Goal: Information Seeking & Learning: Compare options

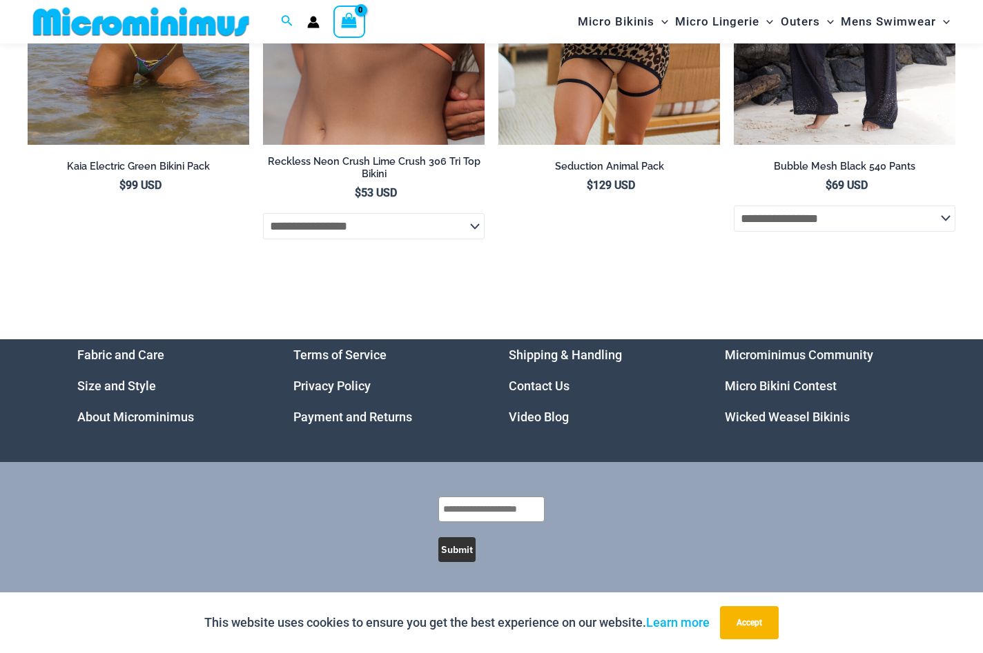
scroll to position [5717, 0]
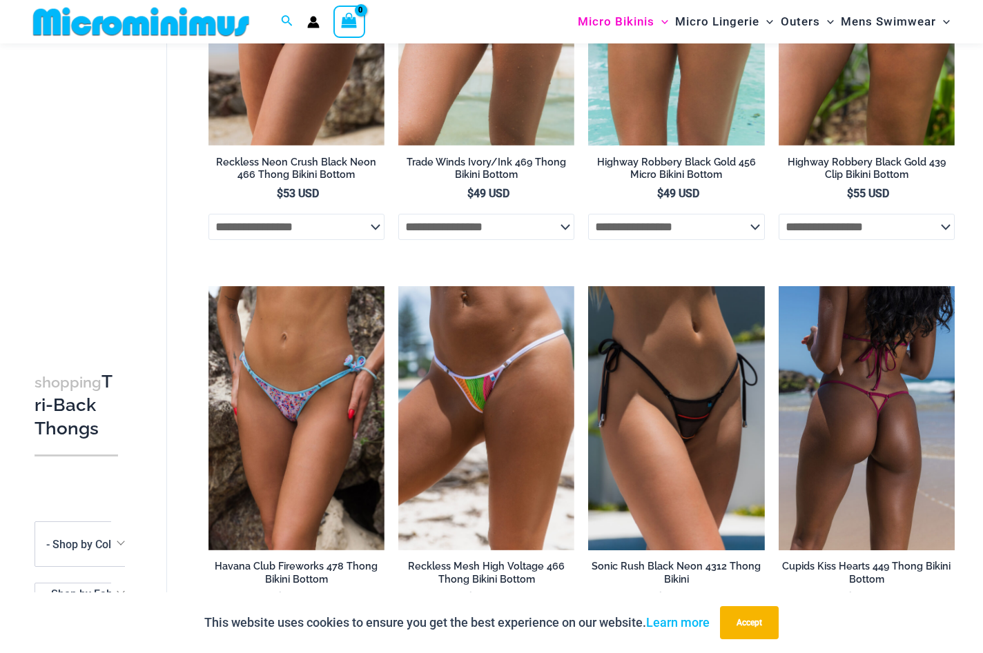
scroll to position [1063, 0]
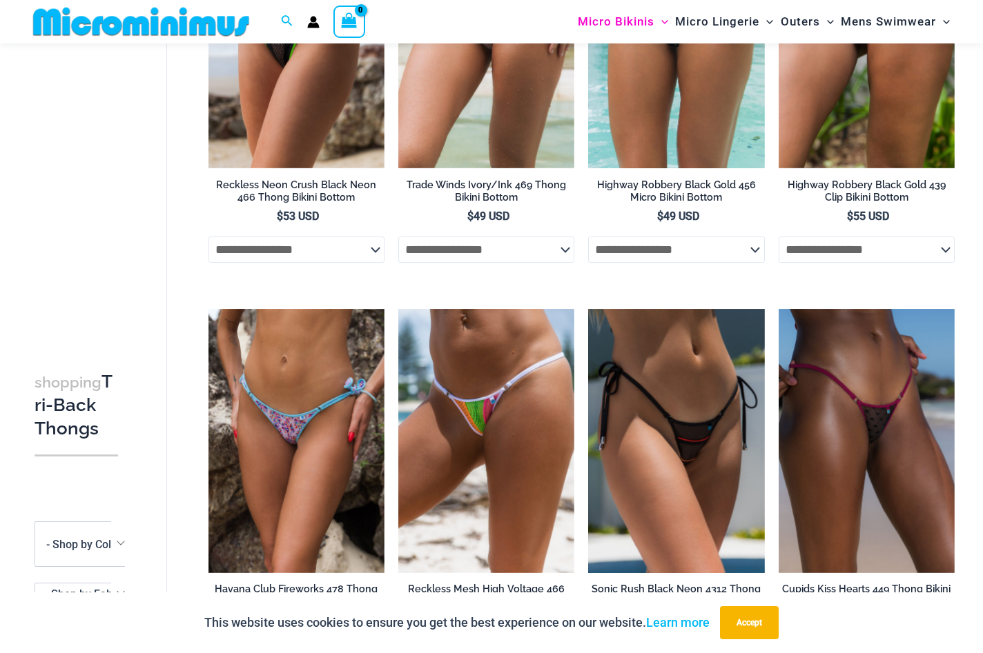
drag, startPoint x: 852, startPoint y: 152, endPoint x: 981, endPoint y: 226, distance: 148.7
click at [0, 0] on div "Search for: Search Search No products in the cart. No products in the cart. Con…" at bounding box center [491, 428] width 983 height 2941
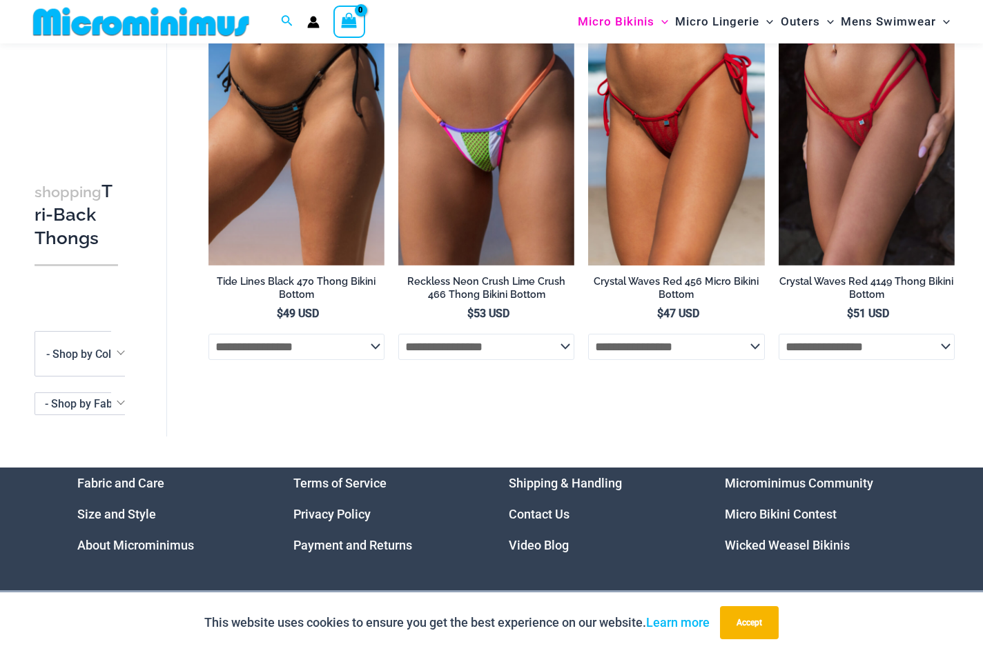
scroll to position [2185, 0]
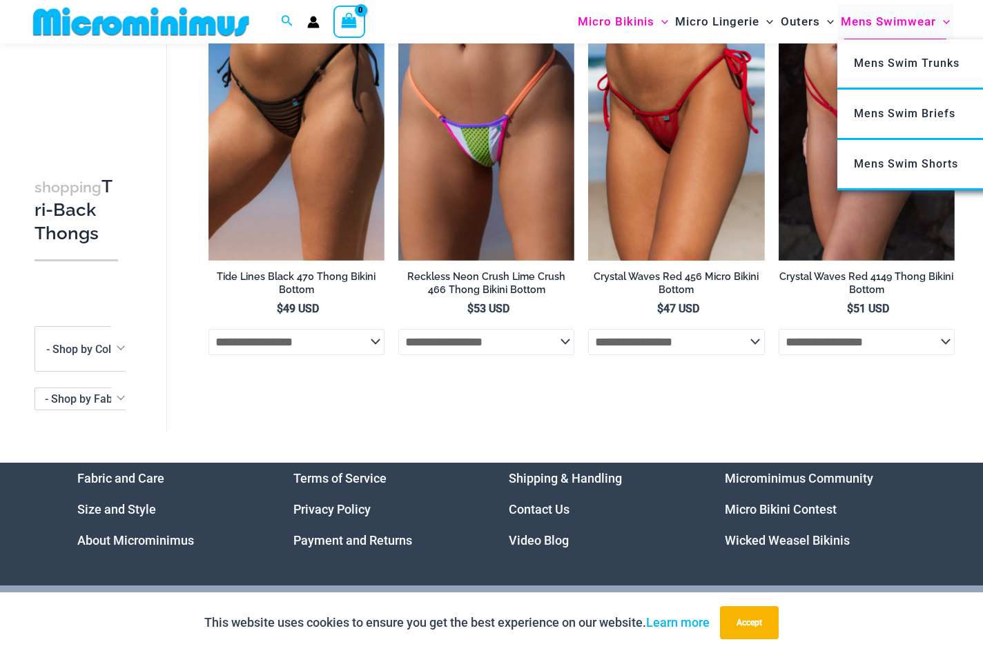
drag, startPoint x: 500, startPoint y: 302, endPoint x: 860, endPoint y: 6, distance: 466.2
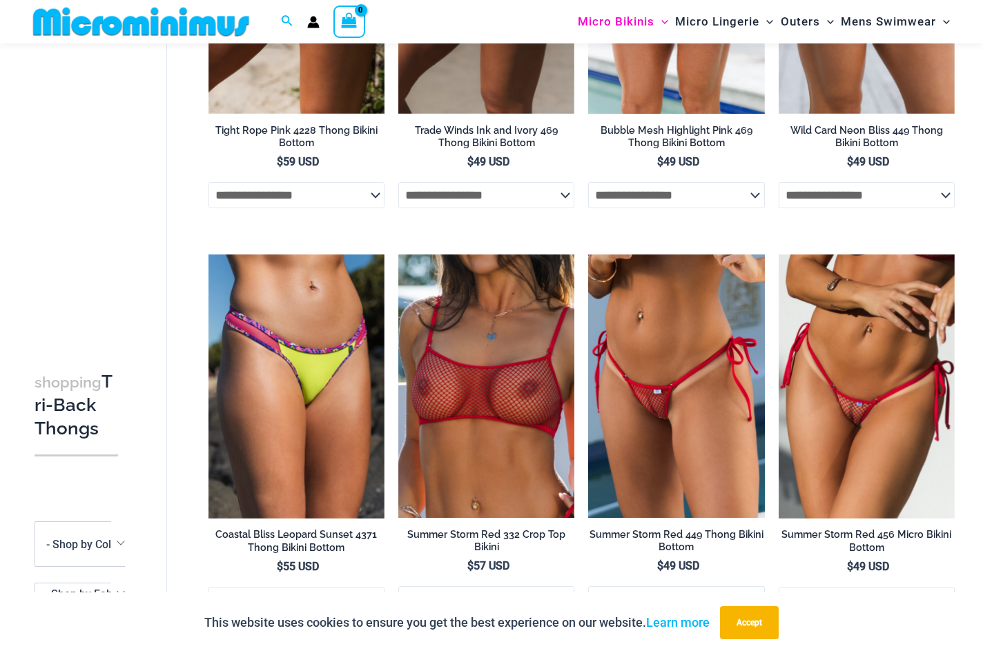
scroll to position [0, 0]
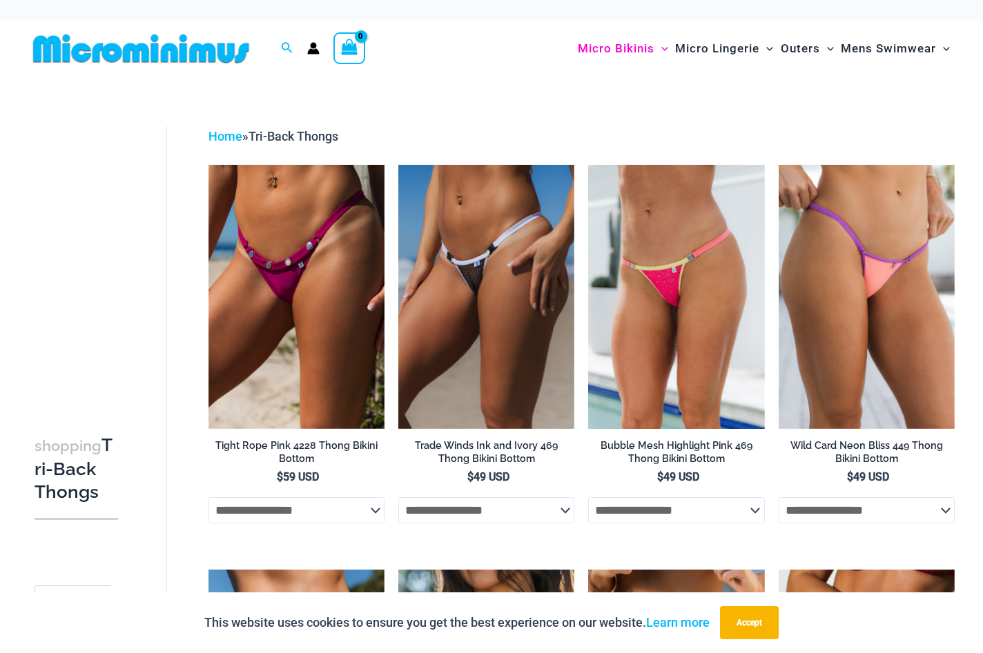
drag, startPoint x: 850, startPoint y: 379, endPoint x: 842, endPoint y: 1, distance: 378.2
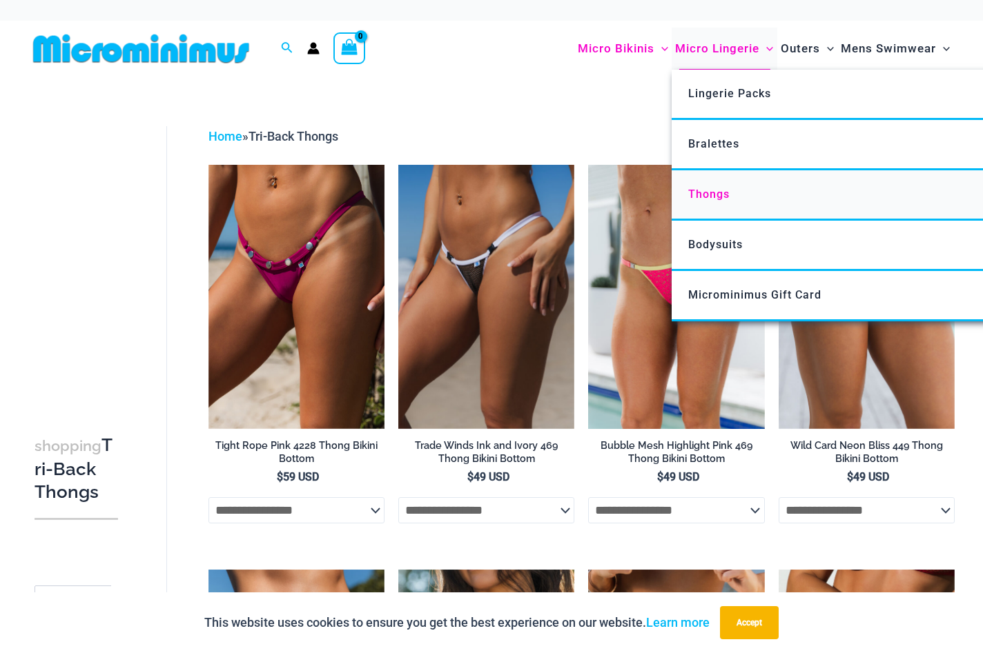
click at [688, 201] on span "Thongs" at bounding box center [708, 194] width 41 height 13
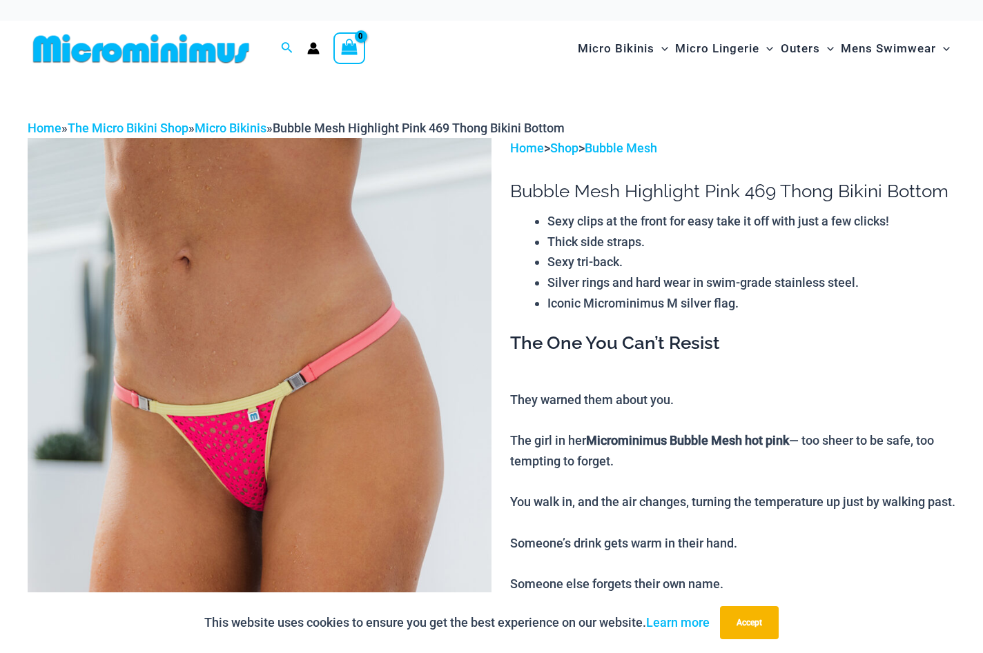
click at [282, 367] on img at bounding box center [260, 486] width 464 height 696
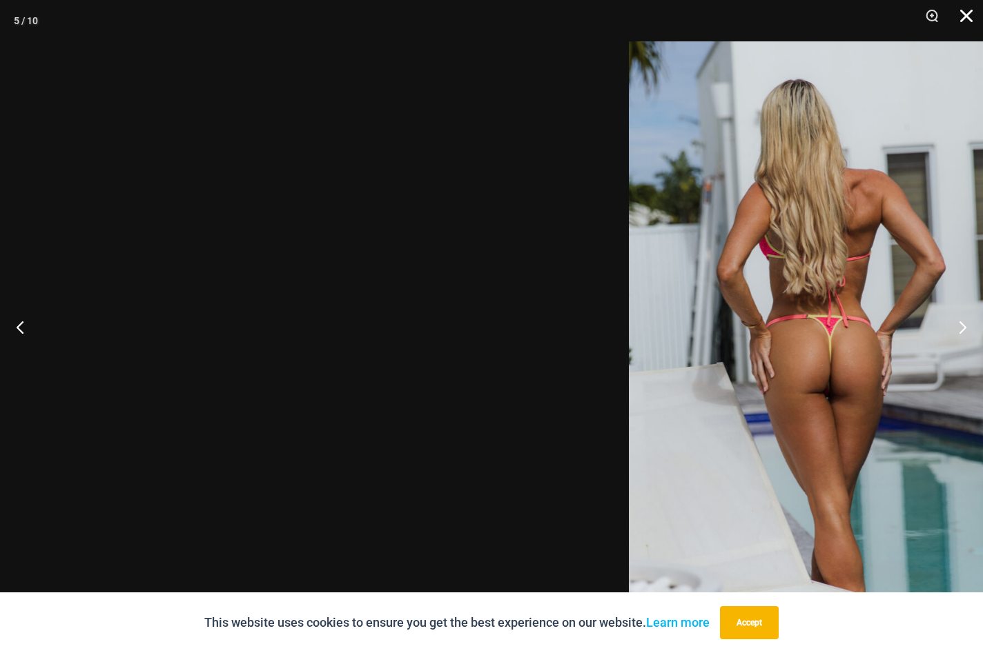
click at [960, 21] on button "Close" at bounding box center [961, 20] width 34 height 41
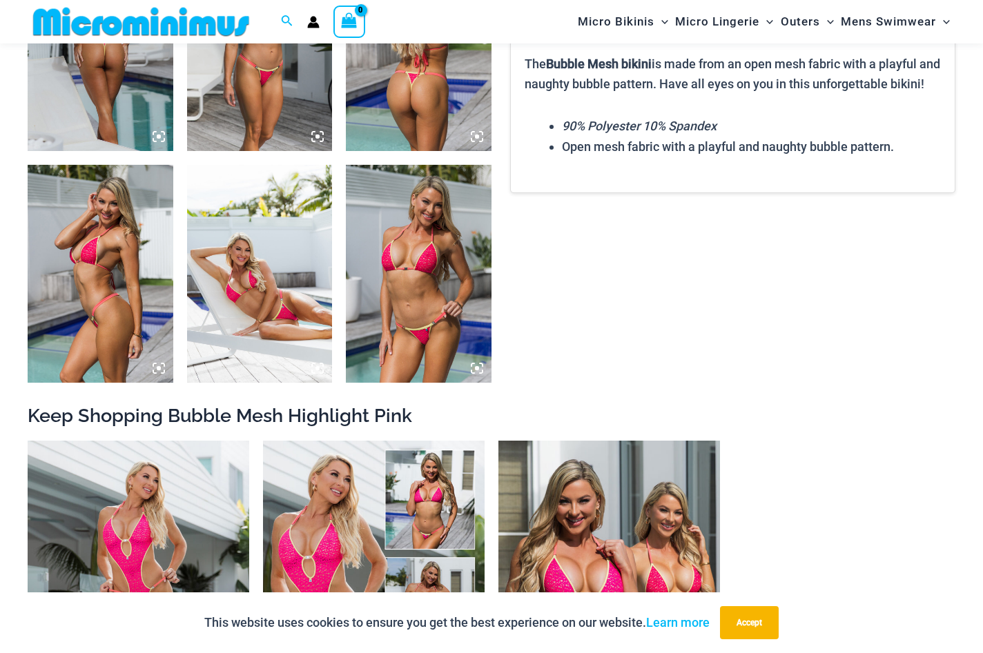
scroll to position [1179, 0]
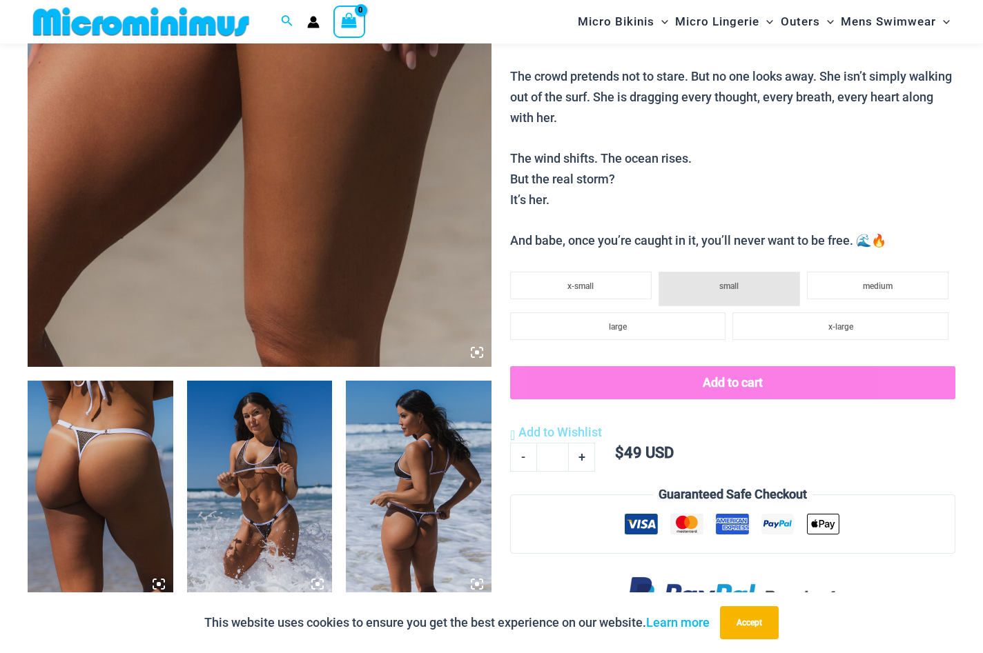
scroll to position [295, 0]
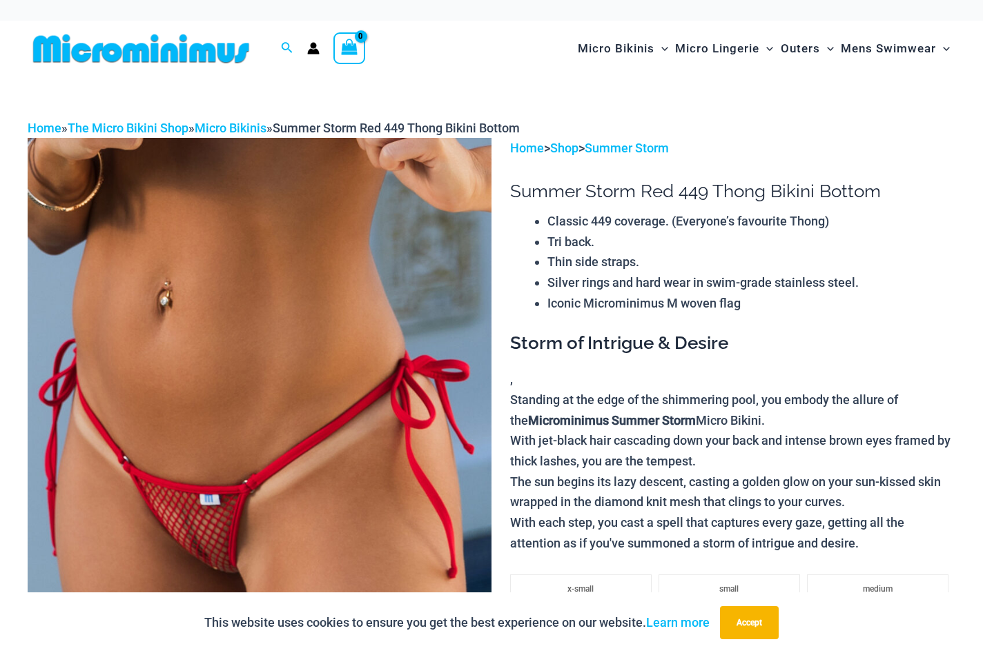
click at [423, 326] on img at bounding box center [260, 486] width 464 height 696
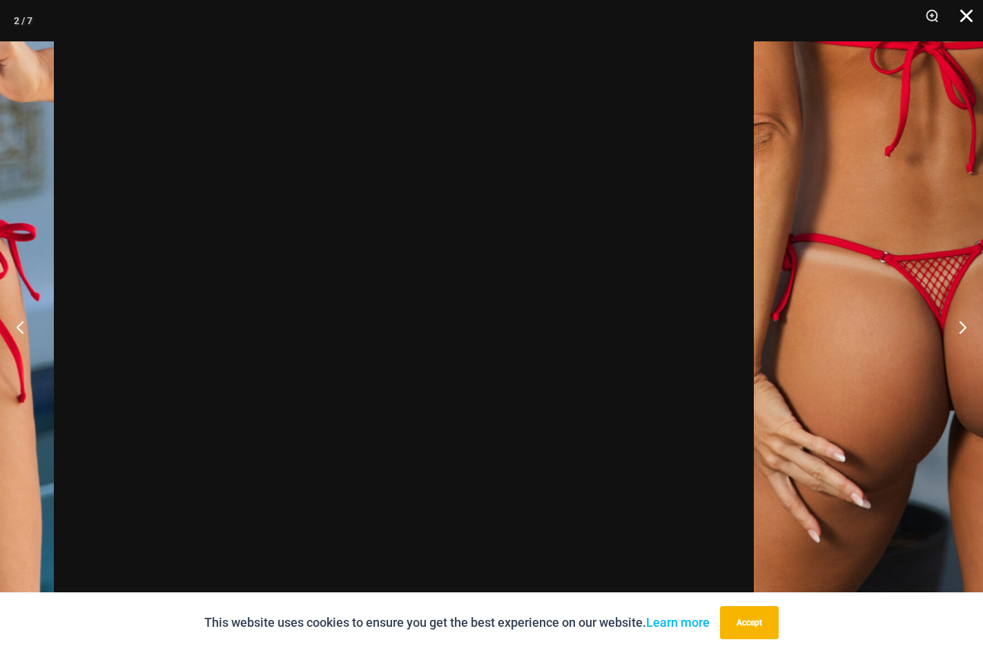
click at [965, 17] on button "Close" at bounding box center [961, 20] width 34 height 41
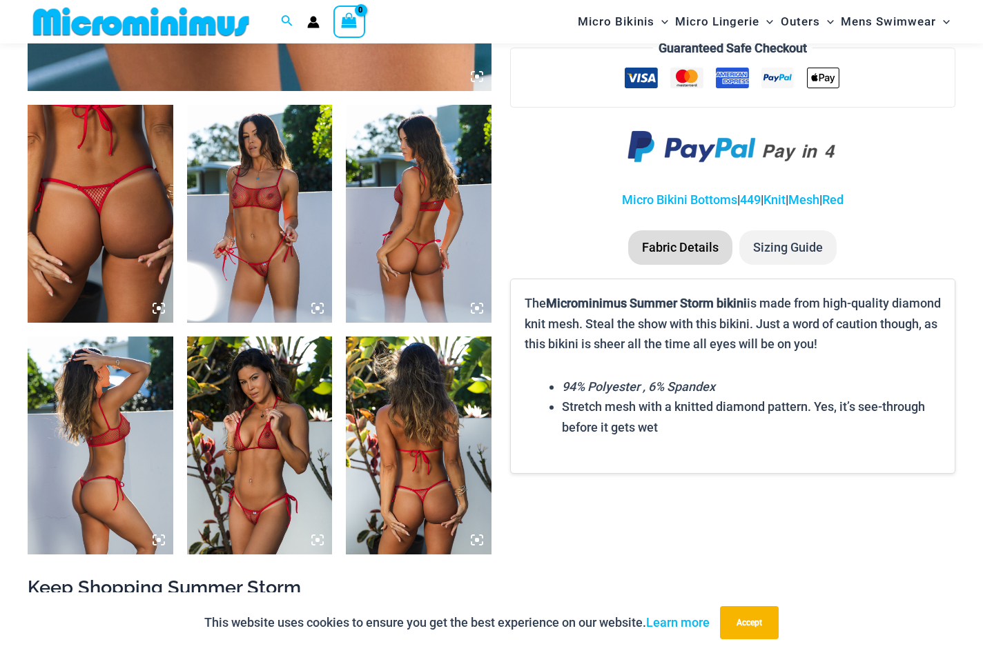
scroll to position [745, 0]
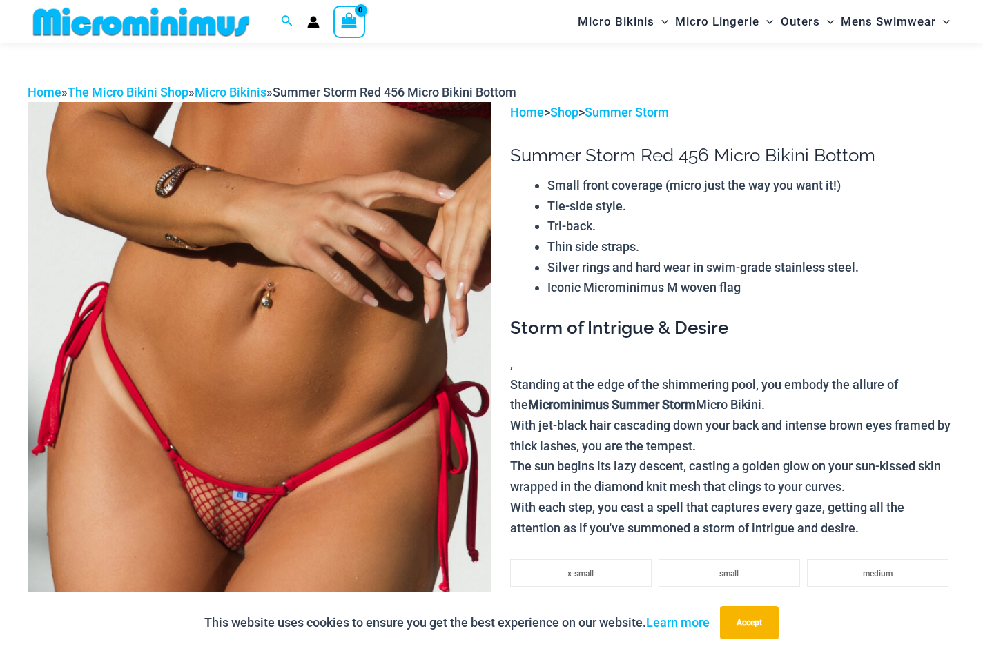
scroll to position [41, 0]
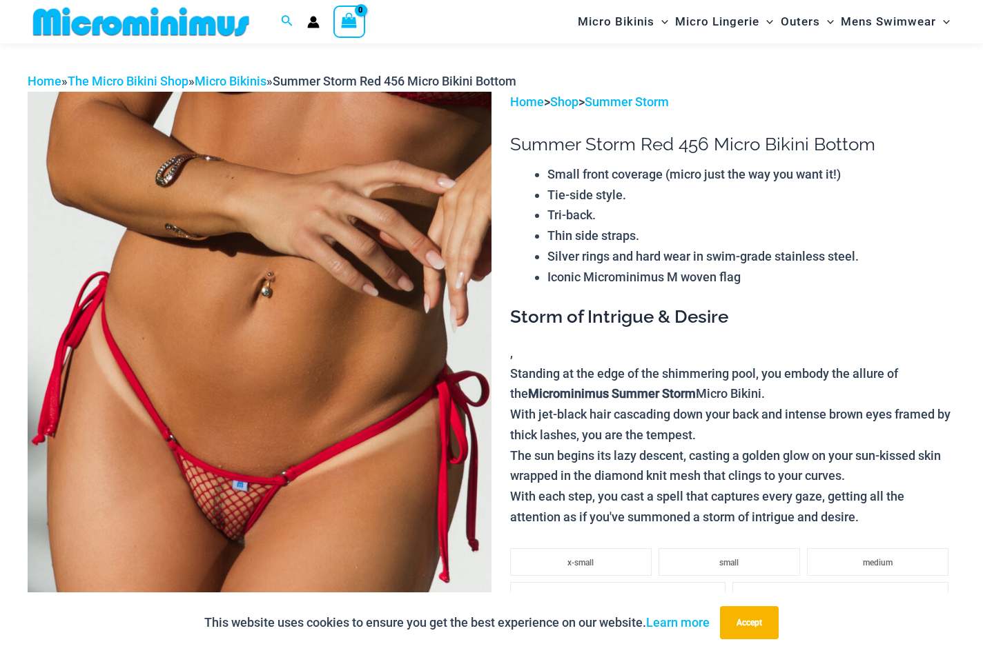
click at [394, 322] on img at bounding box center [260, 440] width 464 height 696
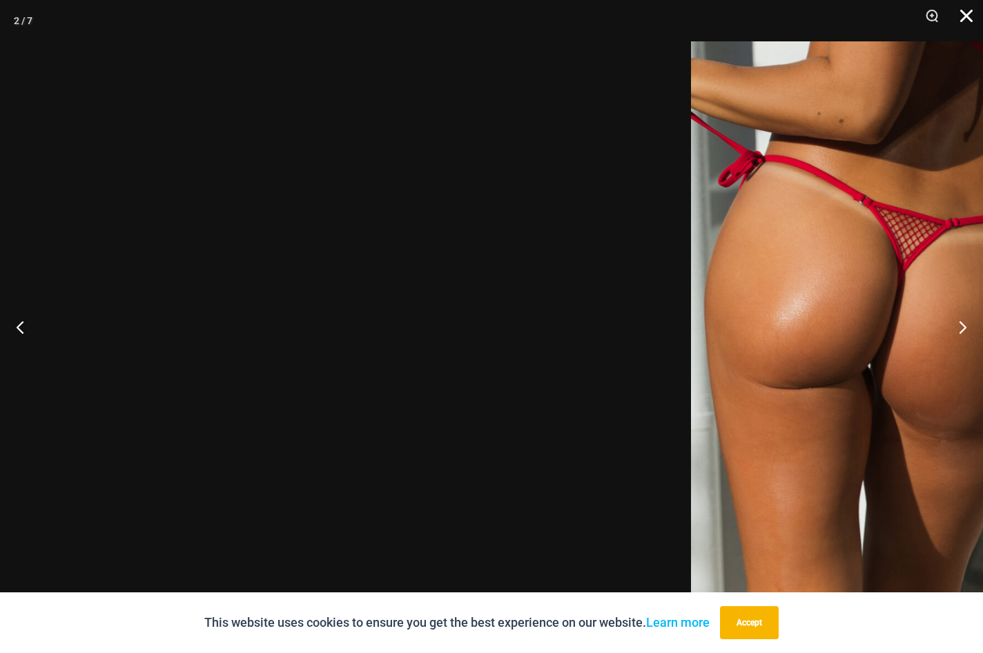
click at [967, 12] on button "Close" at bounding box center [961, 20] width 34 height 41
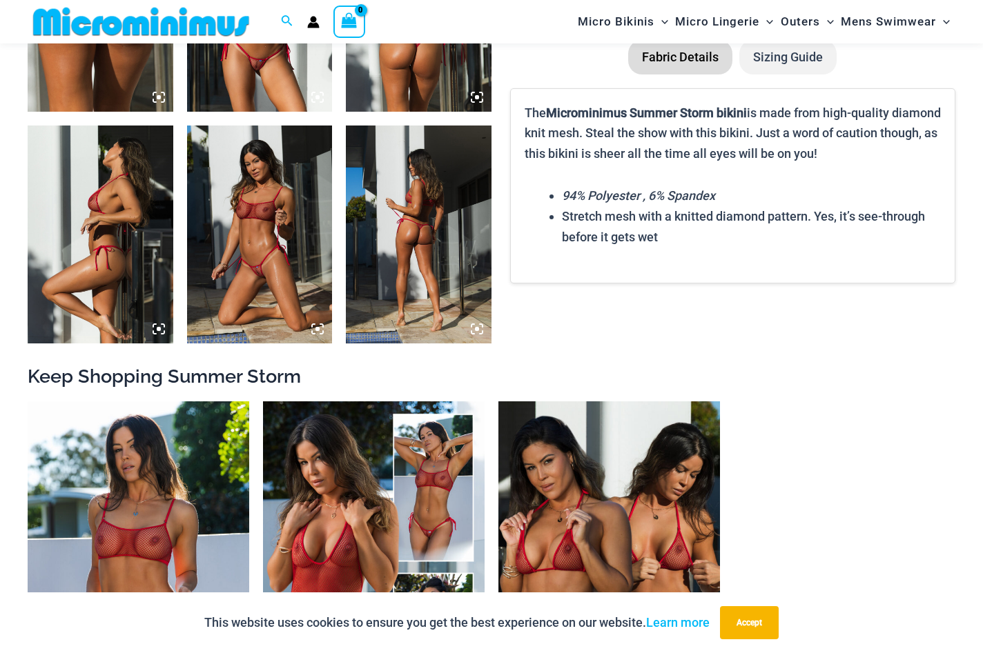
scroll to position [943, 0]
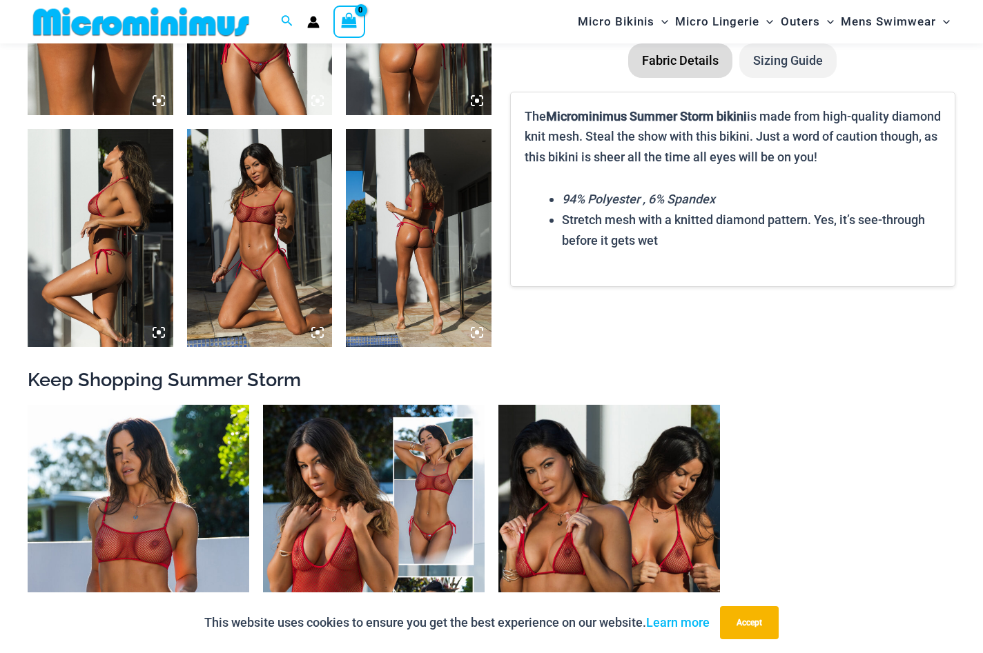
click at [802, 78] on li "Sizing Guide" at bounding box center [787, 60] width 97 height 34
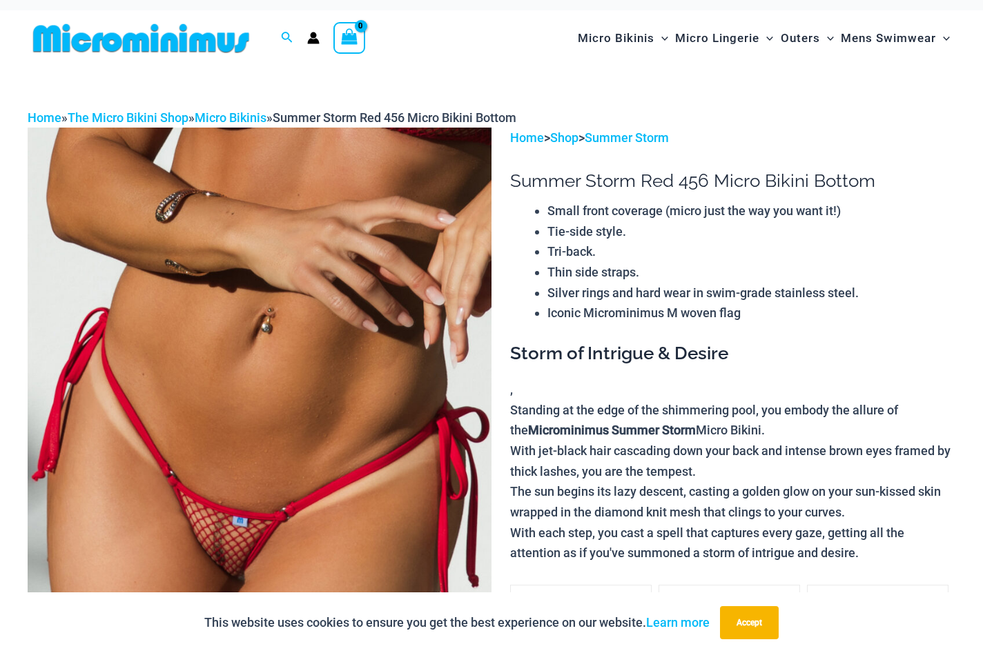
scroll to position [9, 0]
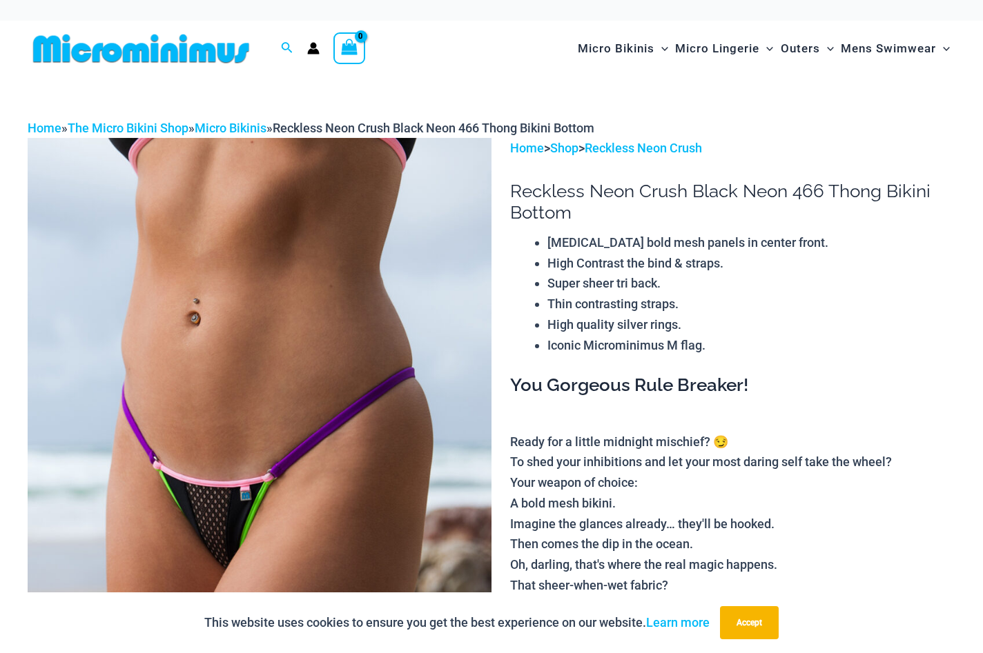
click at [386, 251] on img at bounding box center [260, 486] width 464 height 696
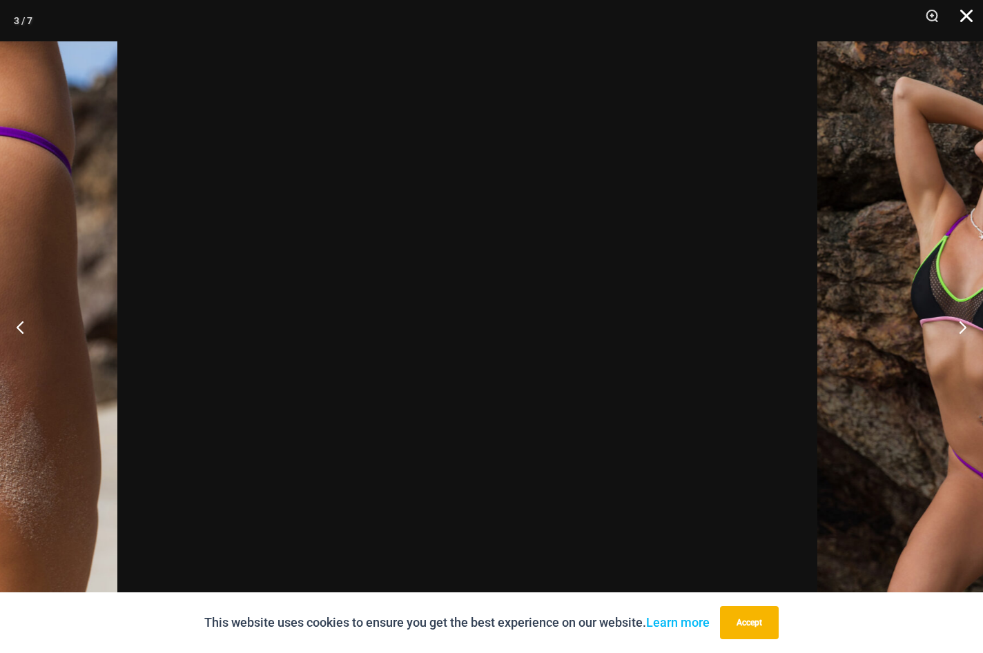
click at [965, 17] on button "Close" at bounding box center [961, 20] width 34 height 41
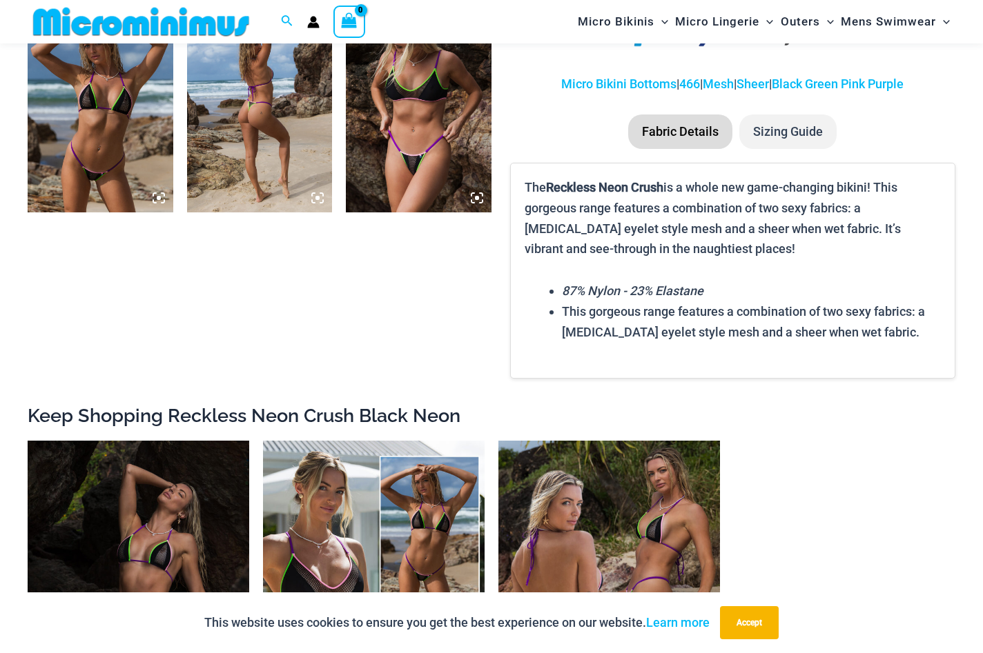
scroll to position [1079, 0]
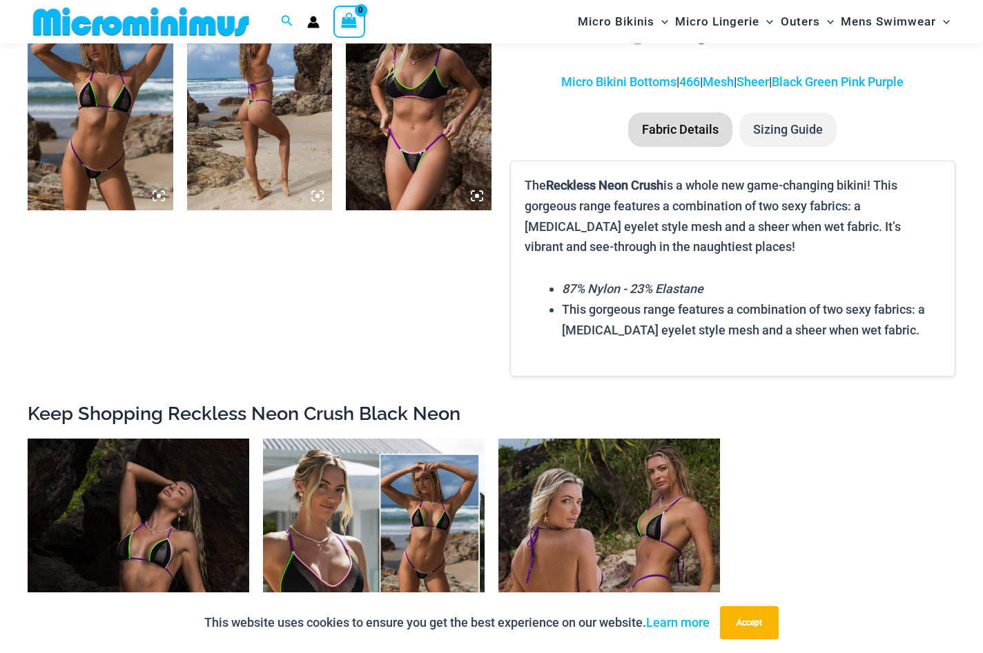
click at [775, 147] on li "Sizing Guide" at bounding box center [787, 129] width 97 height 34
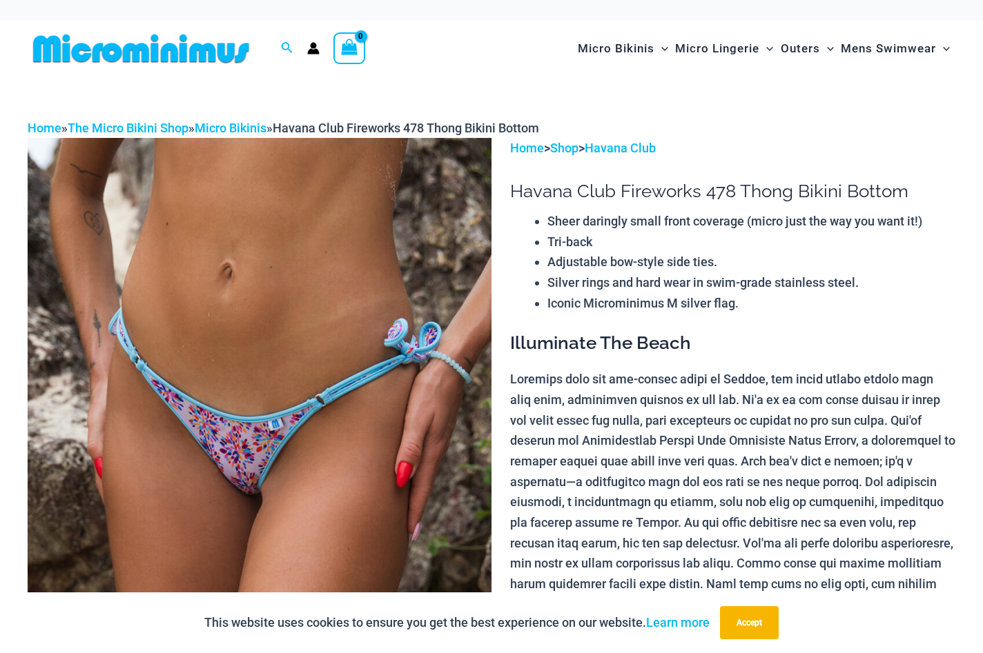
click at [388, 360] on img at bounding box center [260, 486] width 464 height 696
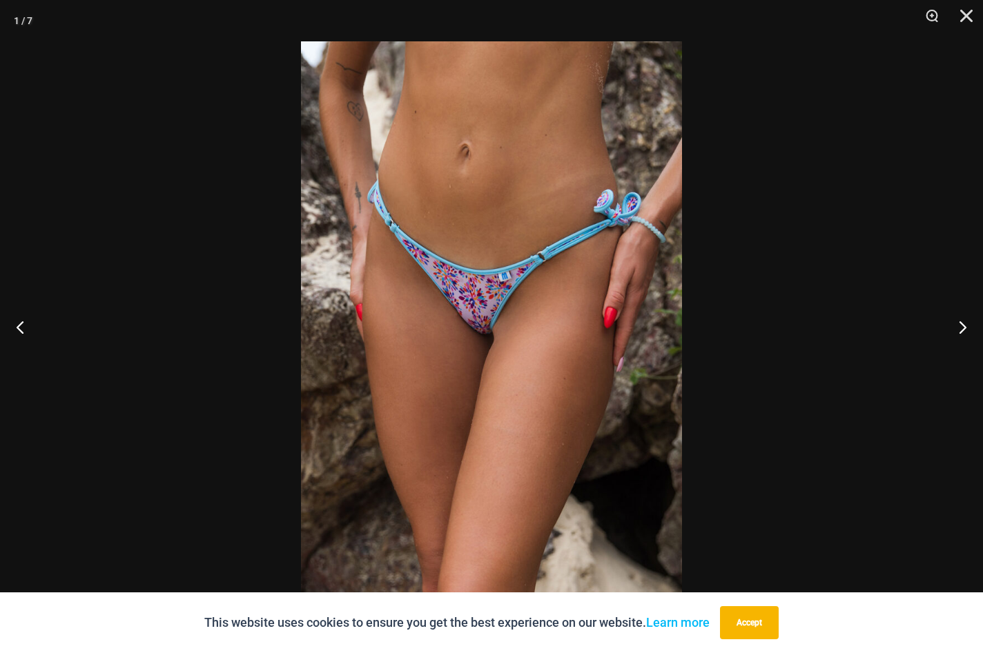
click at [609, 296] on img at bounding box center [491, 326] width 381 height 571
click at [607, 296] on img at bounding box center [491, 326] width 381 height 571
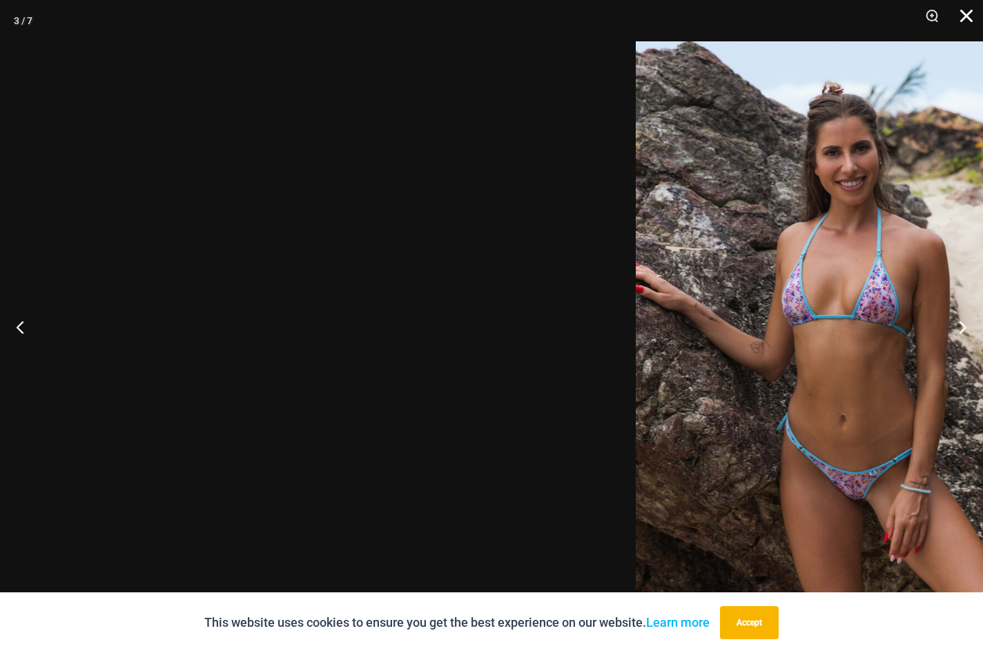
click at [967, 17] on button "Close" at bounding box center [961, 20] width 34 height 41
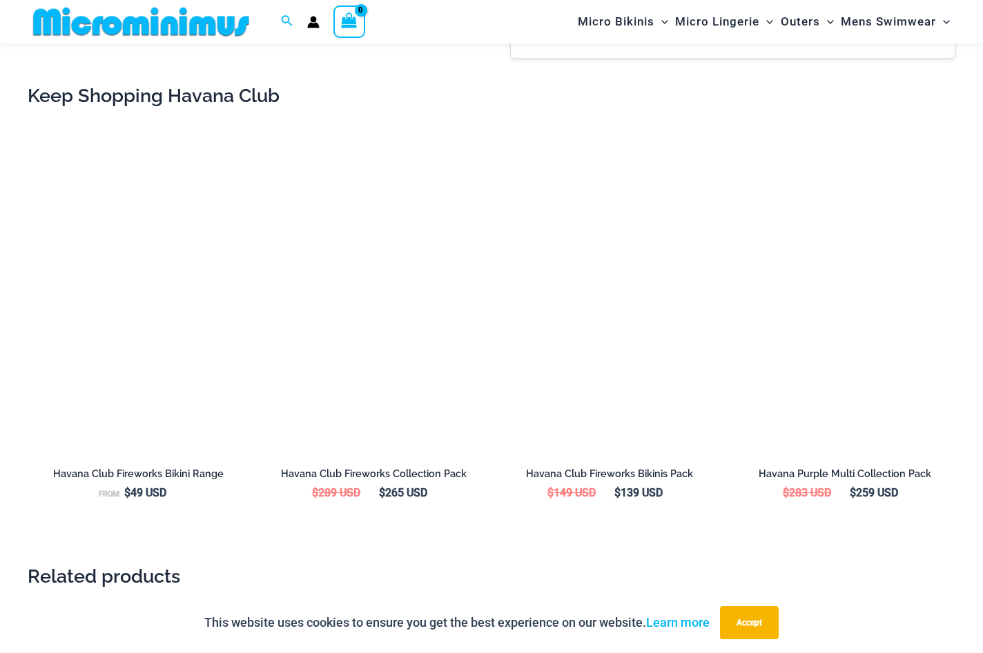
scroll to position [1311, 0]
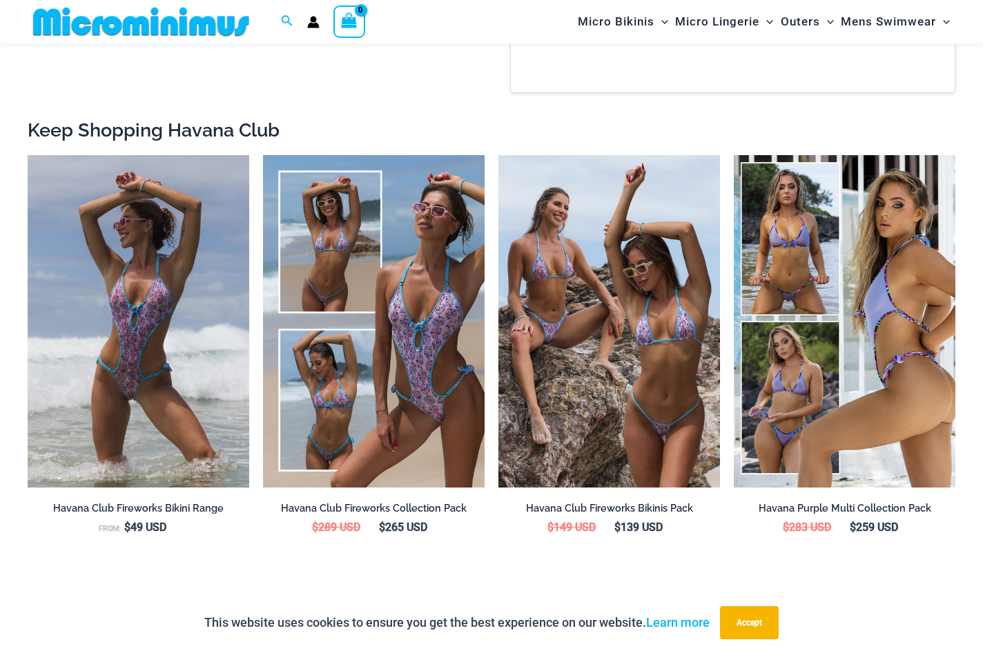
scroll to position [1488, 0]
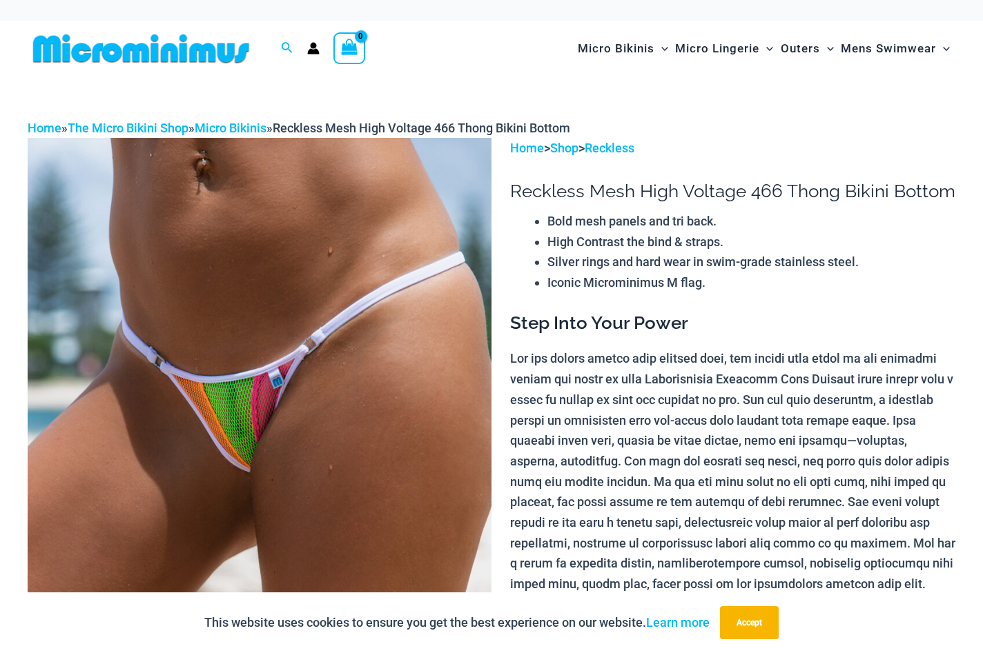
click at [361, 290] on img at bounding box center [260, 486] width 464 height 696
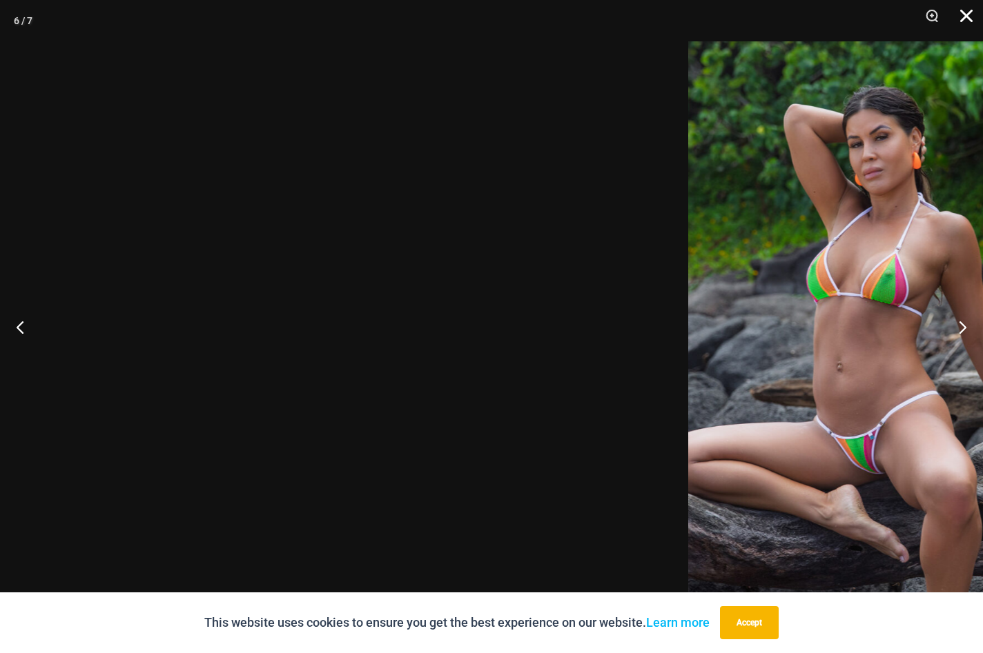
click at [964, 11] on button "Close" at bounding box center [961, 20] width 34 height 41
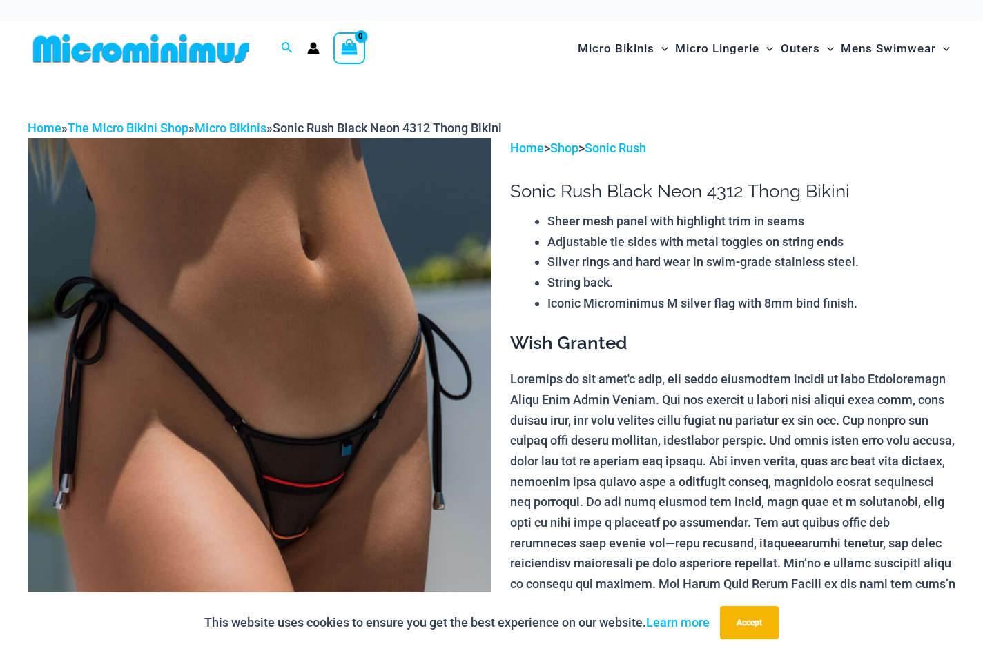
click at [385, 325] on img at bounding box center [260, 486] width 464 height 696
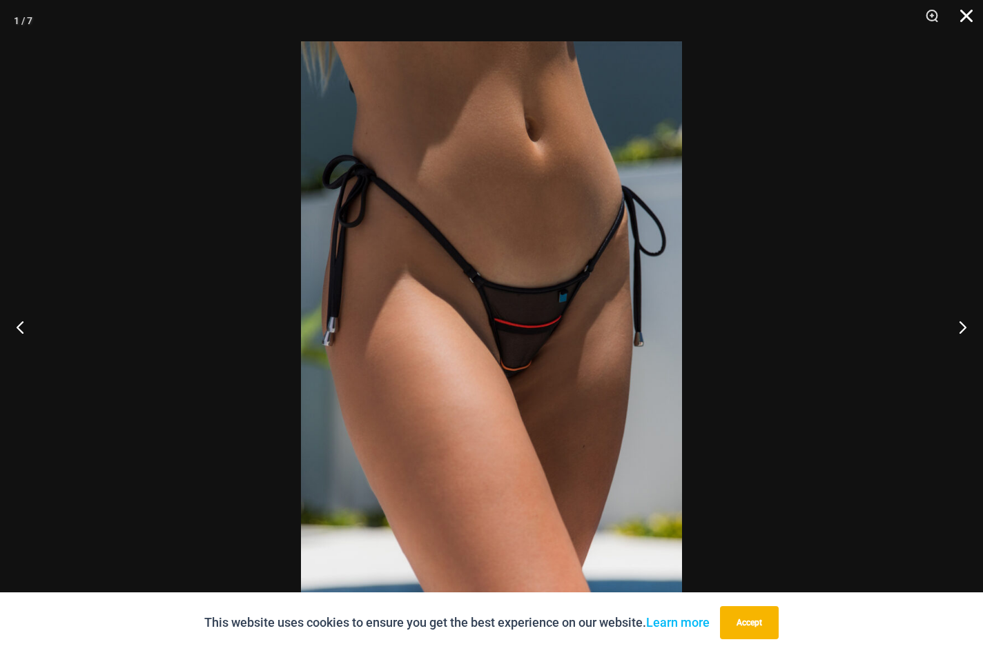
click at [963, 12] on button "Close" at bounding box center [961, 20] width 34 height 41
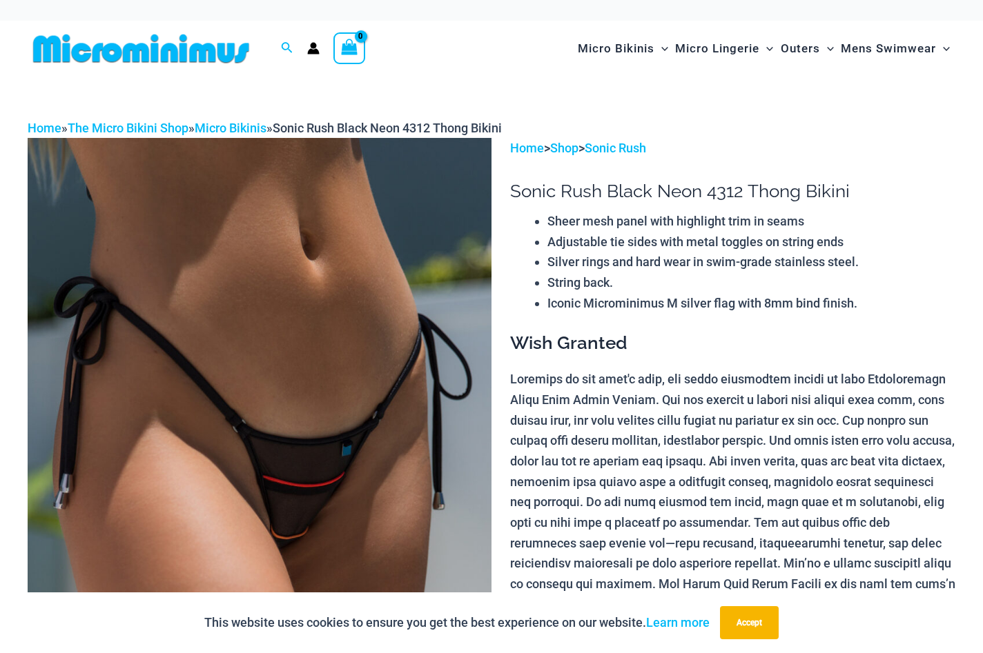
click at [302, 315] on img at bounding box center [260, 486] width 464 height 696
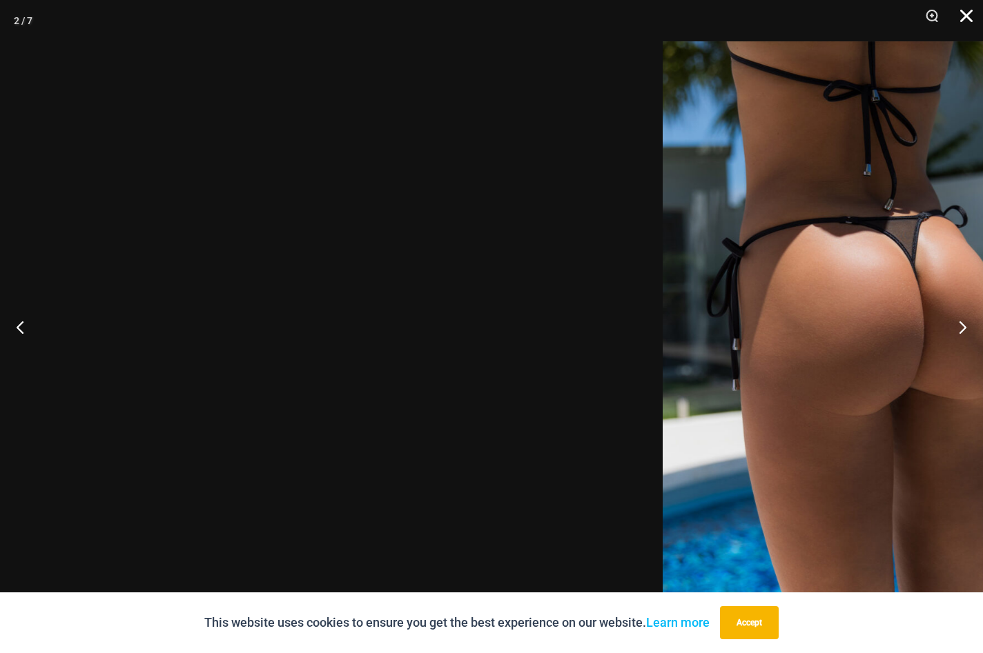
click at [969, 19] on button "Close" at bounding box center [961, 20] width 34 height 41
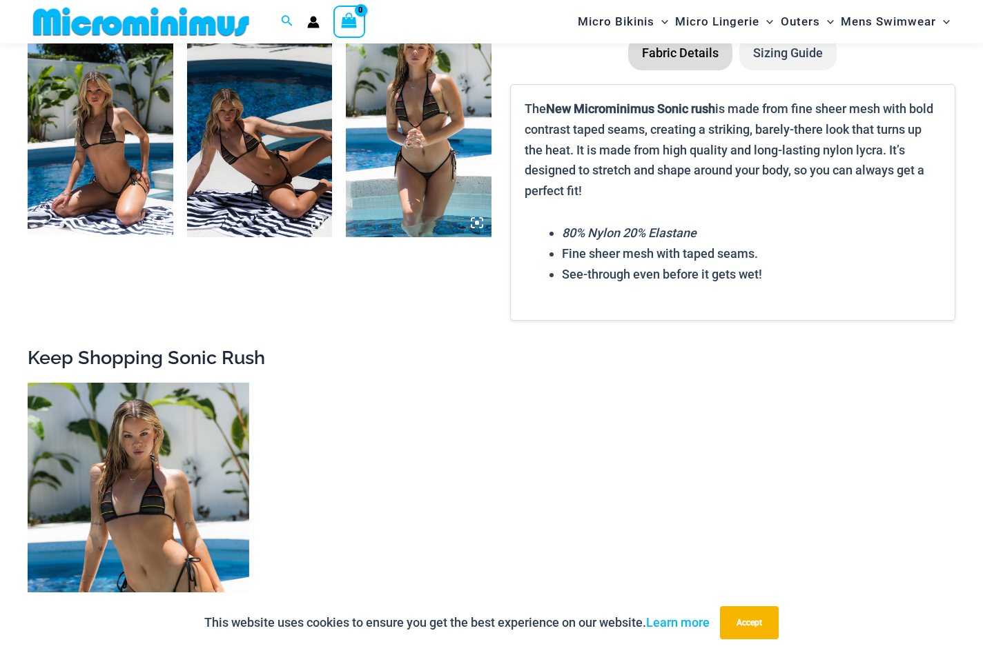
scroll to position [1182, 0]
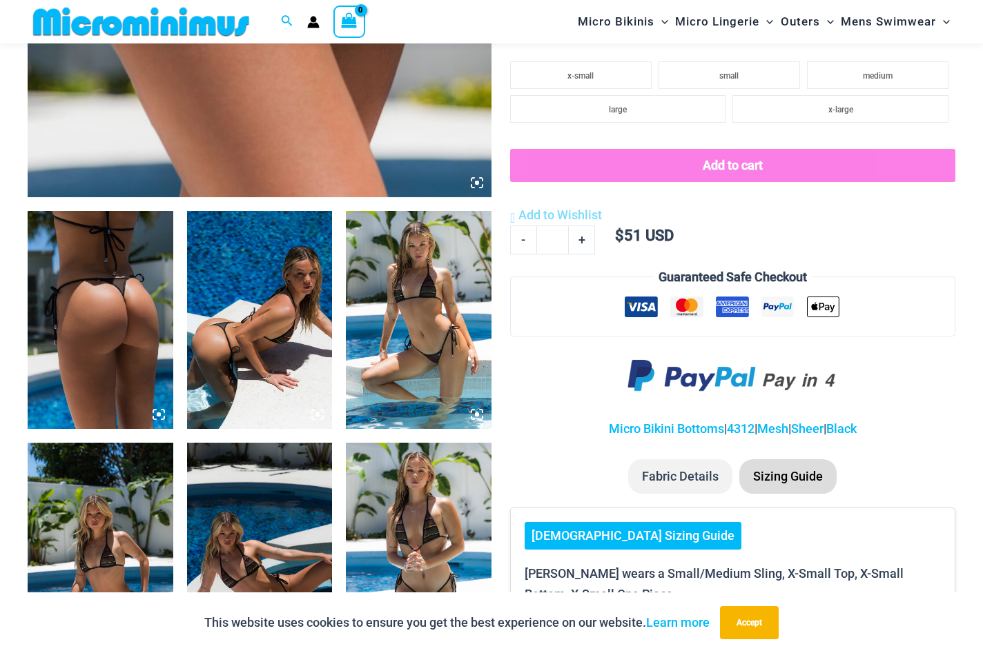
scroll to position [297, 0]
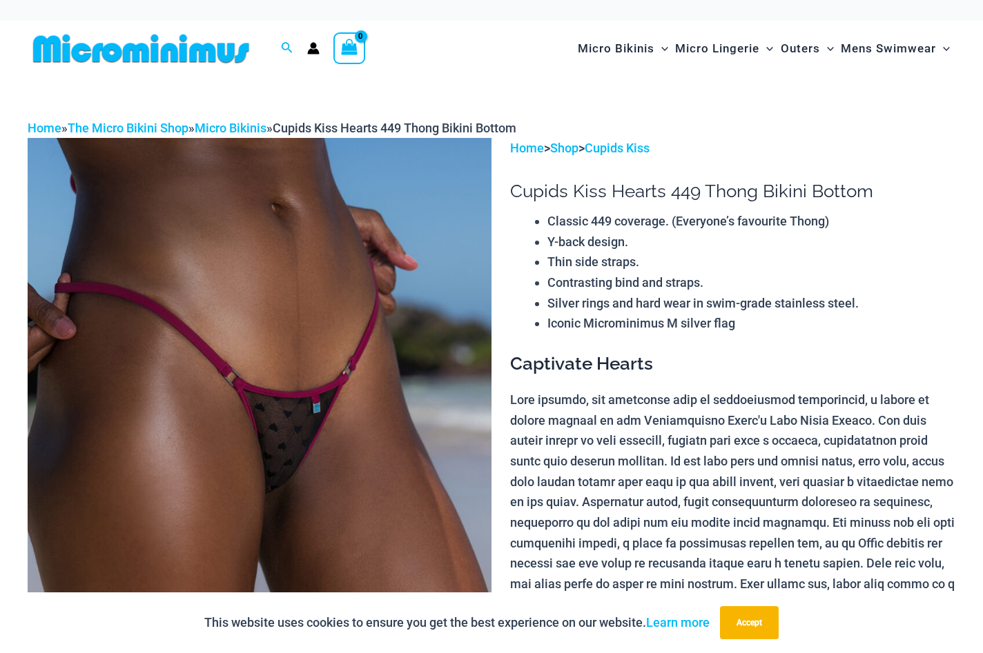
click at [386, 276] on img at bounding box center [260, 486] width 464 height 696
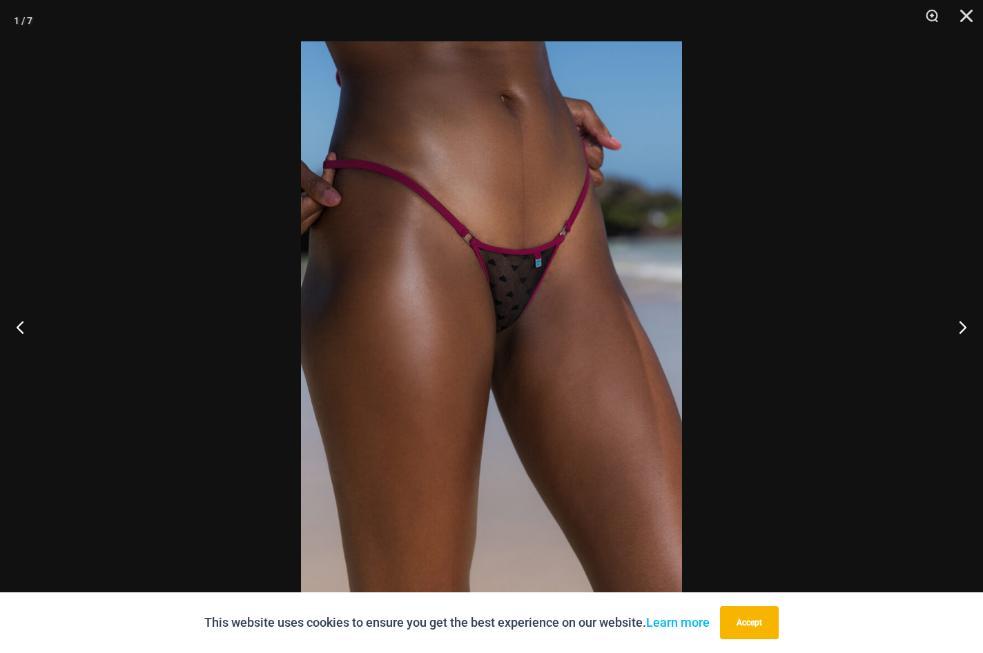
click at [573, 282] on img at bounding box center [491, 326] width 381 height 571
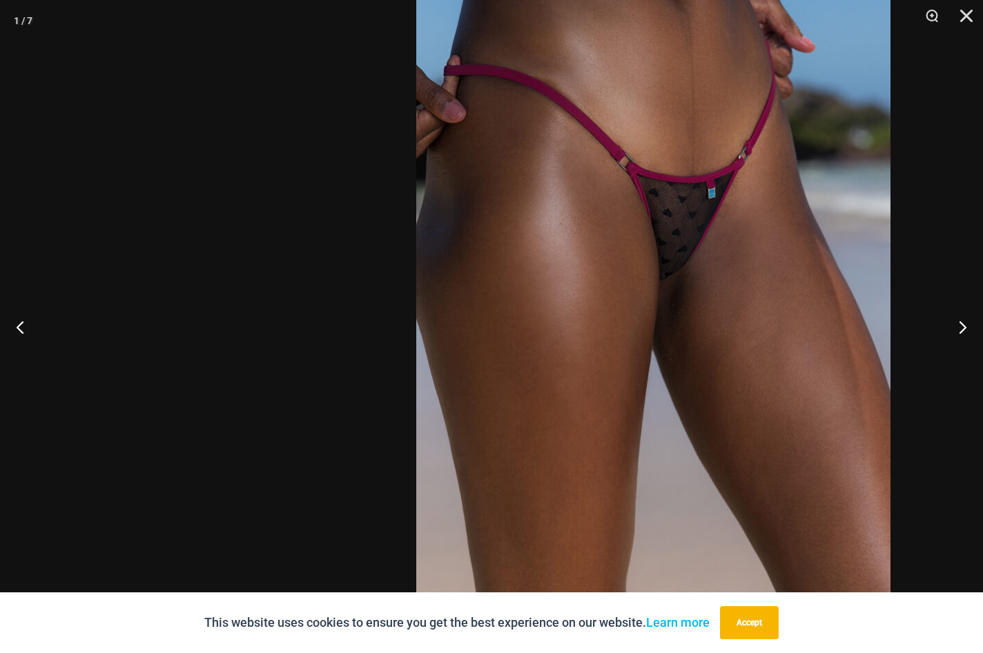
click at [785, 275] on img at bounding box center [653, 272] width 474 height 711
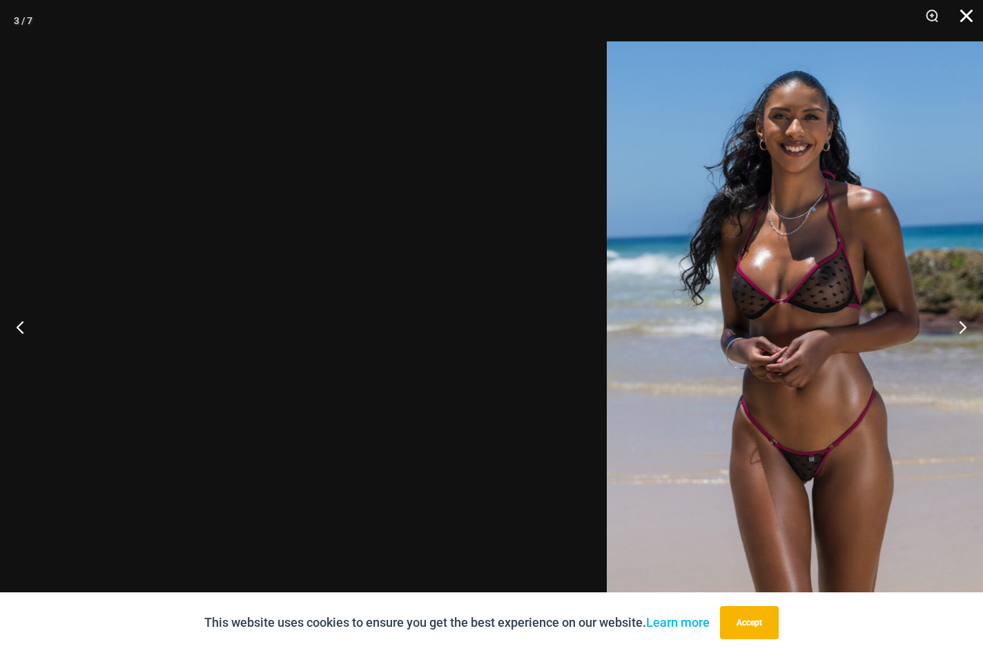
click at [968, 15] on button "Close" at bounding box center [961, 20] width 34 height 41
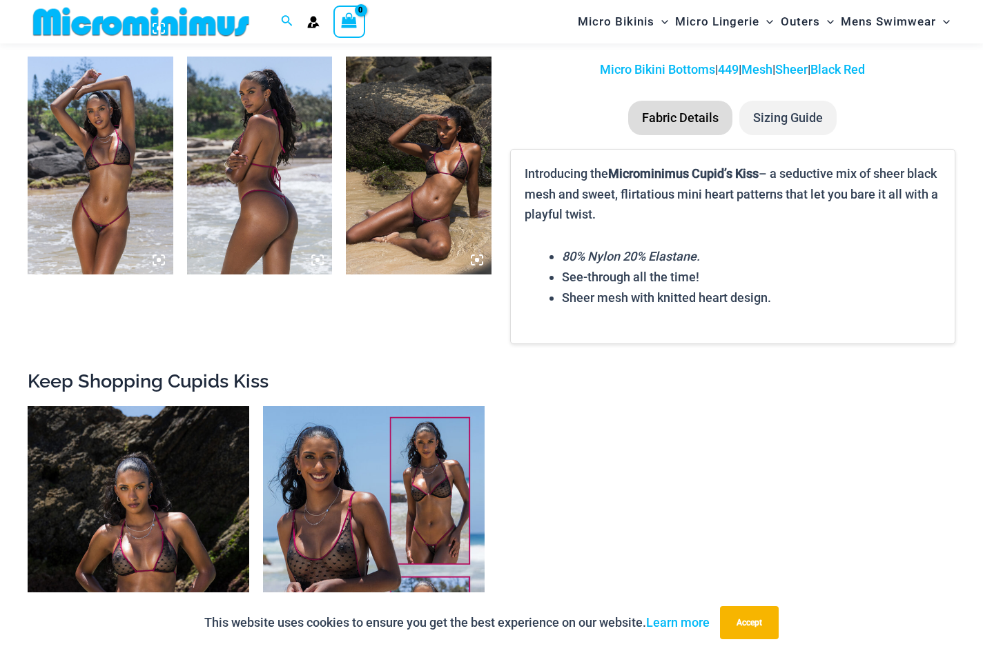
scroll to position [1172, 0]
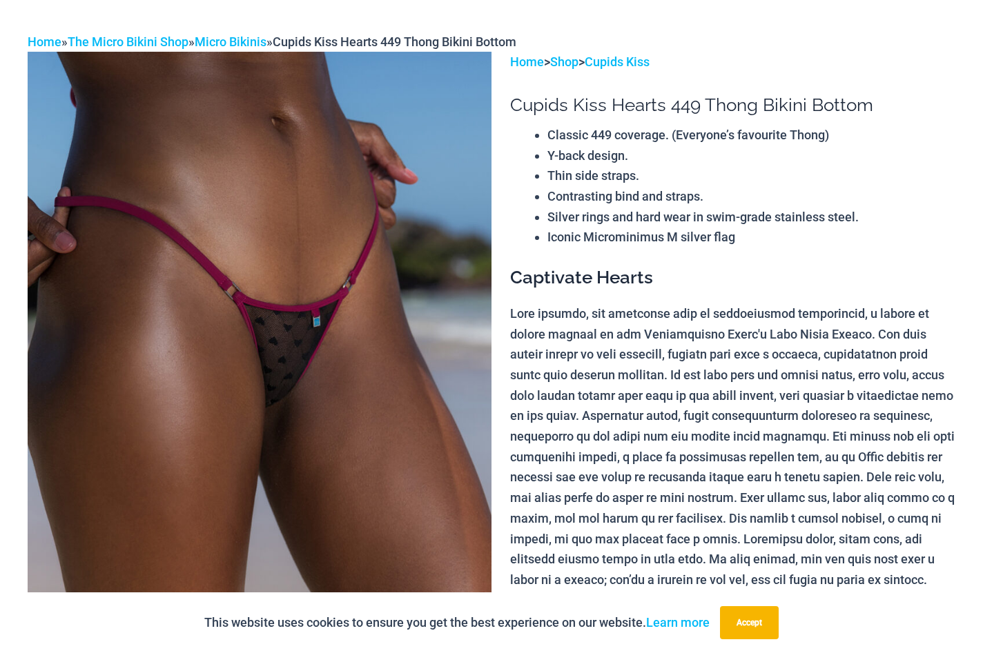
scroll to position [0, 0]
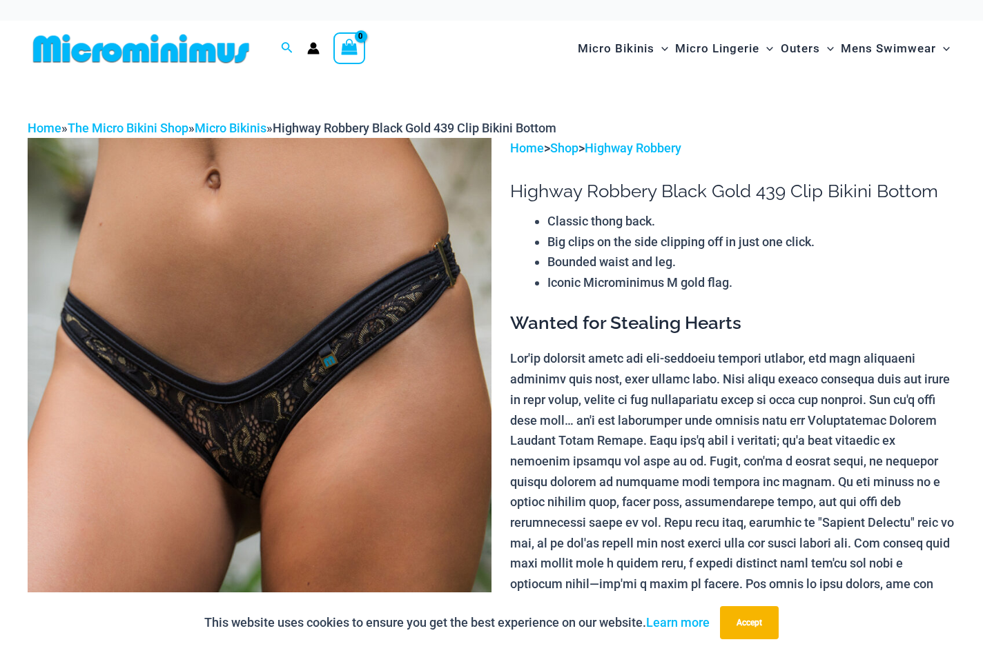
click at [348, 364] on img at bounding box center [260, 486] width 464 height 696
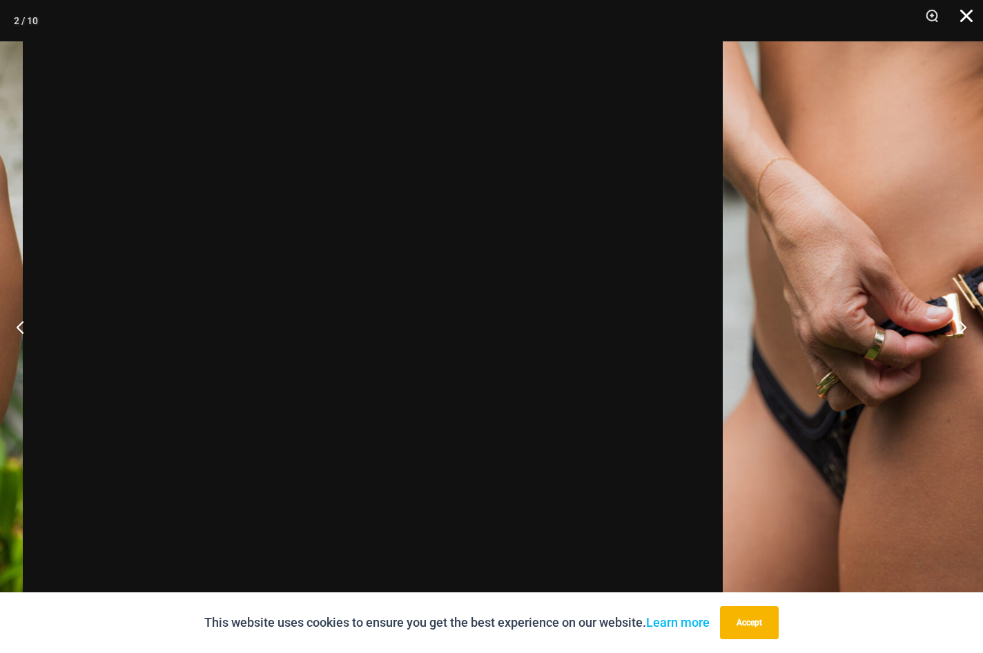
click at [964, 13] on button "Close" at bounding box center [961, 20] width 34 height 41
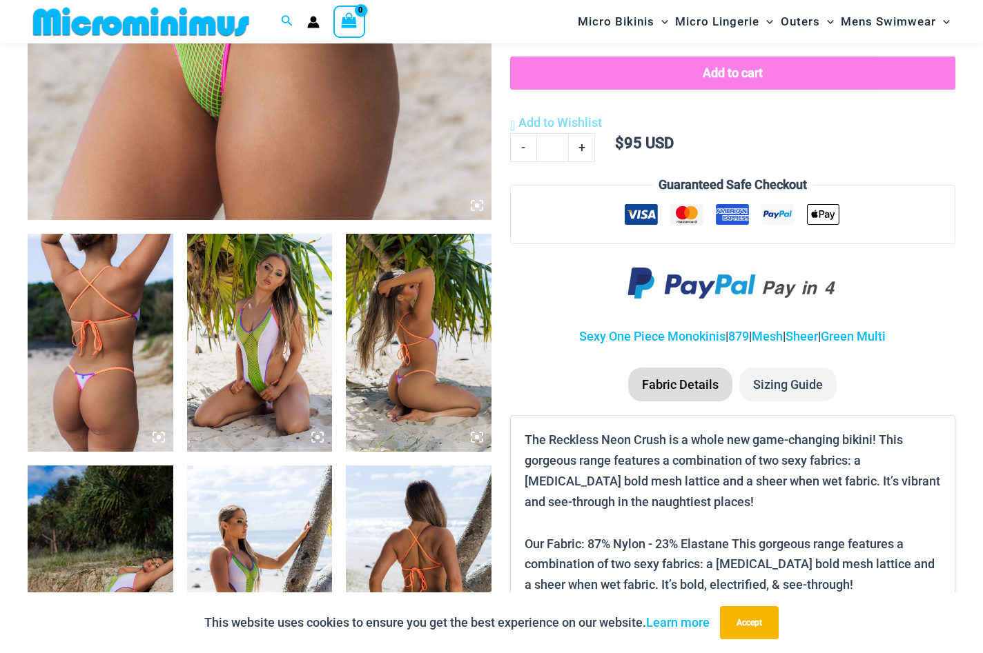
scroll to position [631, 0]
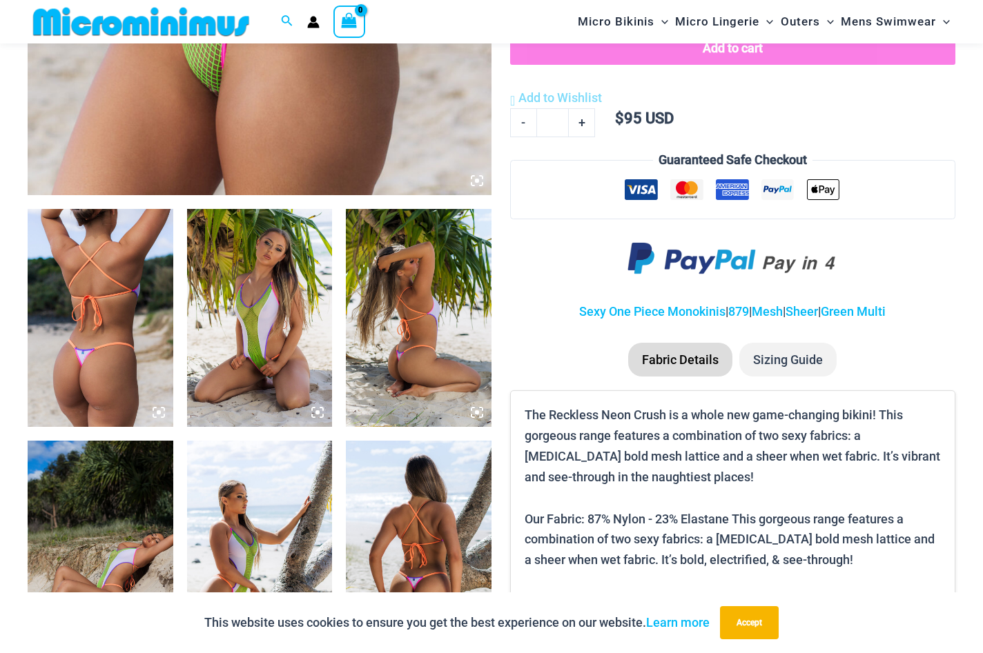
click at [113, 352] on img at bounding box center [101, 318] width 146 height 218
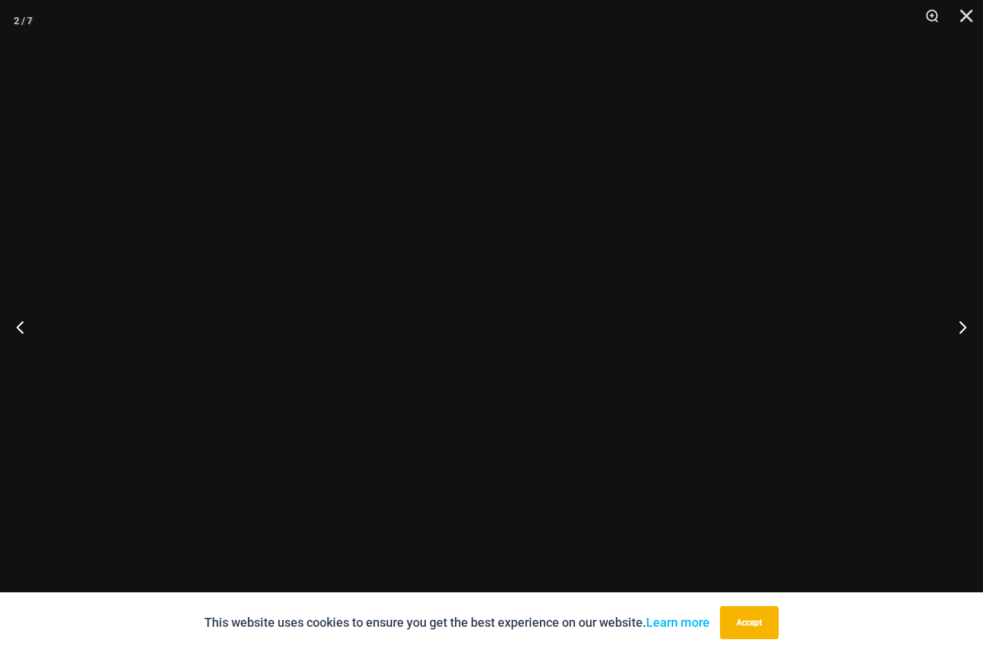
click at [338, 285] on img at bounding box center [491, 326] width 381 height 571
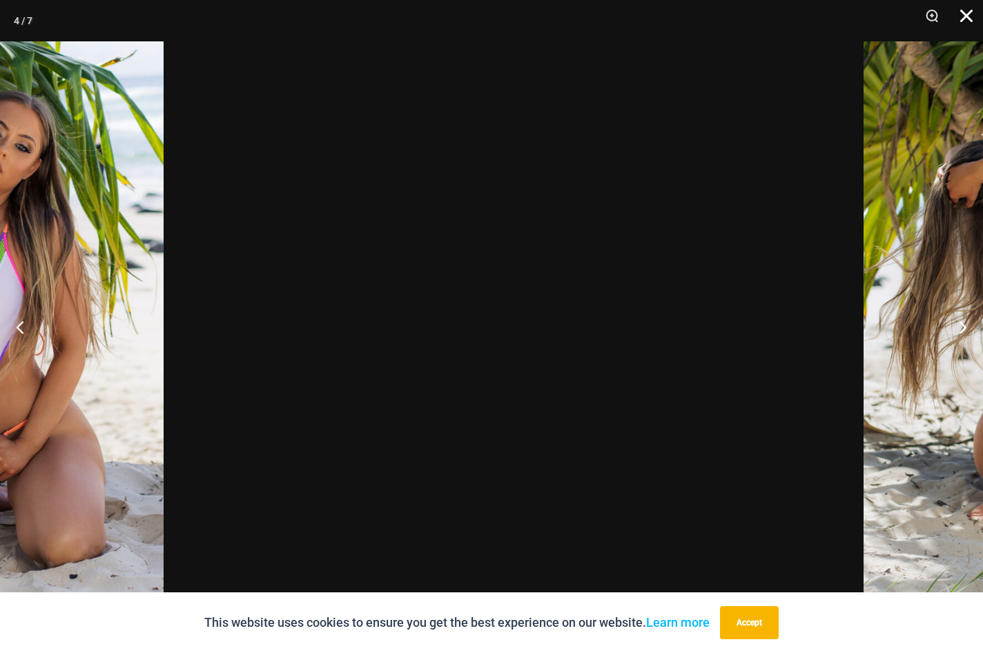
click at [964, 13] on button "Close" at bounding box center [961, 20] width 34 height 41
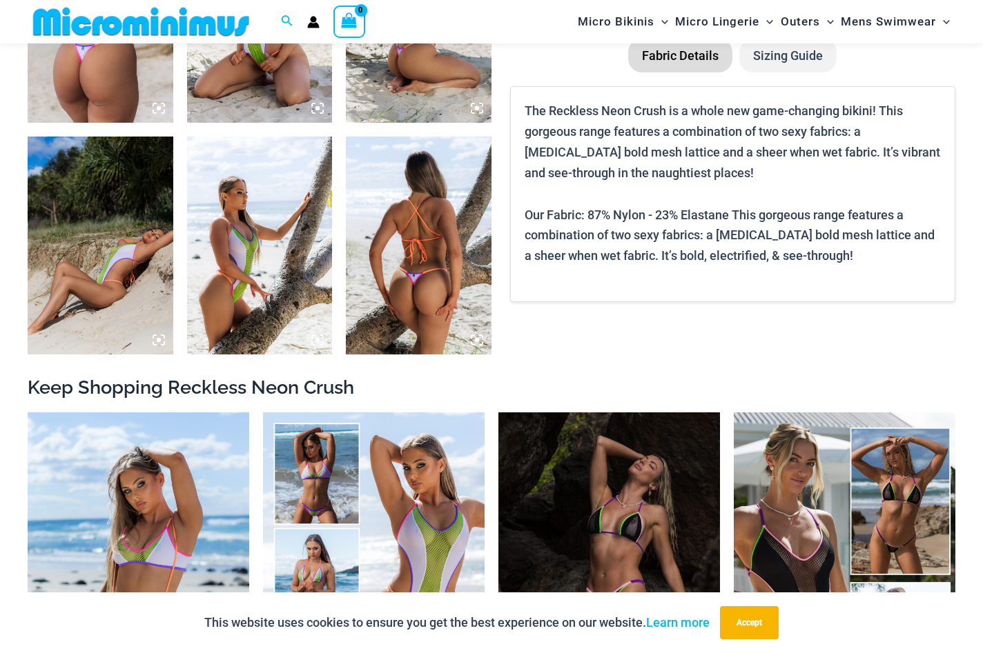
scroll to position [979, 0]
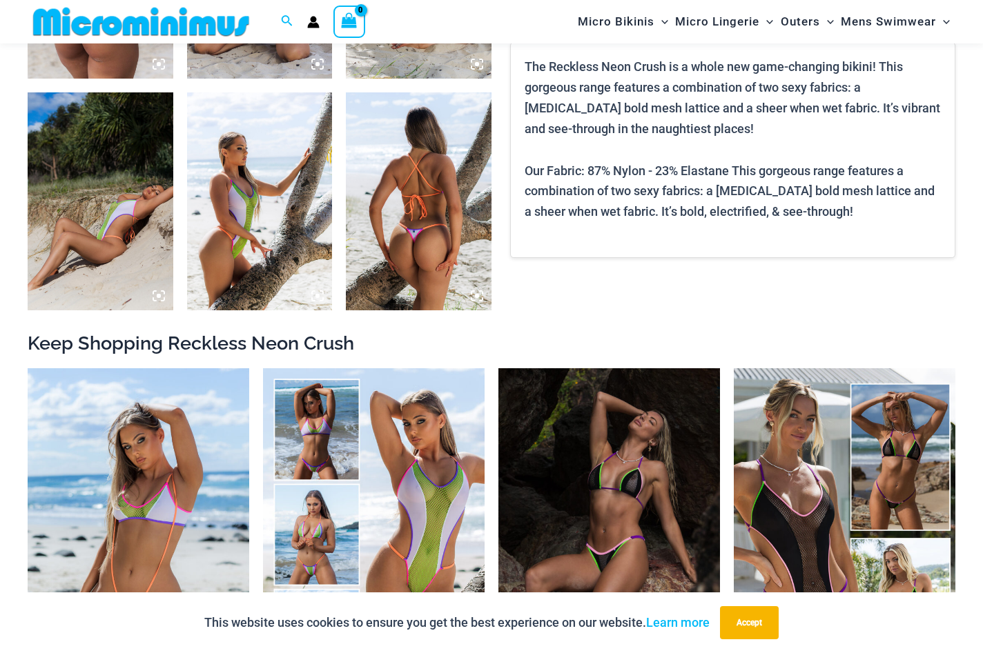
click at [822, 29] on li "Sizing Guide" at bounding box center [787, 11] width 97 height 34
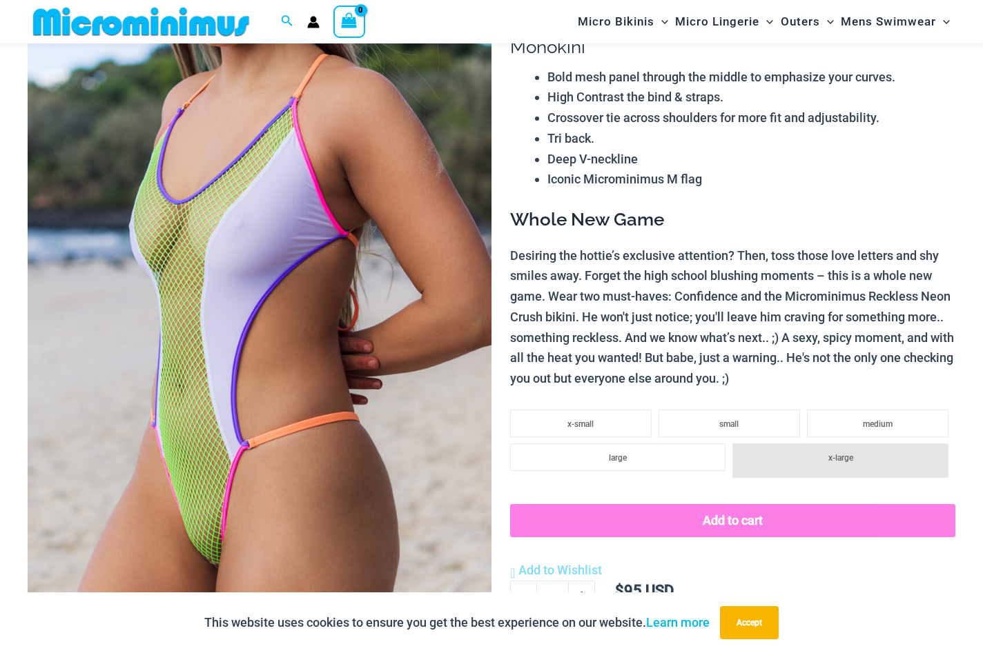
scroll to position [109, 0]
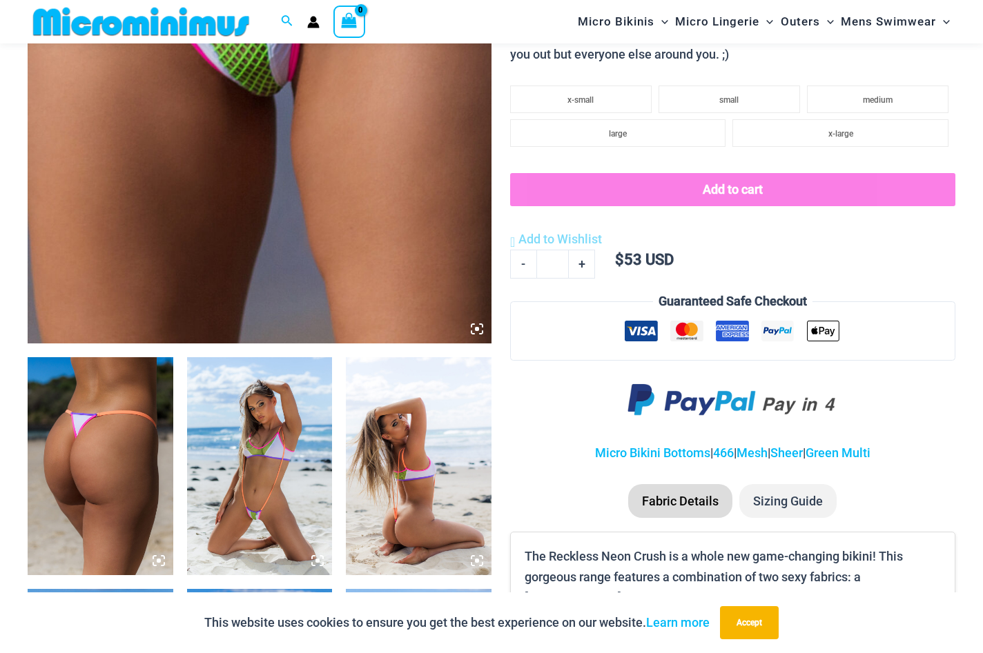
scroll to position [541, 0]
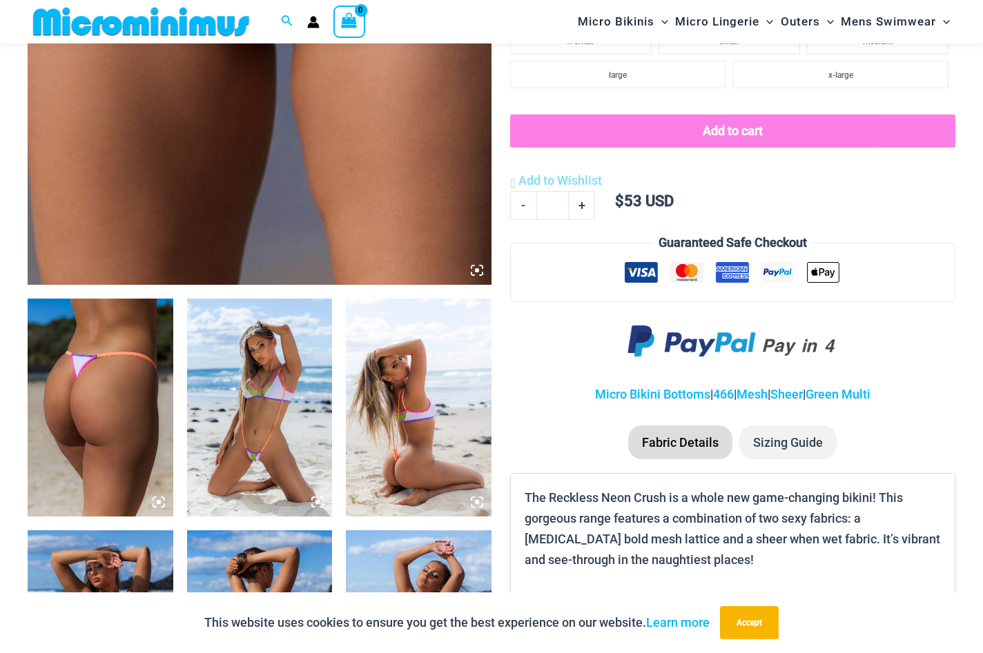
click at [137, 413] on img at bounding box center [101, 408] width 146 height 218
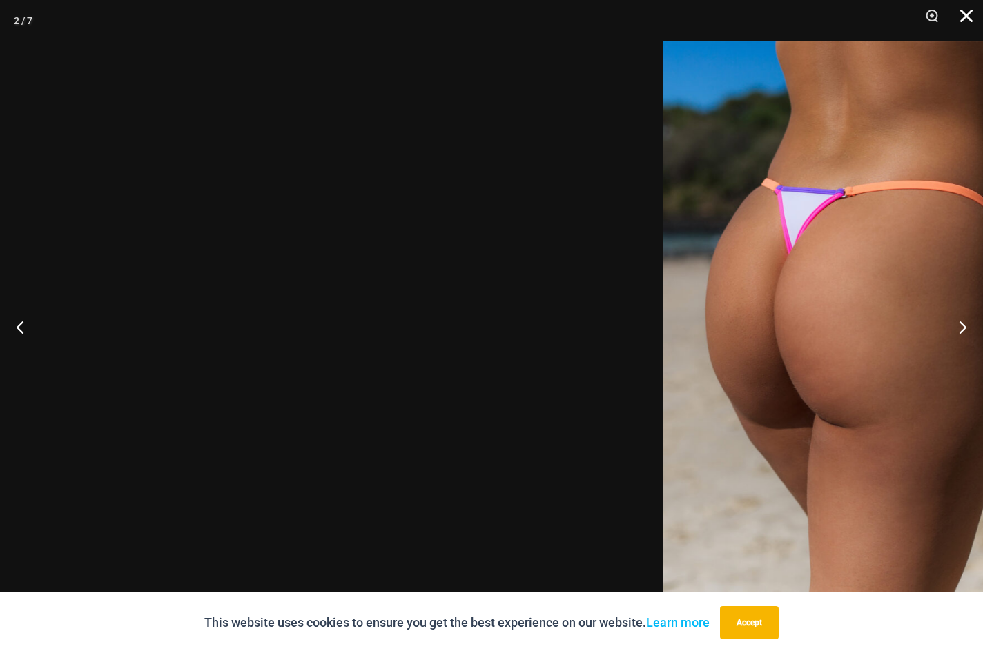
click at [963, 10] on button "Close" at bounding box center [961, 20] width 34 height 41
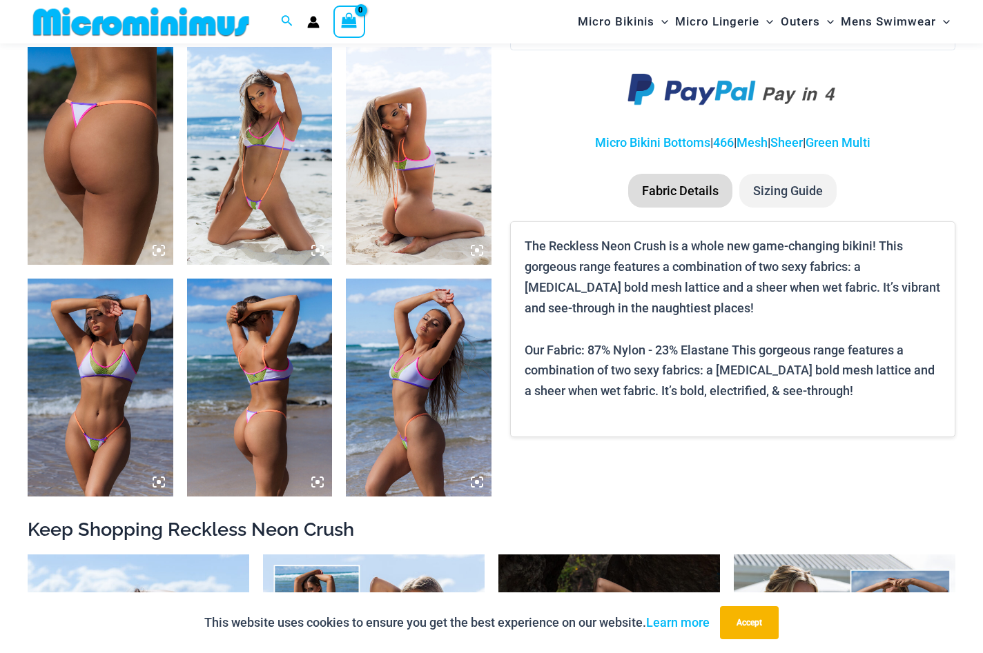
scroll to position [796, 0]
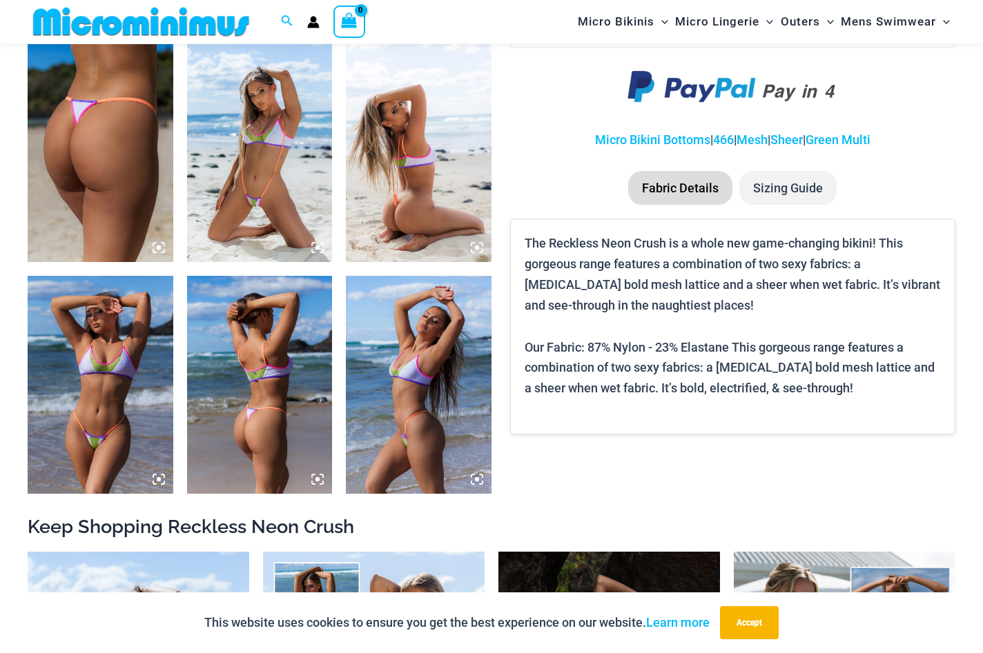
click at [796, 206] on li "Sizing Guide" at bounding box center [787, 188] width 97 height 34
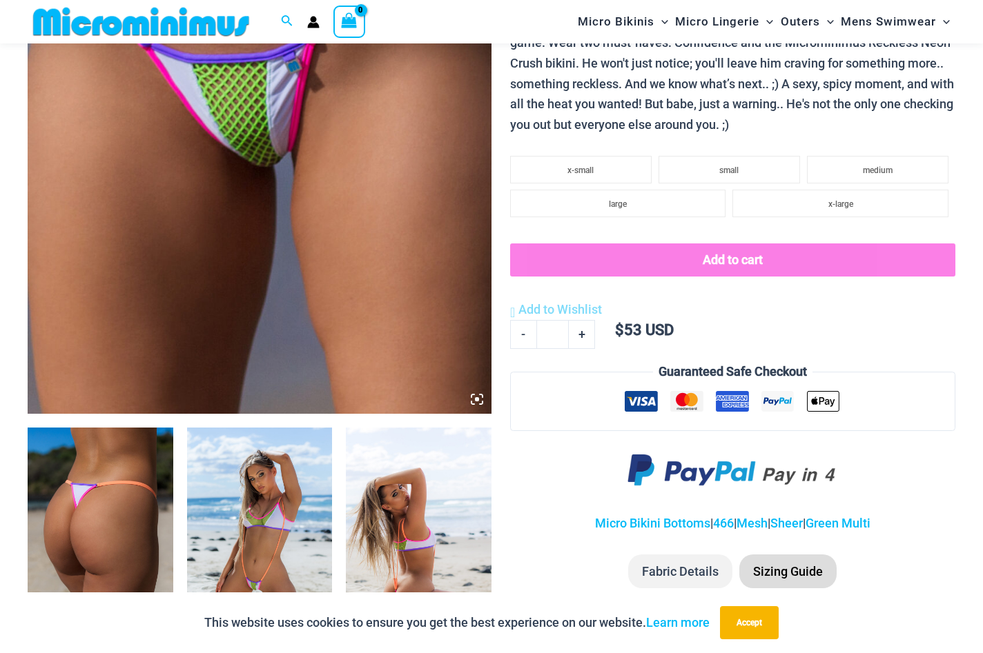
scroll to position [342, 0]
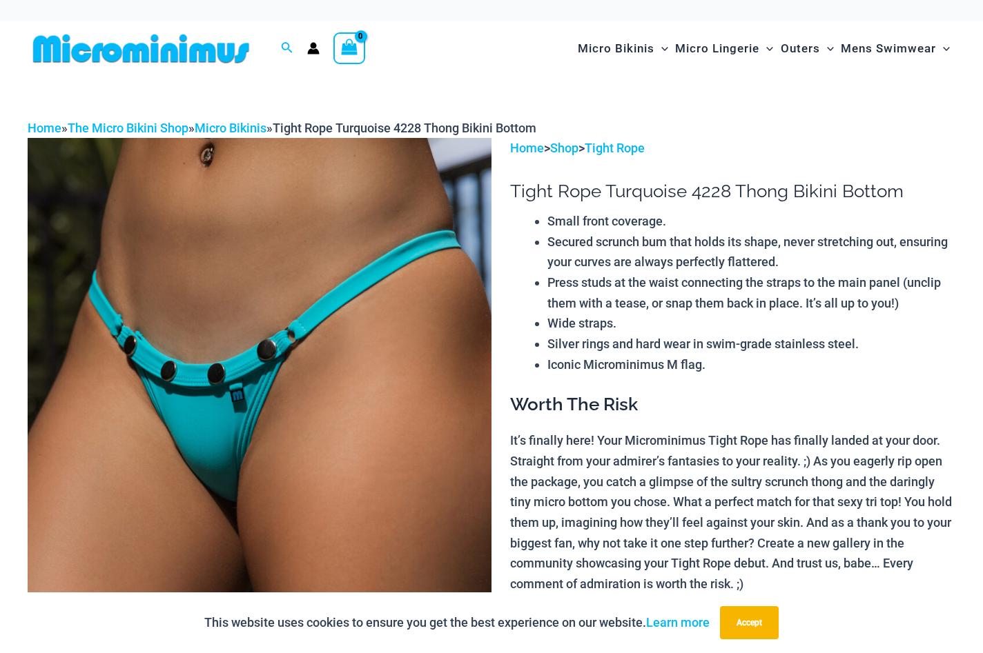
click at [390, 435] on img at bounding box center [260, 486] width 464 height 696
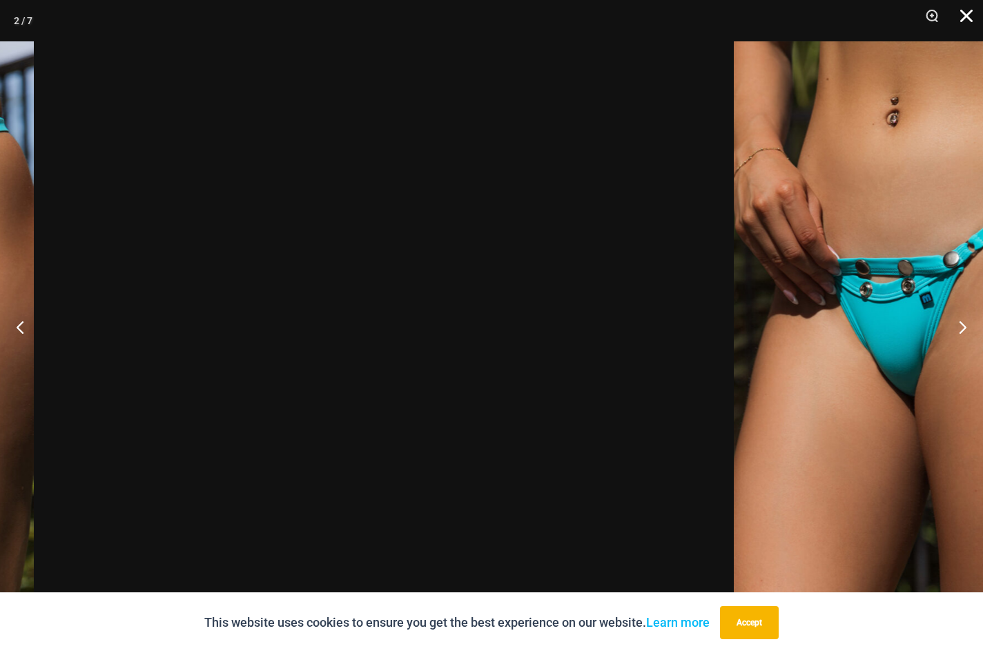
click at [966, 12] on button "Close" at bounding box center [961, 20] width 34 height 41
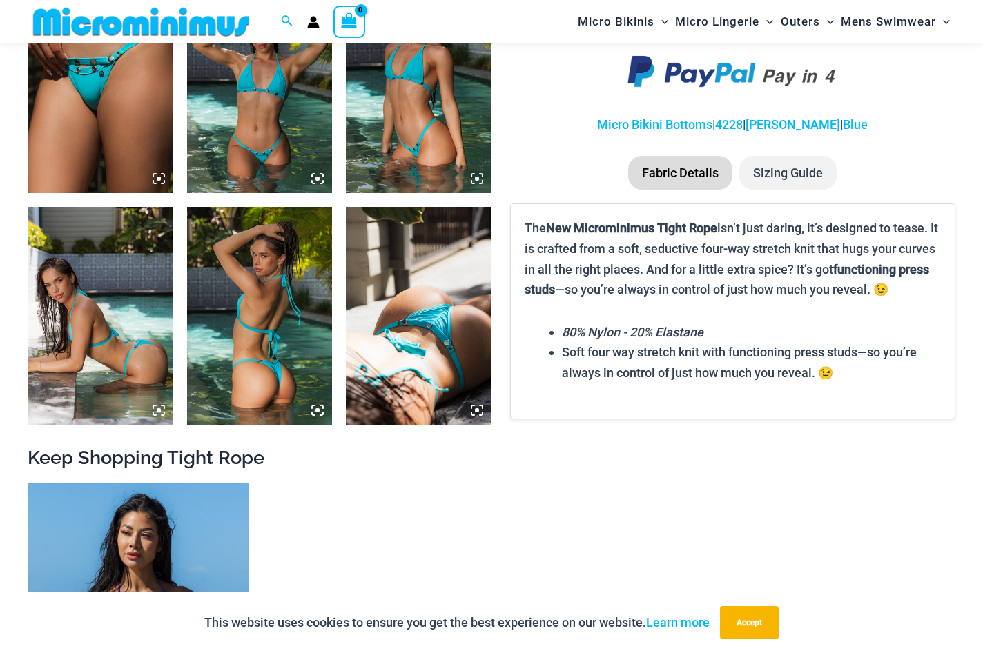
scroll to position [870, 0]
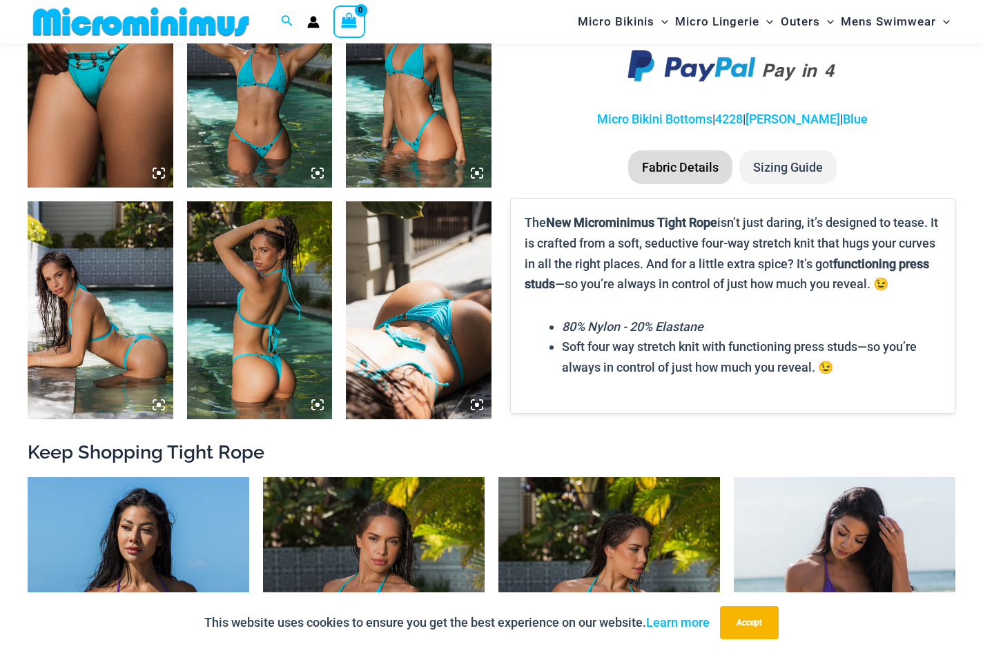
click at [778, 185] on li "Sizing Guide" at bounding box center [787, 167] width 97 height 34
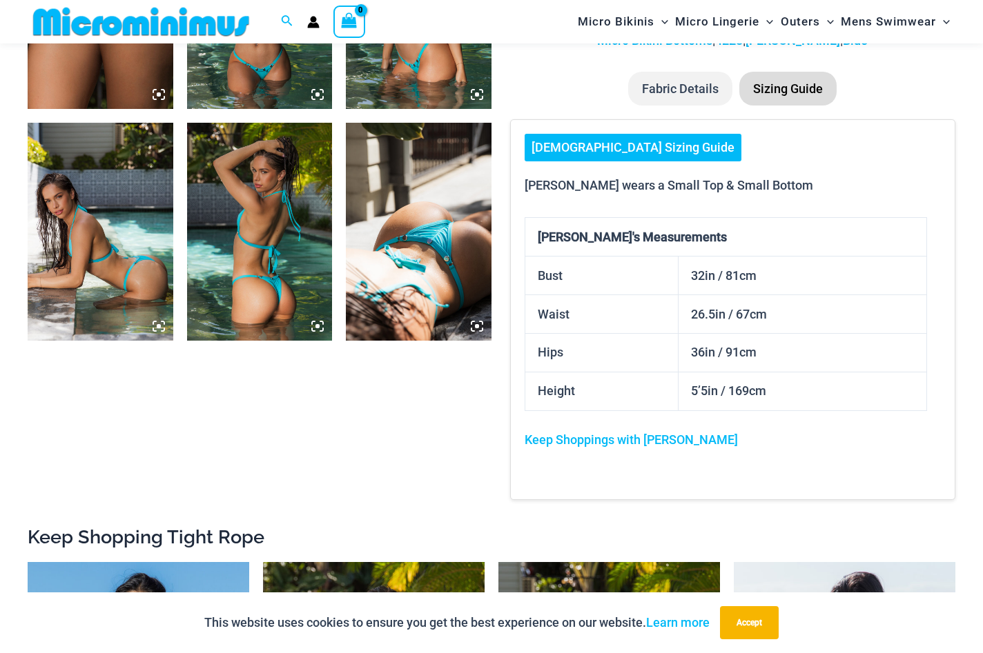
scroll to position [954, 0]
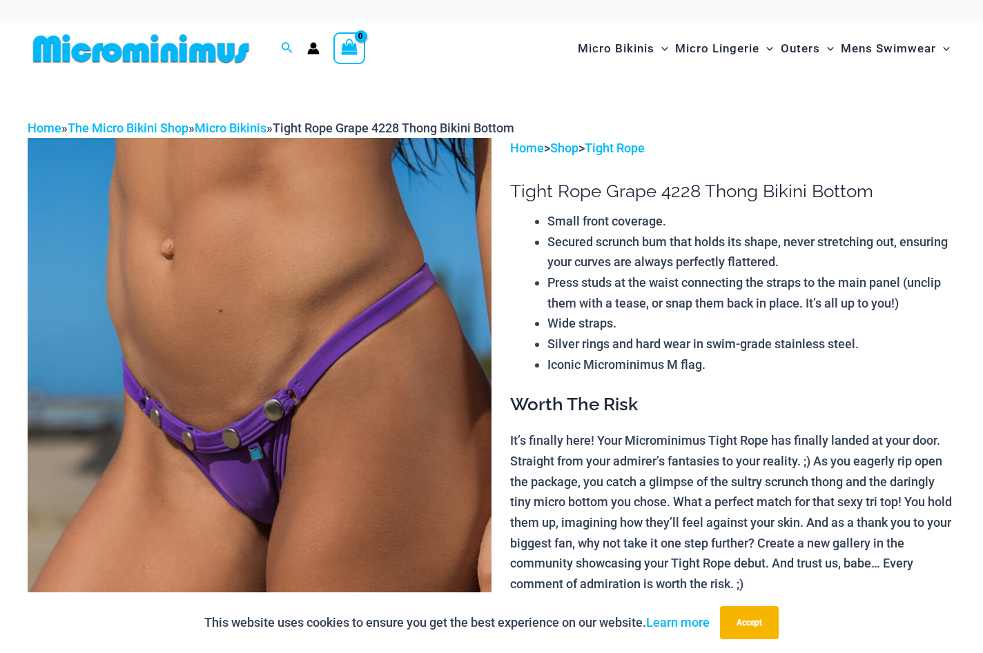
click at [300, 347] on img at bounding box center [260, 486] width 464 height 696
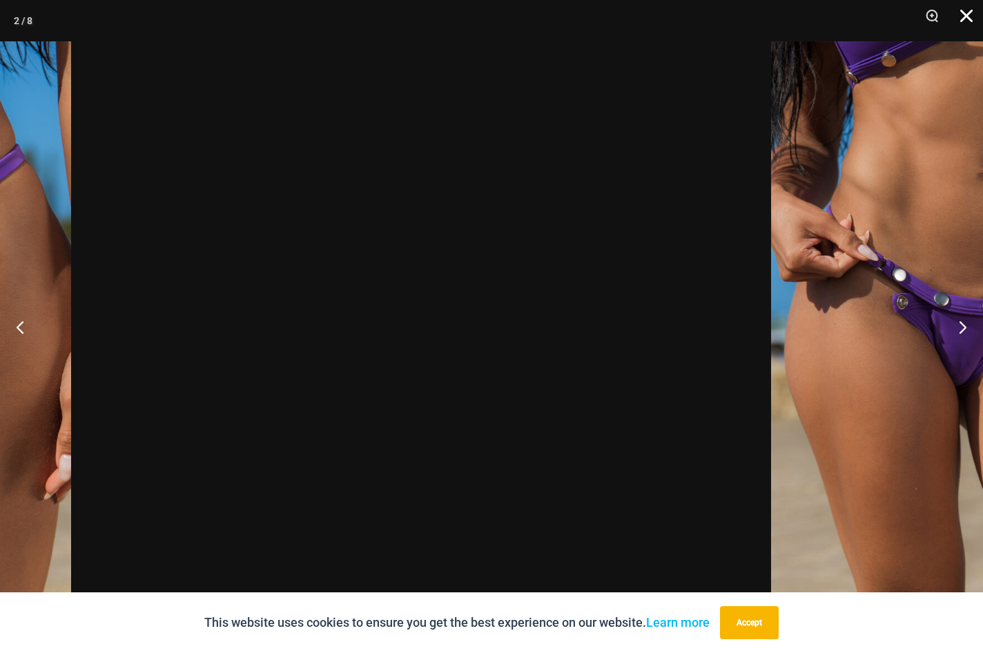
click at [966, 16] on button "Close" at bounding box center [961, 20] width 34 height 41
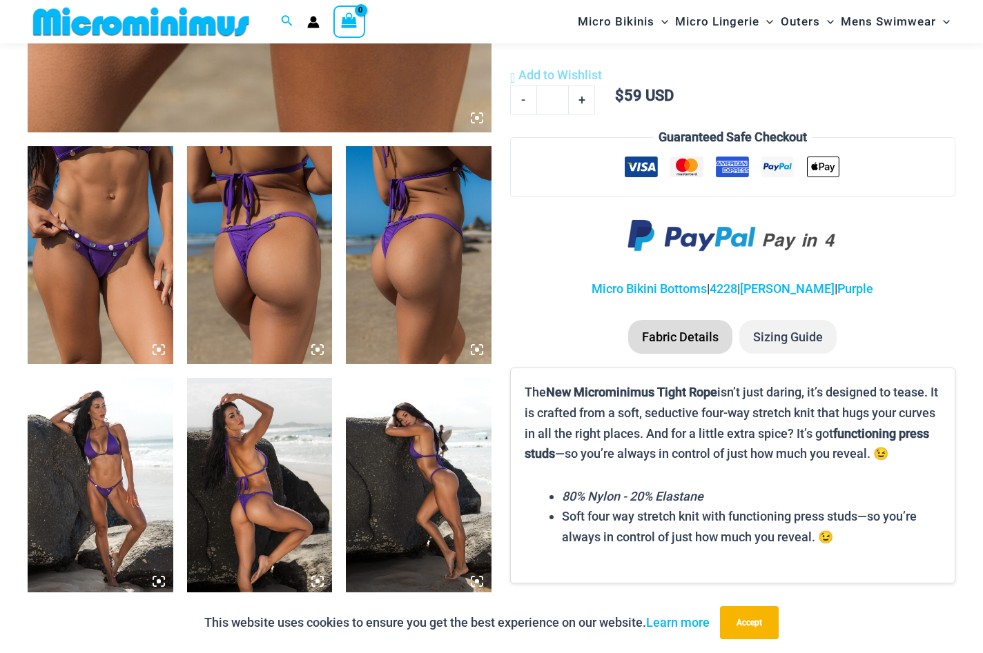
scroll to position [722, 0]
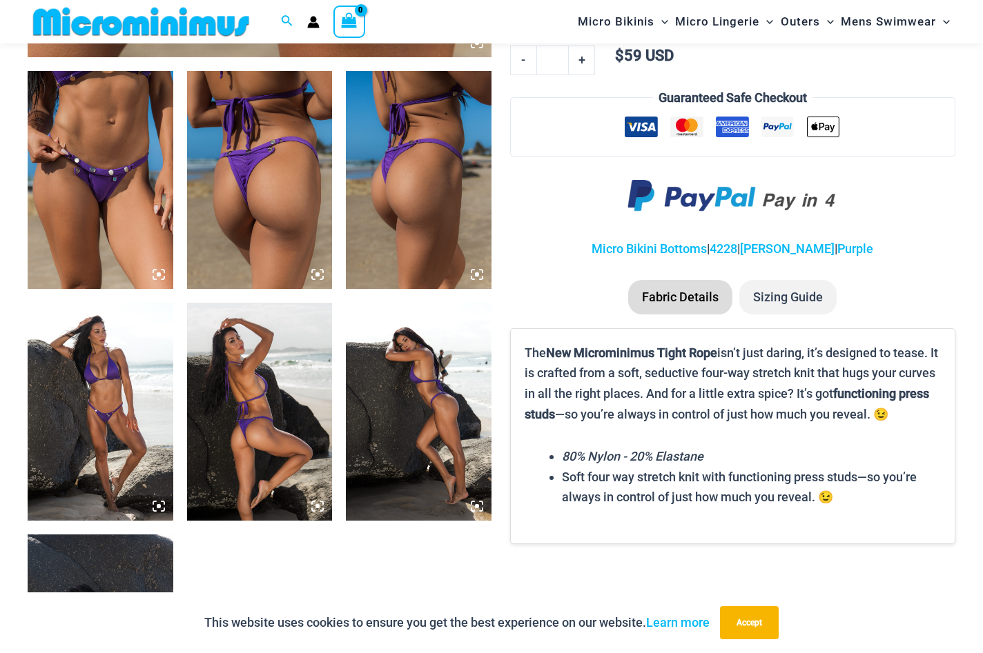
scroll to position [806, 0]
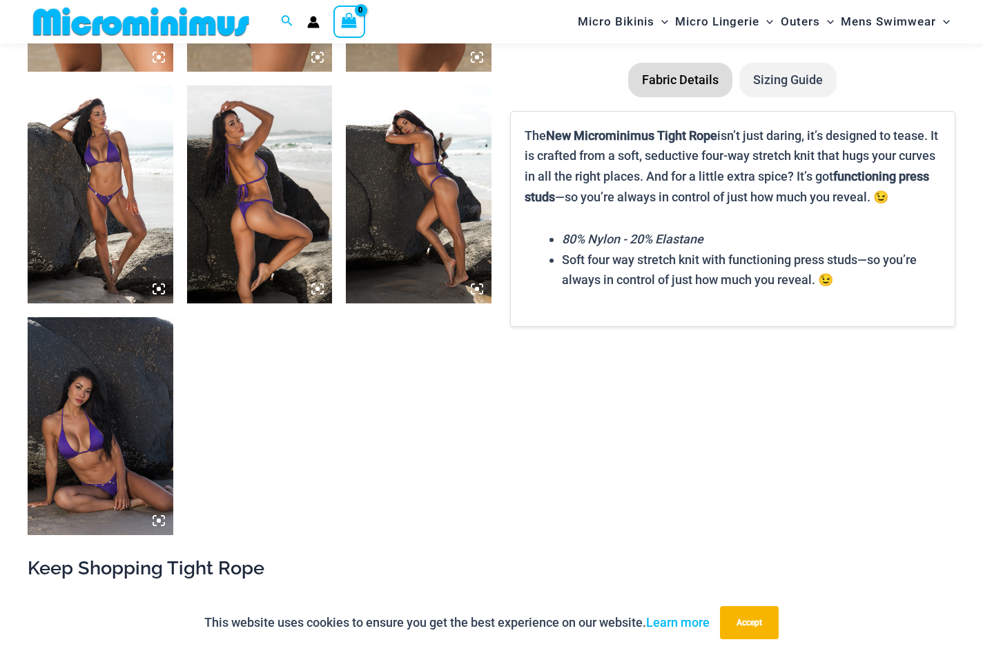
scroll to position [1047, 0]
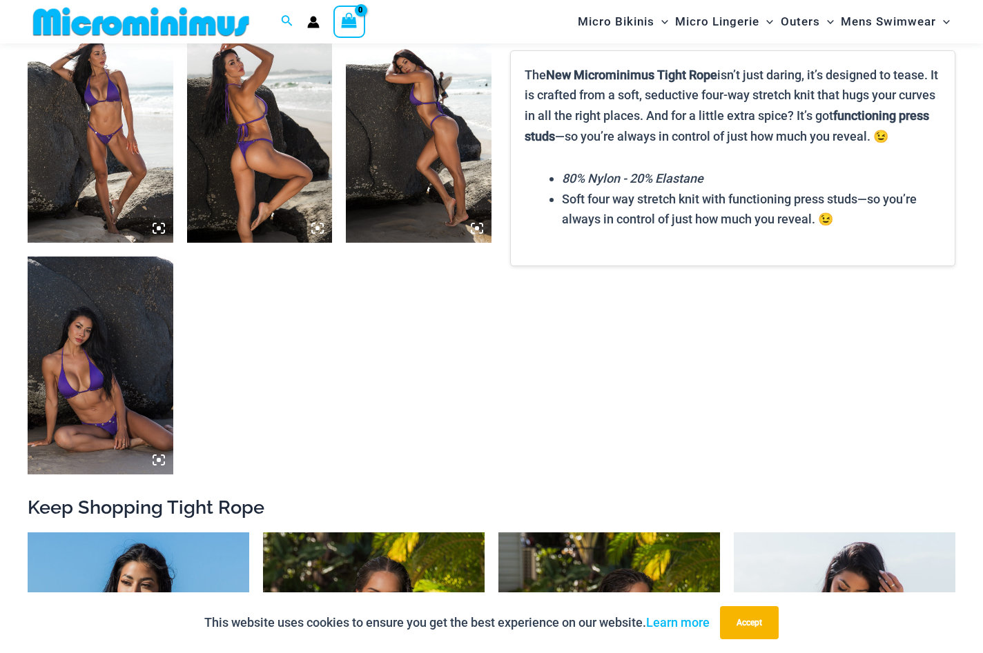
click at [772, 37] on li "Sizing Guide" at bounding box center [787, 19] width 97 height 34
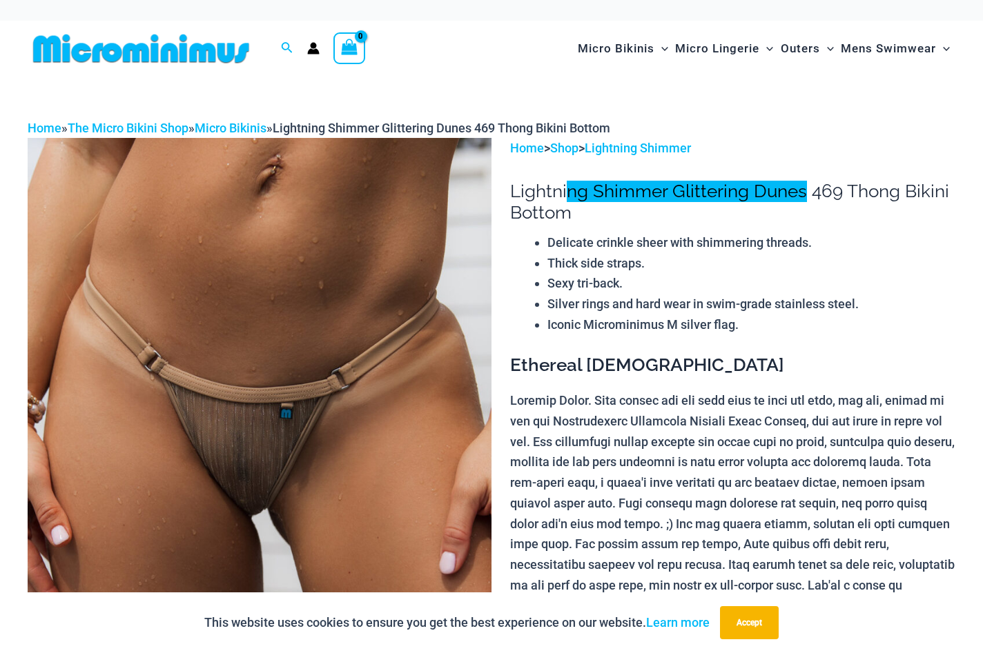
drag, startPoint x: 877, startPoint y: 228, endPoint x: 578, endPoint y: 228, distance: 298.8
click at [578, 224] on h1 "Lightning Shimmer Glittering Dunes 469 Thong Bikini Bottom" at bounding box center [732, 202] width 445 height 43
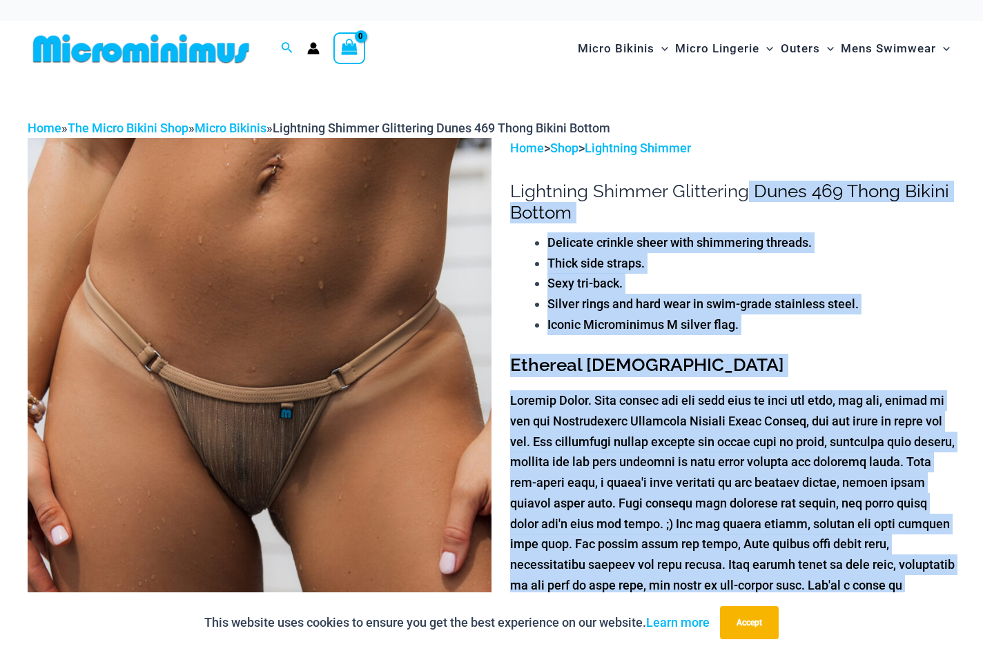
drag, startPoint x: 506, startPoint y: 214, endPoint x: 802, endPoint y: 220, distance: 296.1
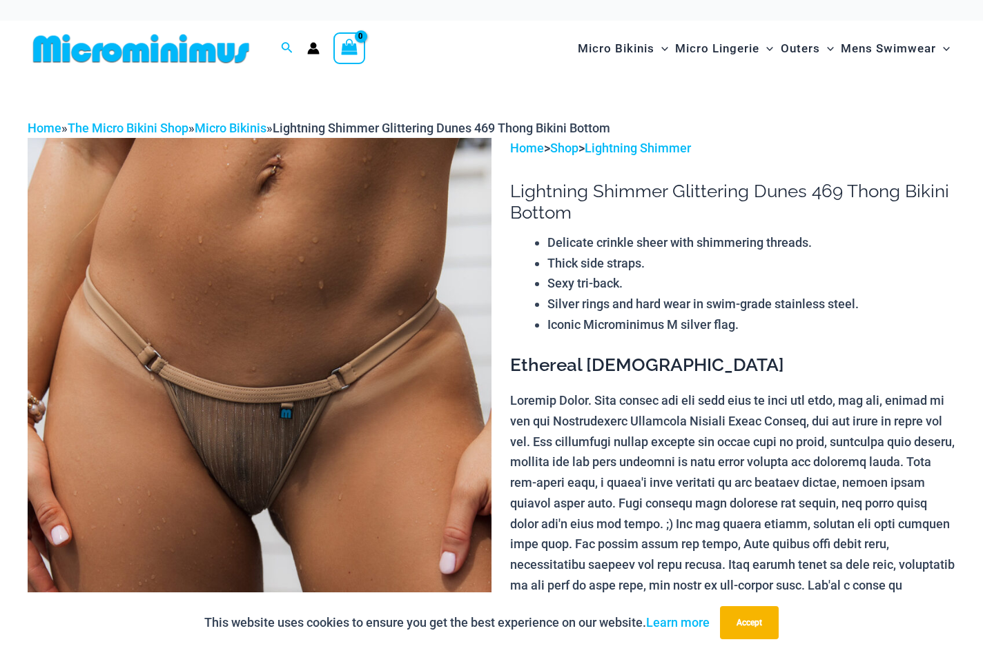
click at [835, 139] on div "Home » The Micro Bikini Shop » Micro Bikinis » Lightning Shimmer Glittering Dun…" at bounding box center [491, 128] width 927 height 21
click at [328, 328] on img at bounding box center [260, 486] width 464 height 696
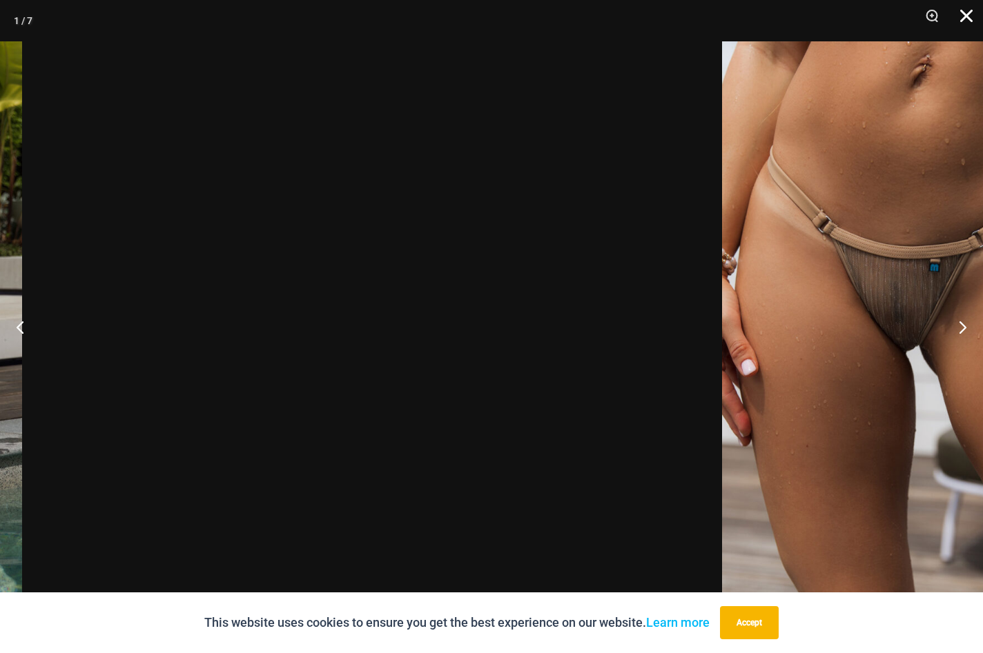
click at [972, 14] on button "Close" at bounding box center [961, 20] width 34 height 41
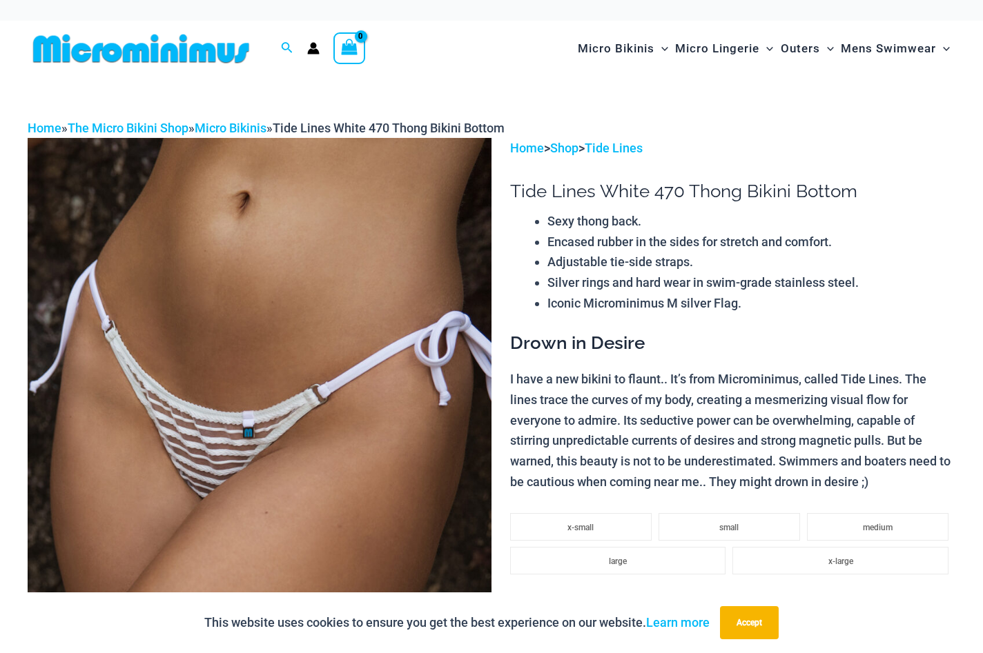
click at [356, 344] on img at bounding box center [260, 486] width 464 height 696
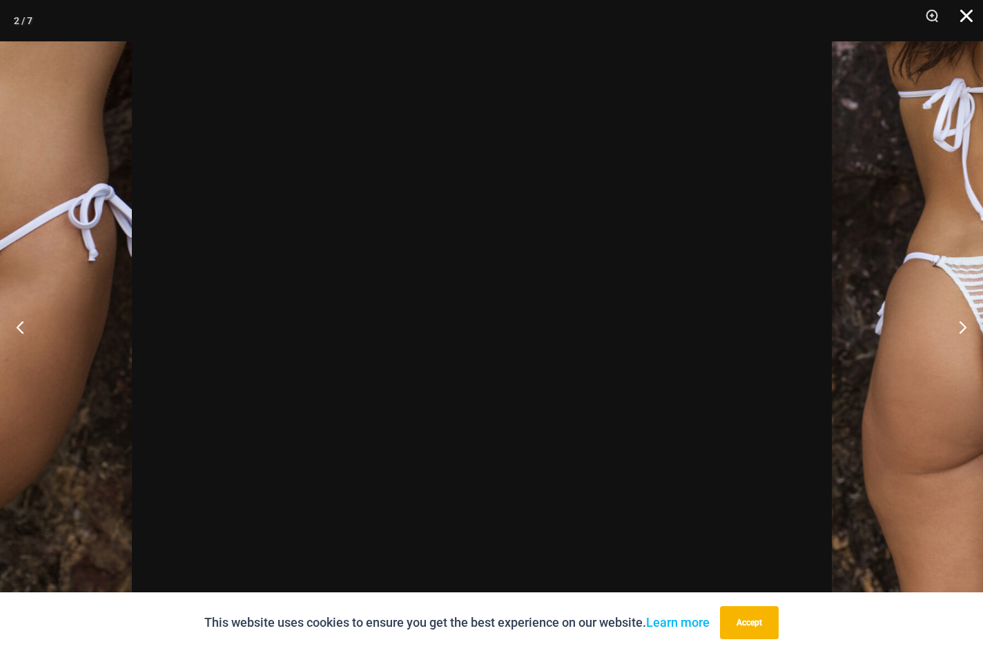
click at [973, 10] on button "Close" at bounding box center [961, 20] width 34 height 41
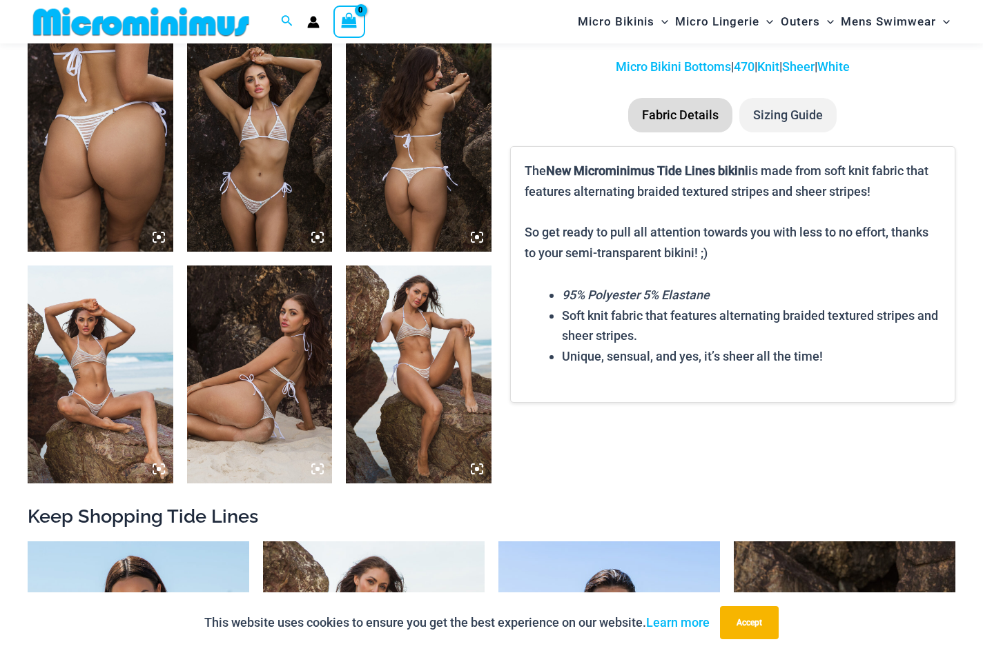
scroll to position [838, 0]
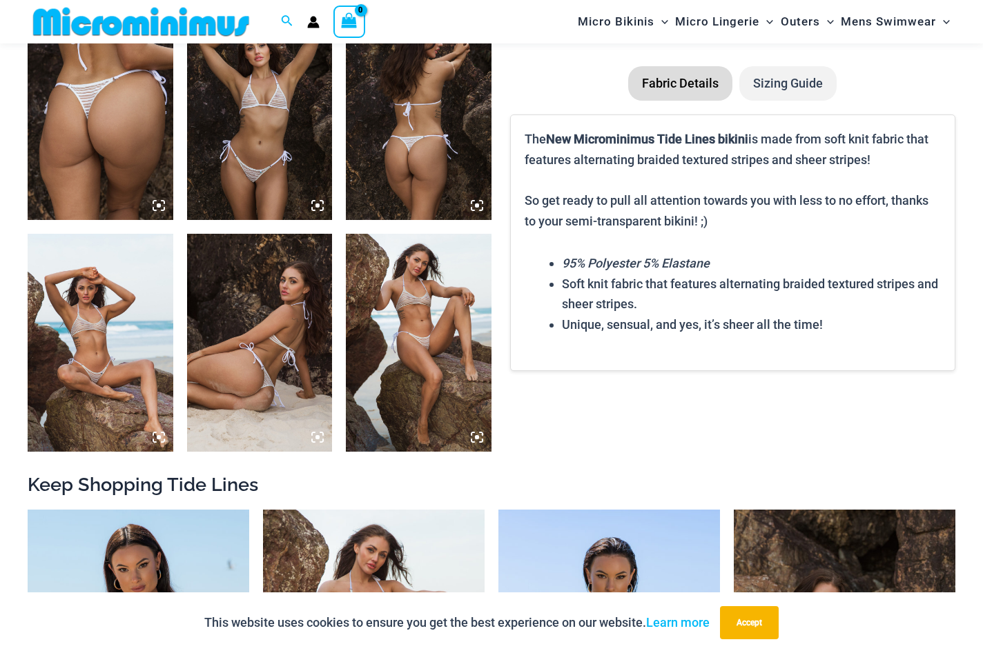
click at [778, 101] on li "Sizing Guide" at bounding box center [787, 83] width 97 height 34
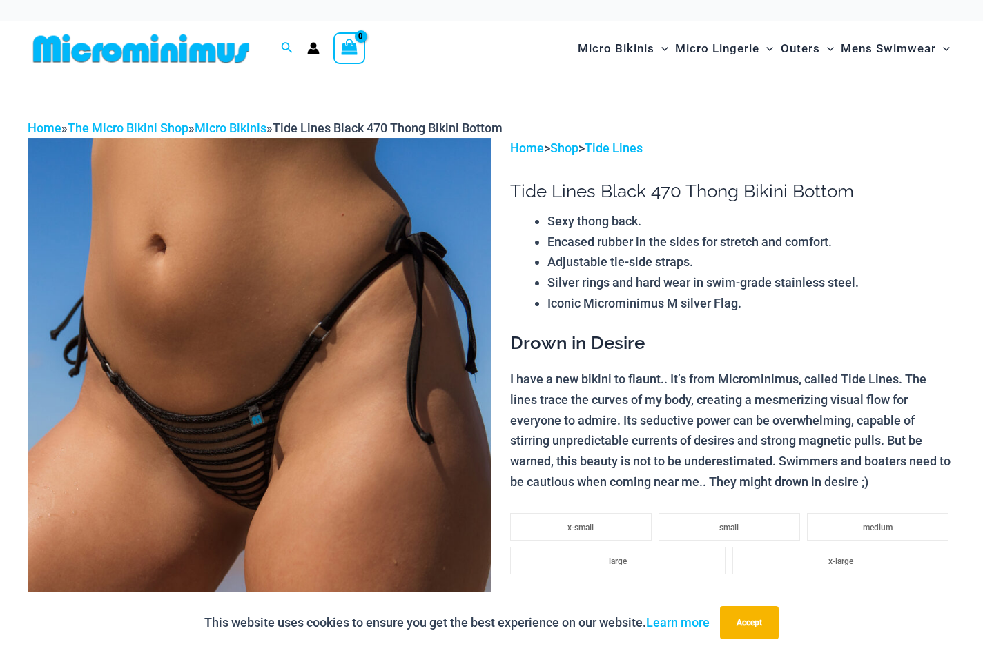
scroll to position [22, 0]
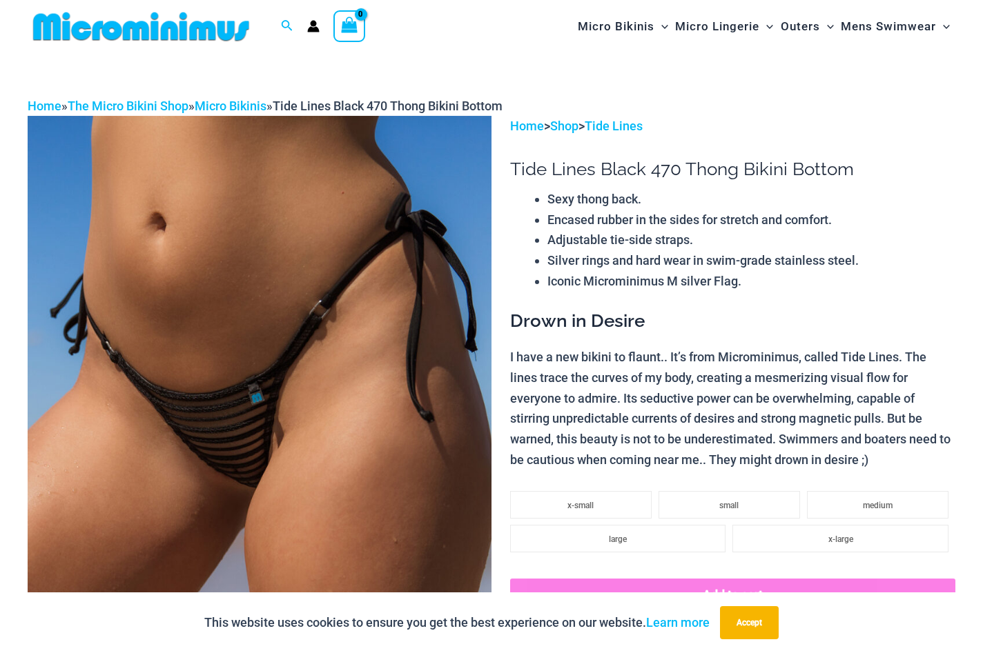
click at [391, 423] on img at bounding box center [260, 464] width 464 height 696
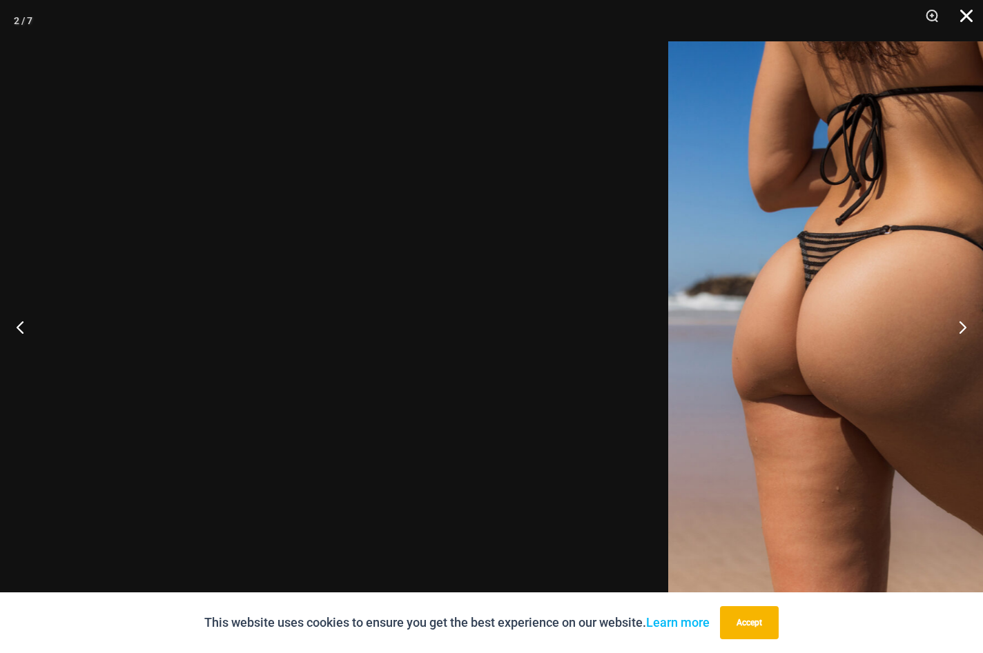
click at [967, 17] on button "Close" at bounding box center [961, 20] width 34 height 41
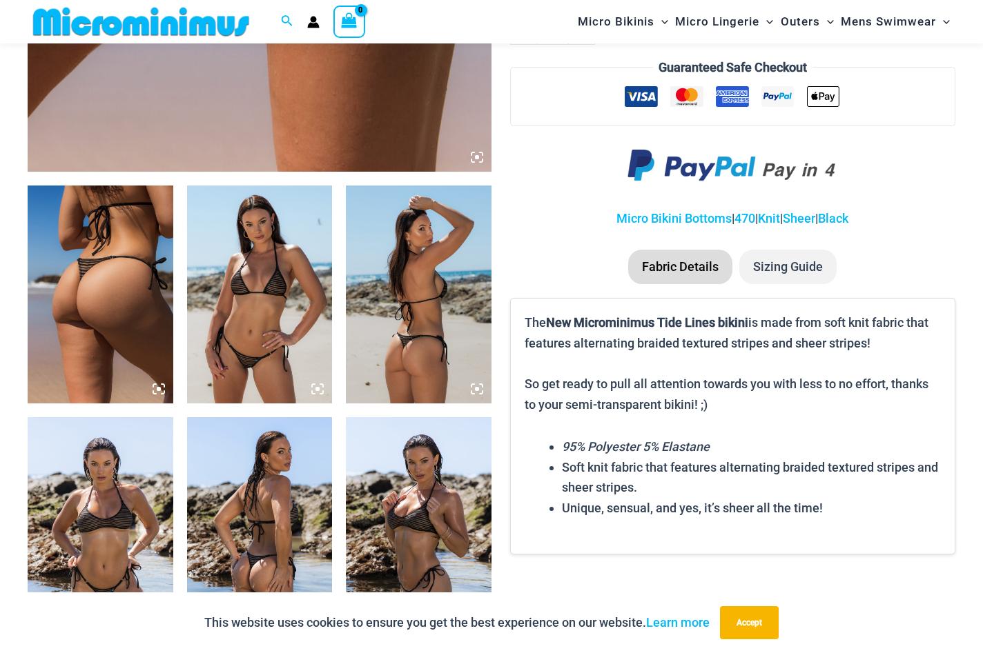
scroll to position [682, 0]
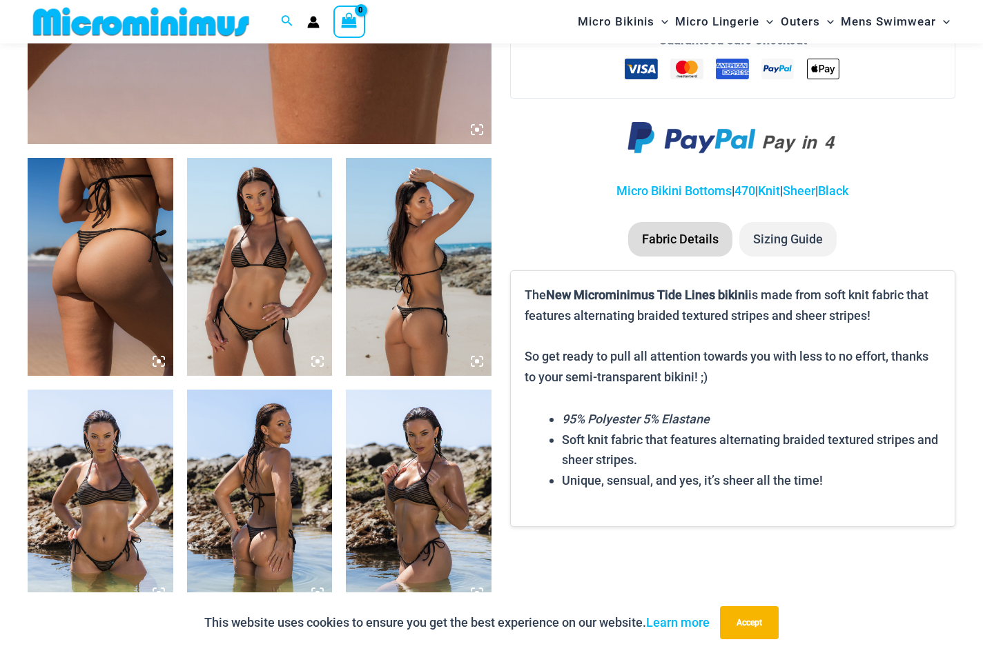
click at [789, 257] on li "Sizing Guide" at bounding box center [787, 239] width 97 height 34
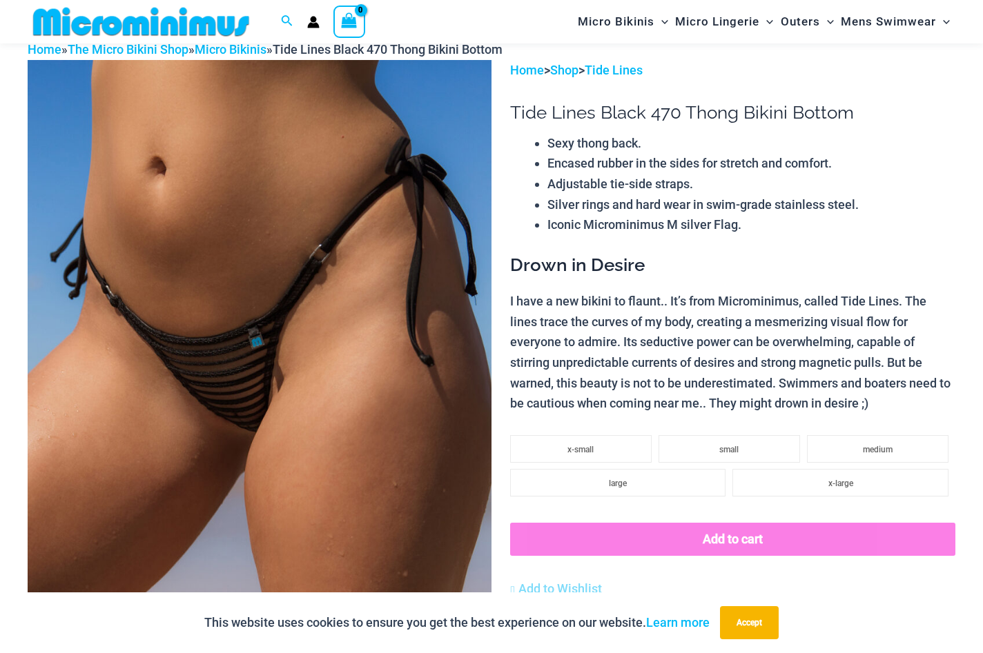
scroll to position [69, 0]
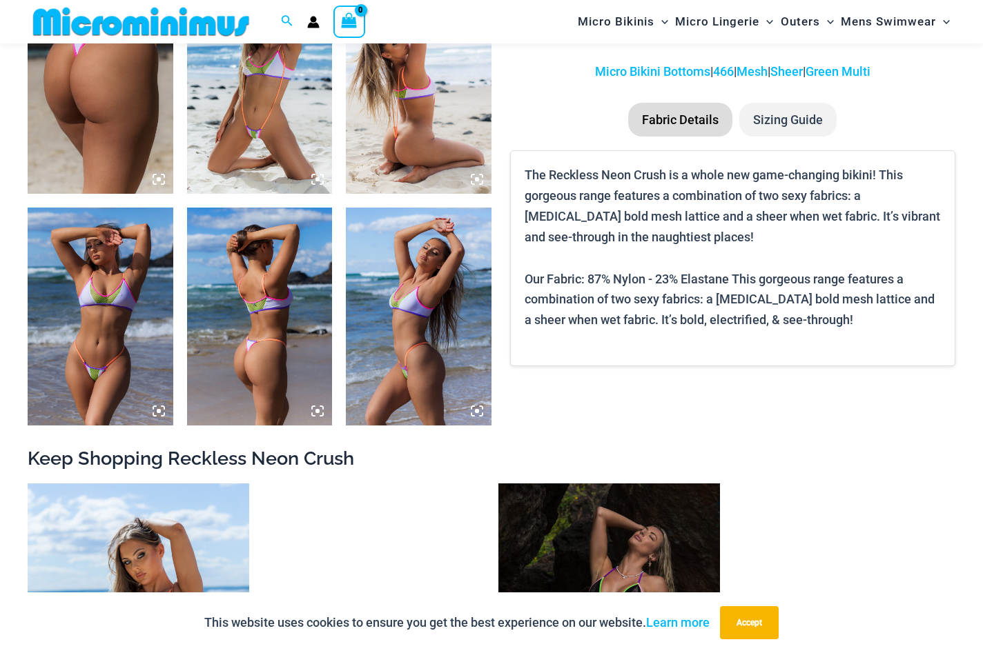
scroll to position [865, 0]
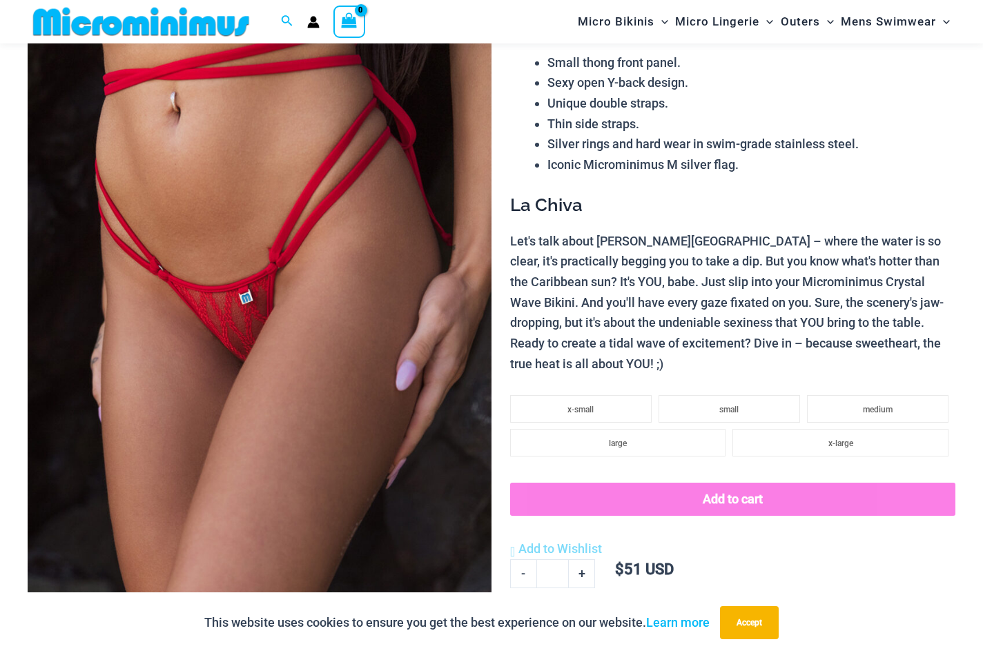
scroll to position [180, 0]
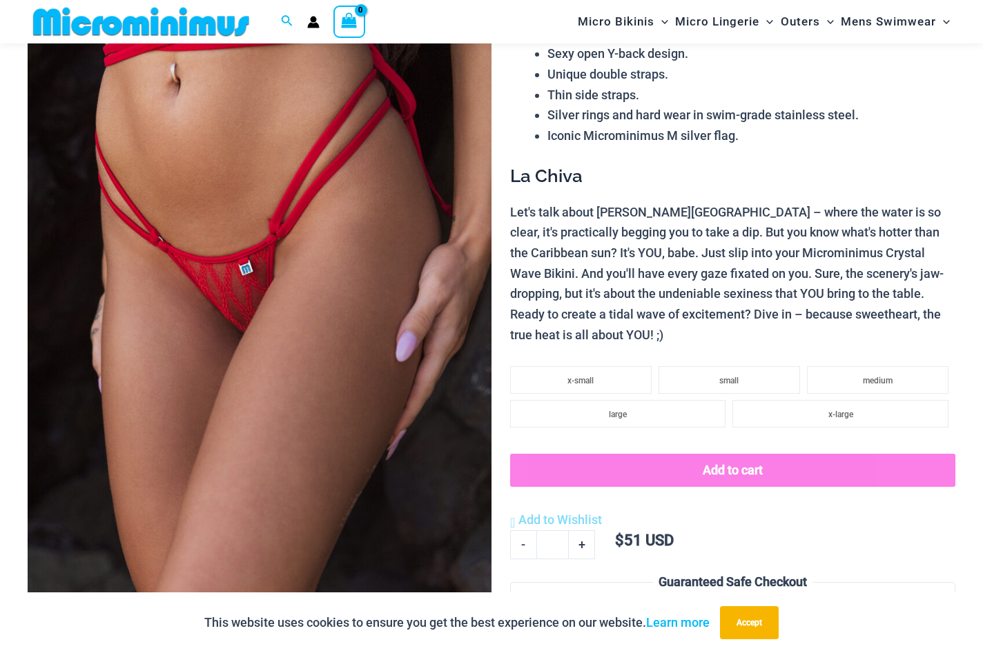
click at [369, 337] on img at bounding box center [260, 298] width 464 height 696
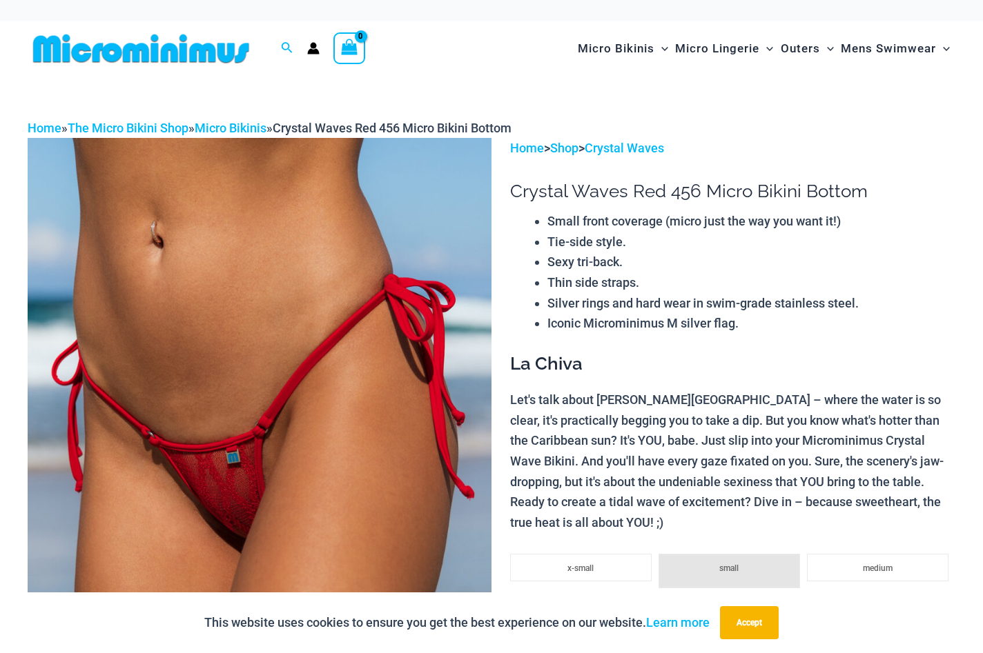
click at [364, 297] on img at bounding box center [260, 486] width 464 height 696
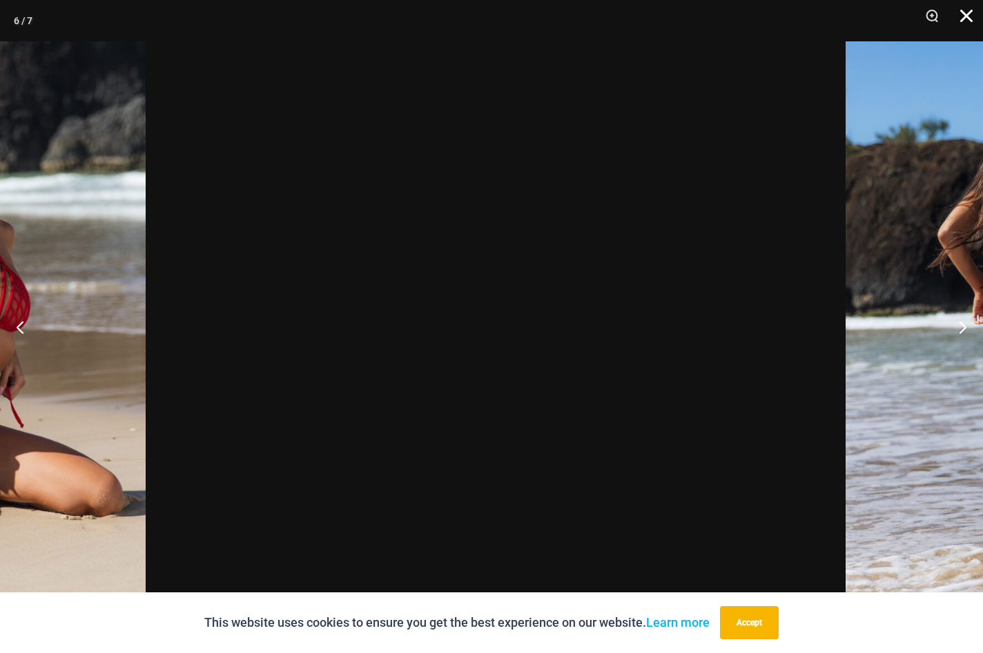
click at [971, 10] on button "Close" at bounding box center [961, 20] width 34 height 41
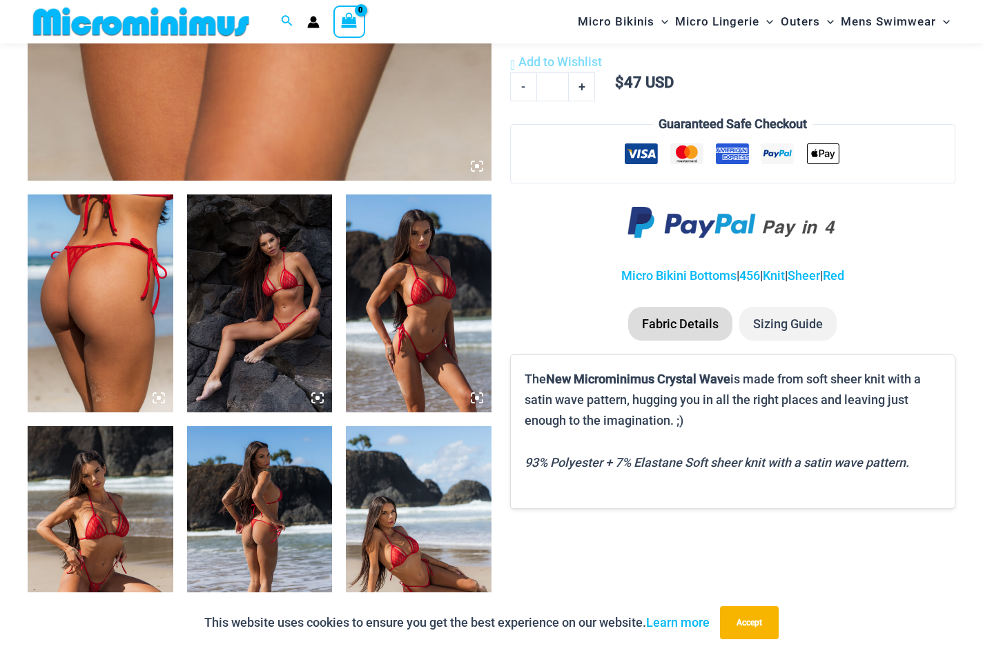
scroll to position [704, 0]
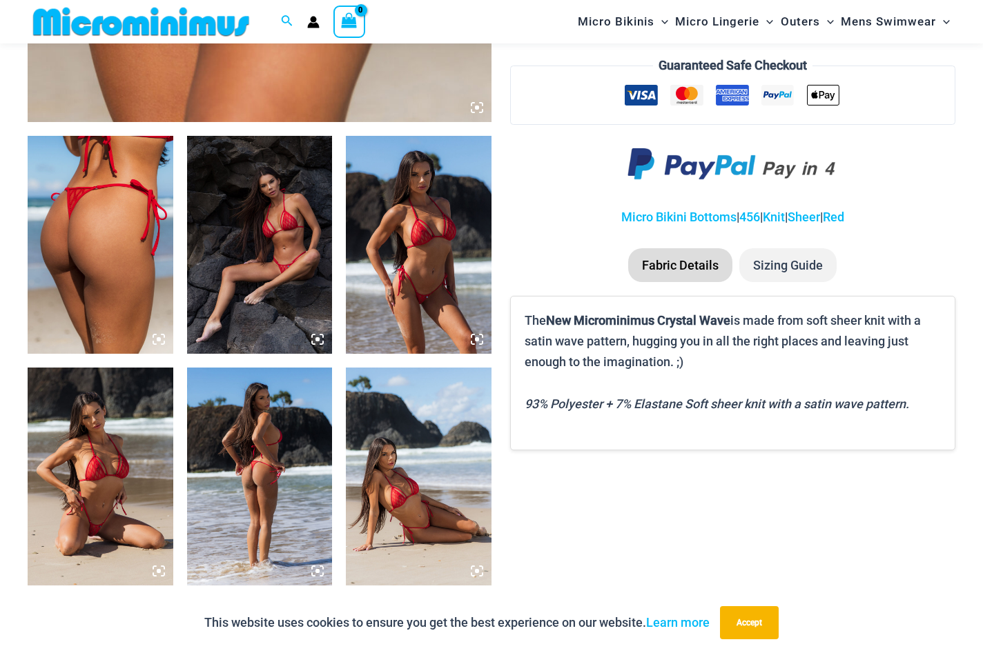
click at [808, 283] on li "Sizing Guide" at bounding box center [787, 265] width 97 height 34
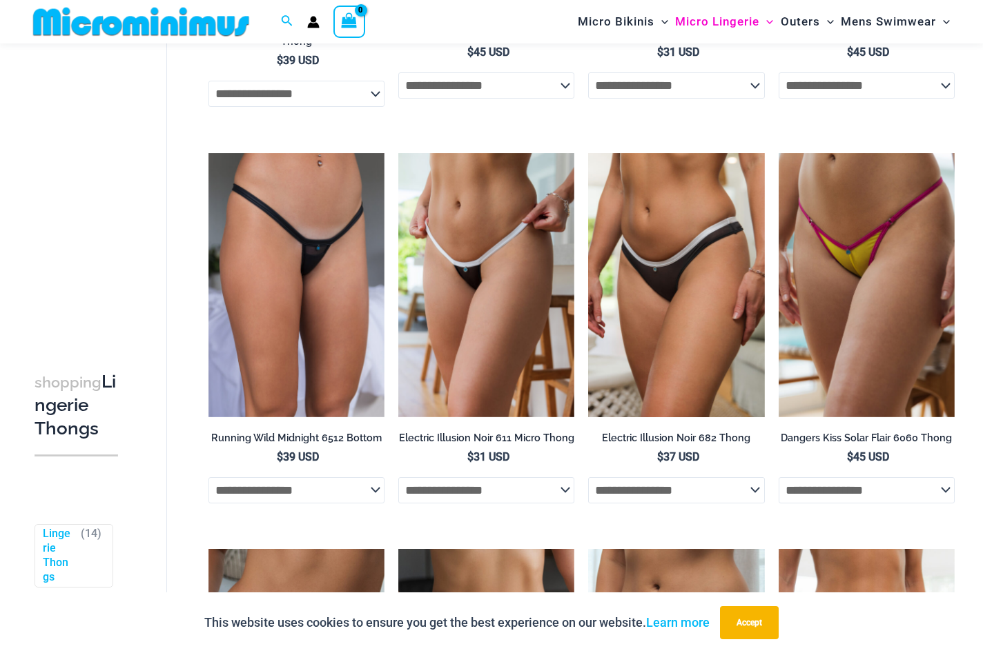
scroll to position [416, 0]
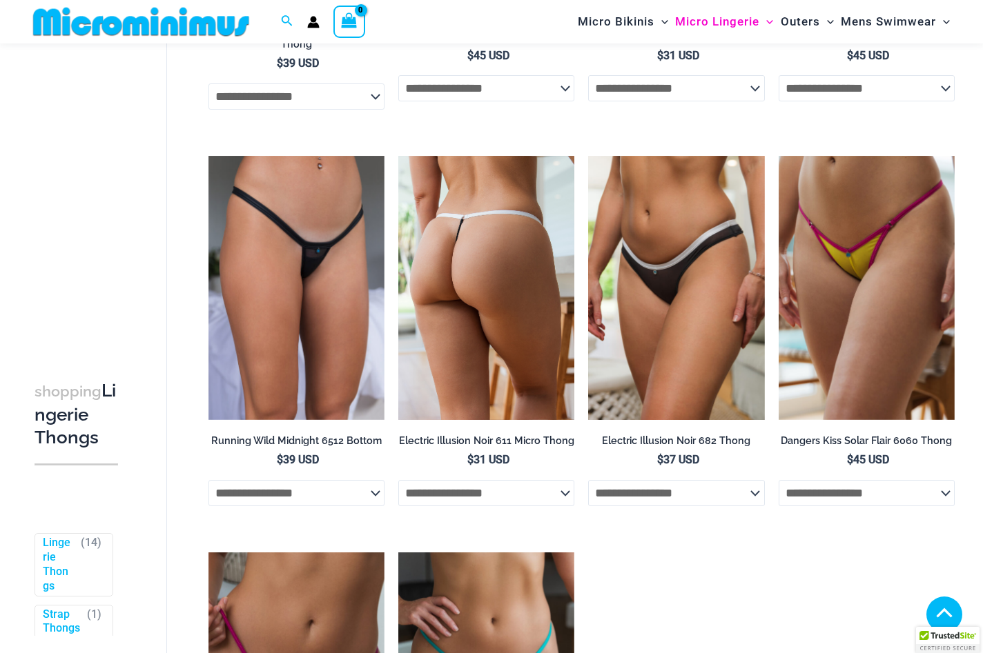
scroll to position [410, 0]
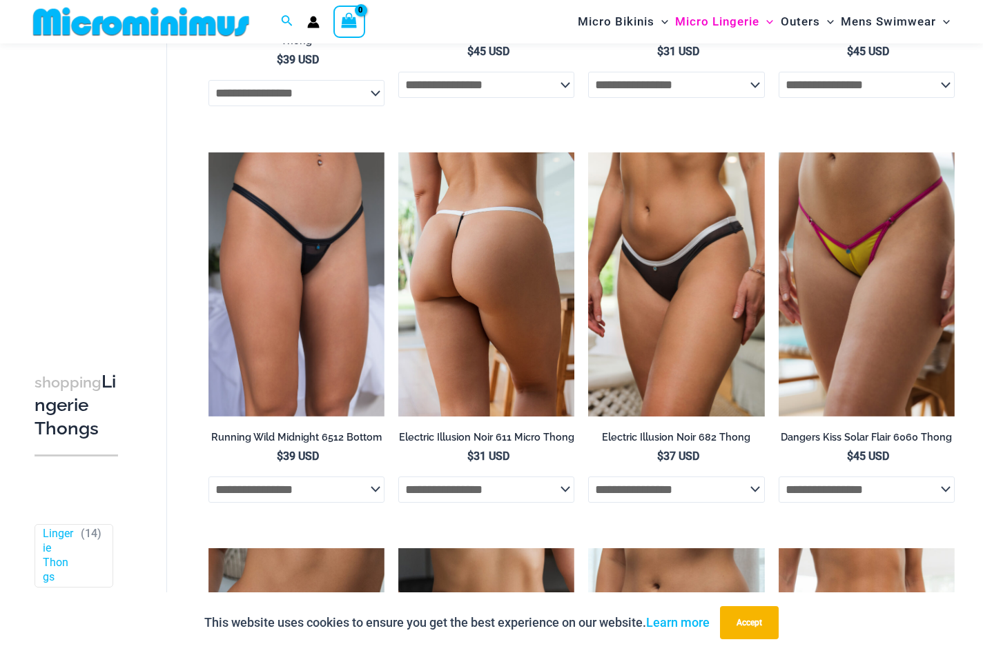
click at [458, 314] on img at bounding box center [486, 284] width 176 height 264
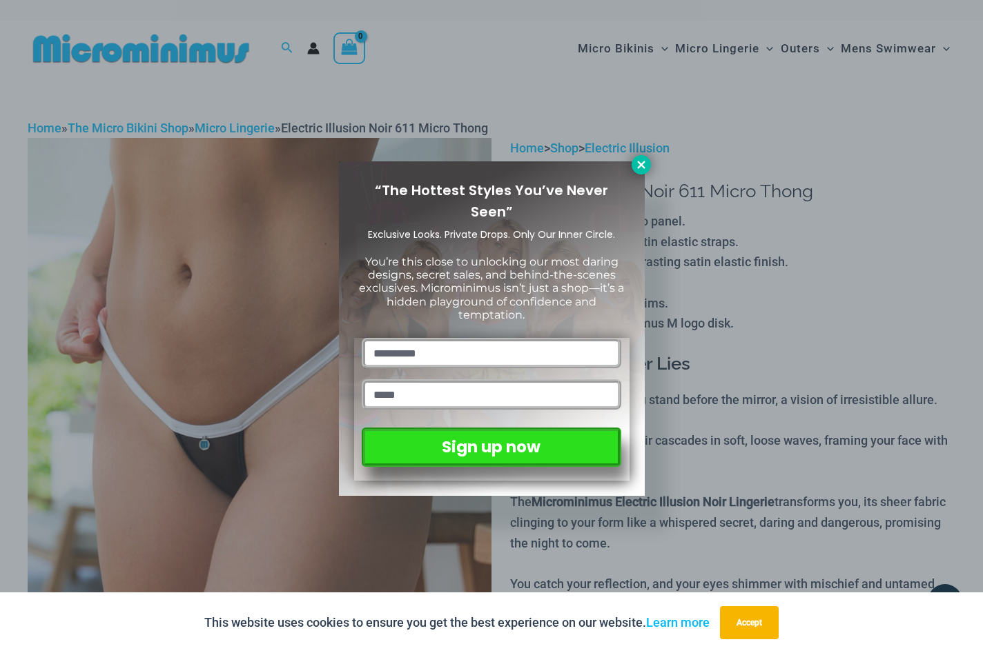
click at [638, 167] on icon at bounding box center [641, 165] width 8 height 8
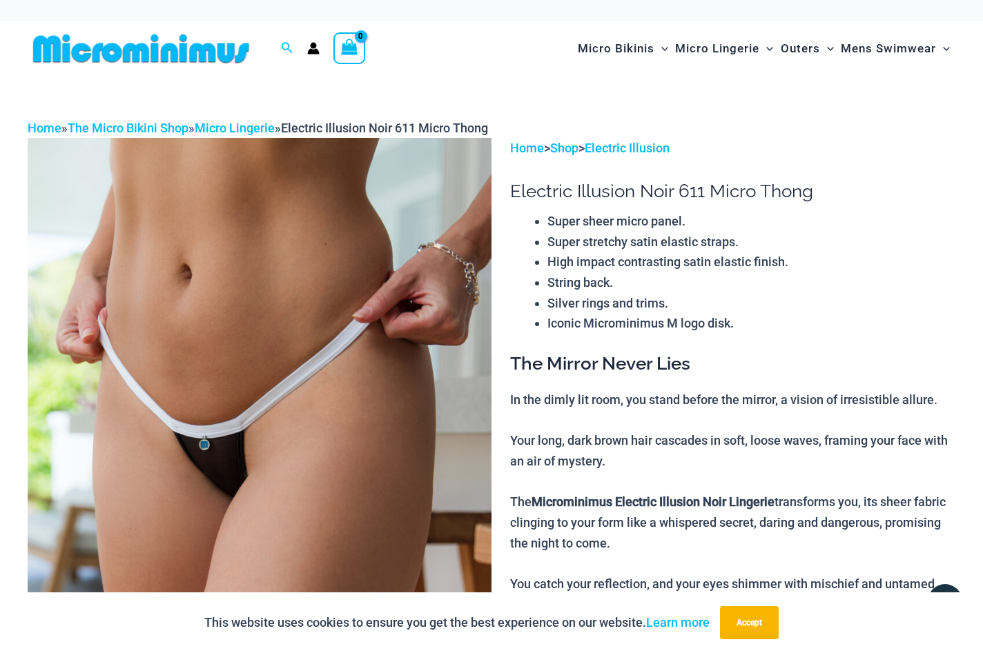
click at [364, 409] on img at bounding box center [260, 486] width 464 height 696
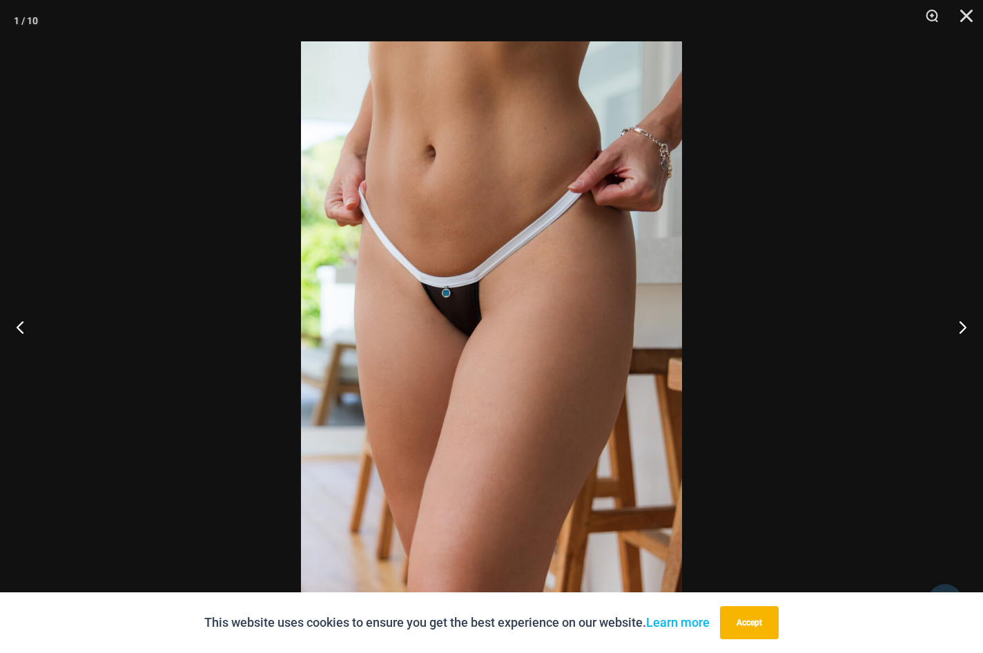
click at [571, 324] on img at bounding box center [491, 326] width 381 height 571
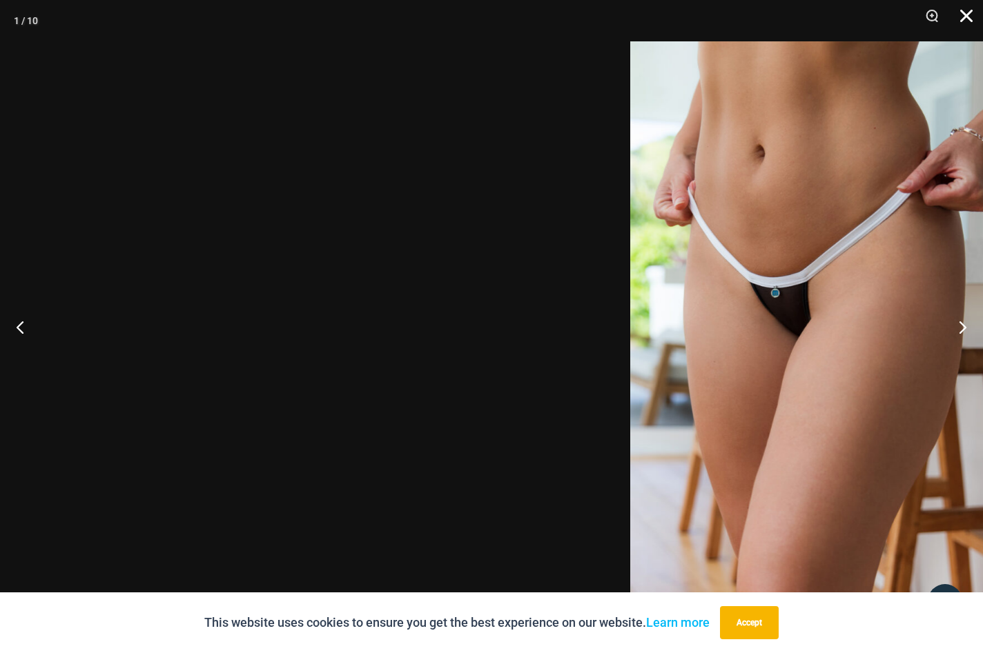
click at [965, 16] on button "Close" at bounding box center [961, 20] width 34 height 41
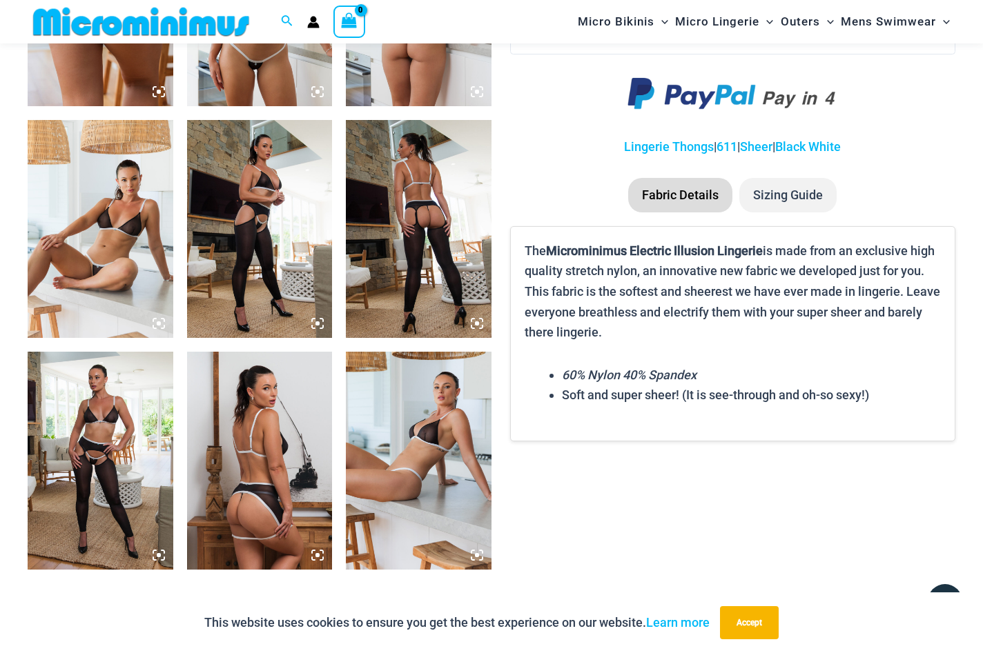
scroll to position [987, 0]
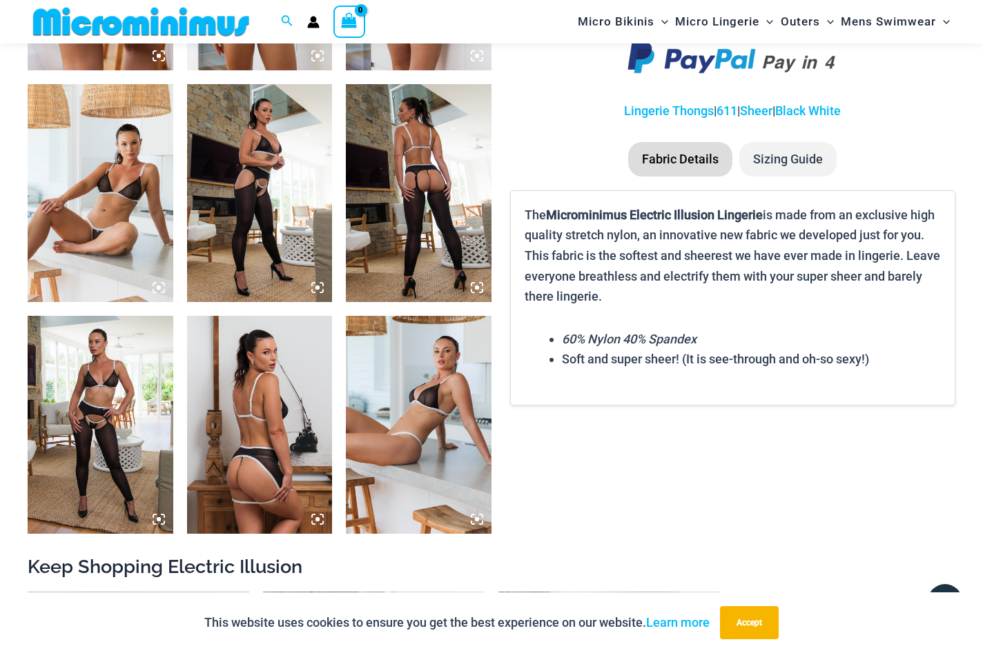
click at [789, 177] on li "Sizing Guide" at bounding box center [787, 159] width 97 height 34
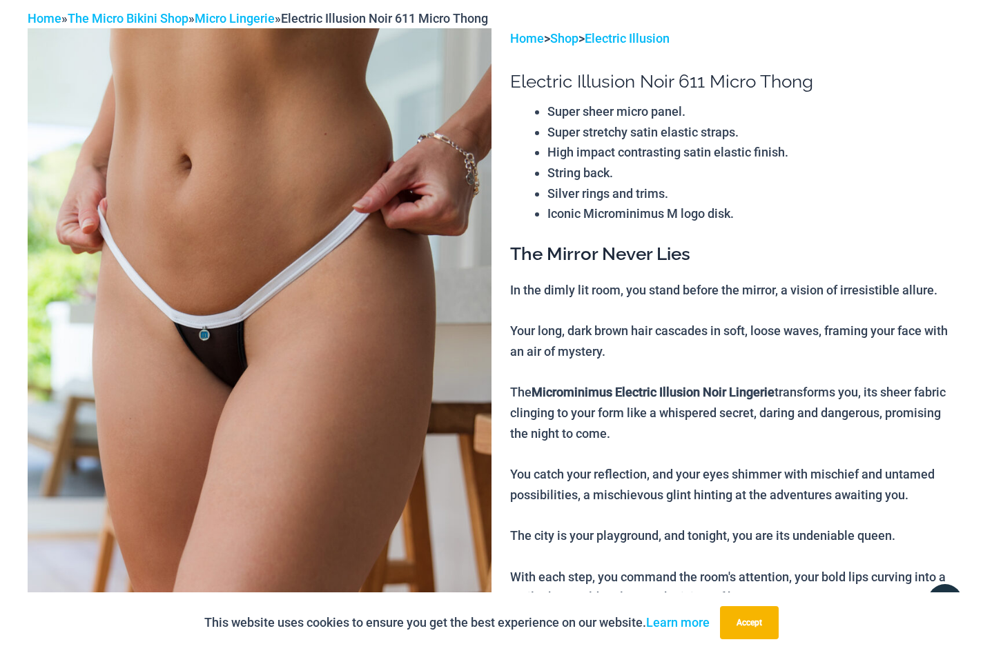
scroll to position [0, 0]
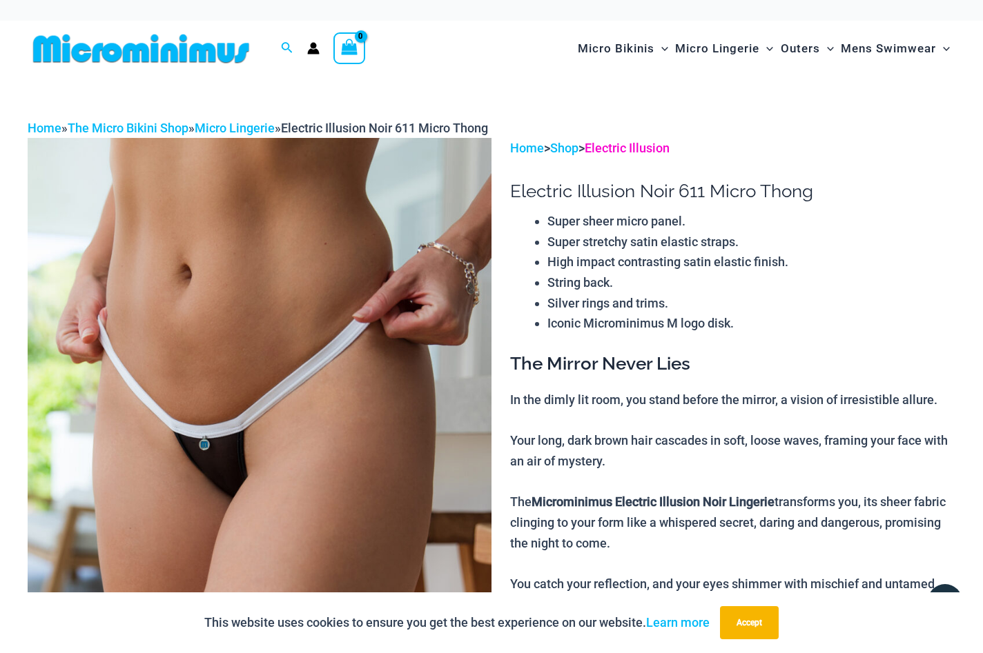
click at [649, 155] on link "Electric Illusion" at bounding box center [626, 148] width 85 height 14
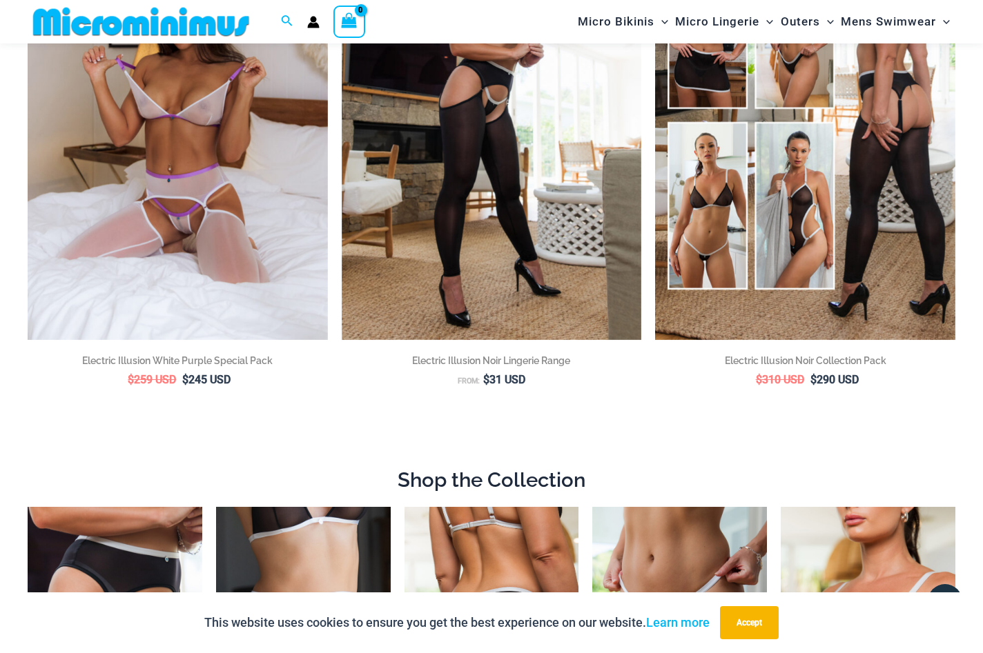
scroll to position [230, 0]
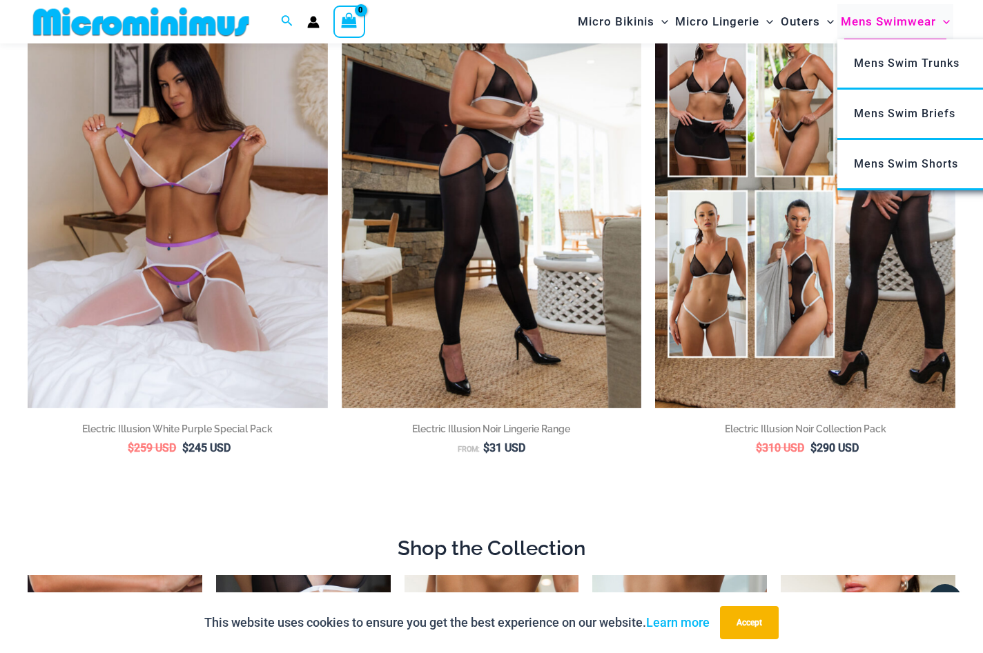
drag, startPoint x: 278, startPoint y: 289, endPoint x: 824, endPoint y: 1, distance: 617.0
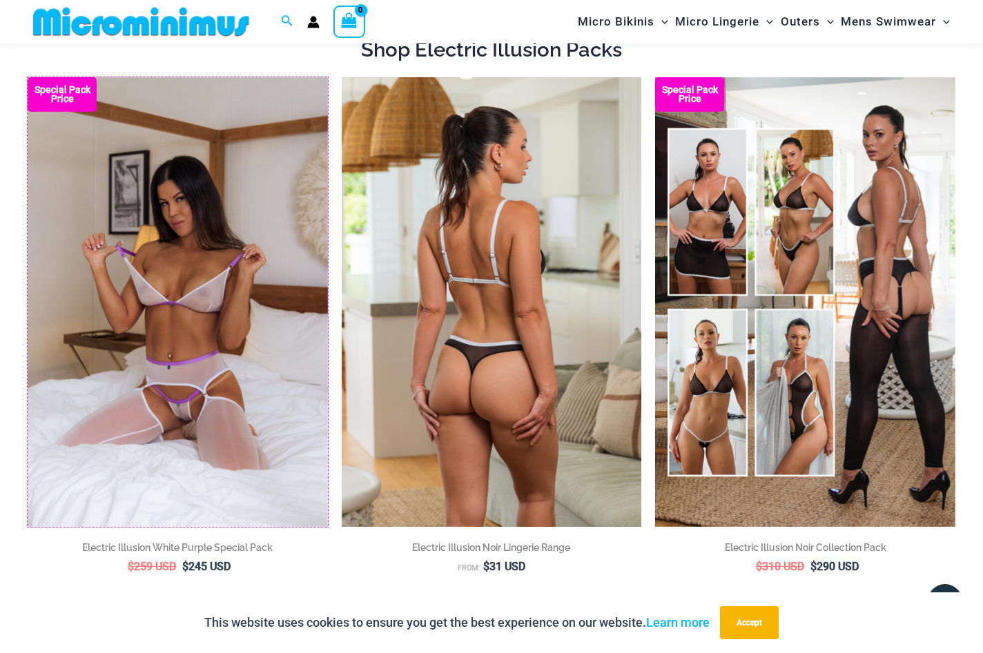
scroll to position [0, 0]
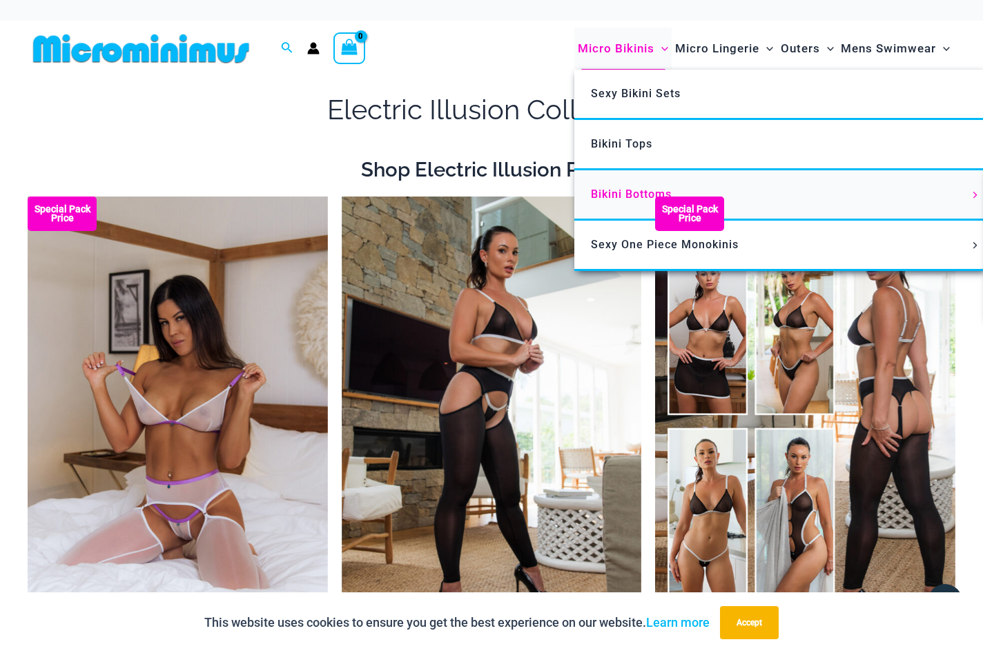
click at [591, 201] on span "Bikini Bottoms" at bounding box center [631, 194] width 81 height 13
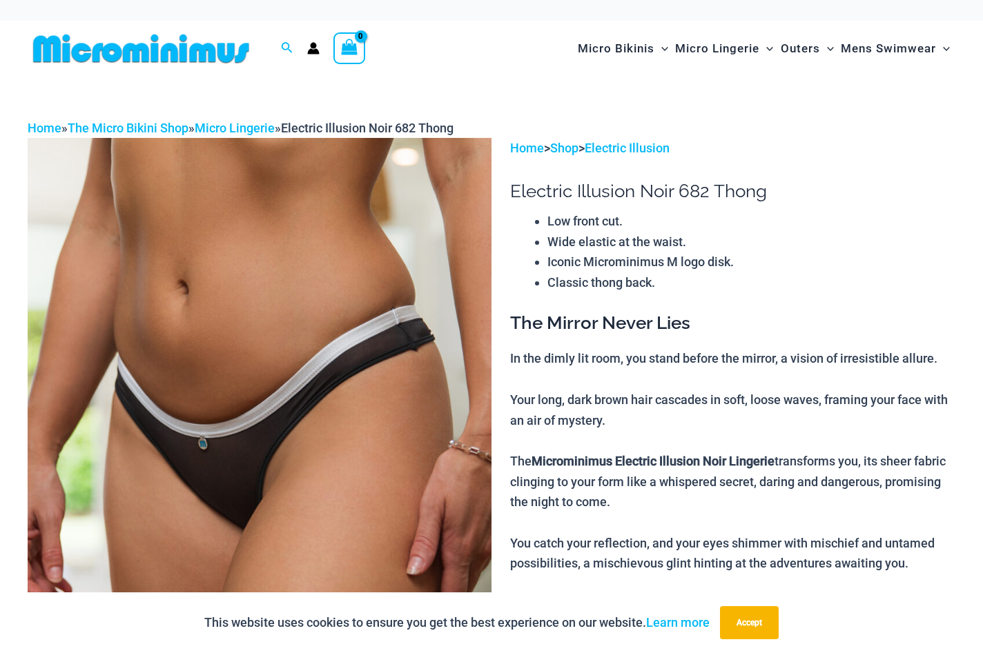
click at [427, 368] on img at bounding box center [260, 486] width 464 height 696
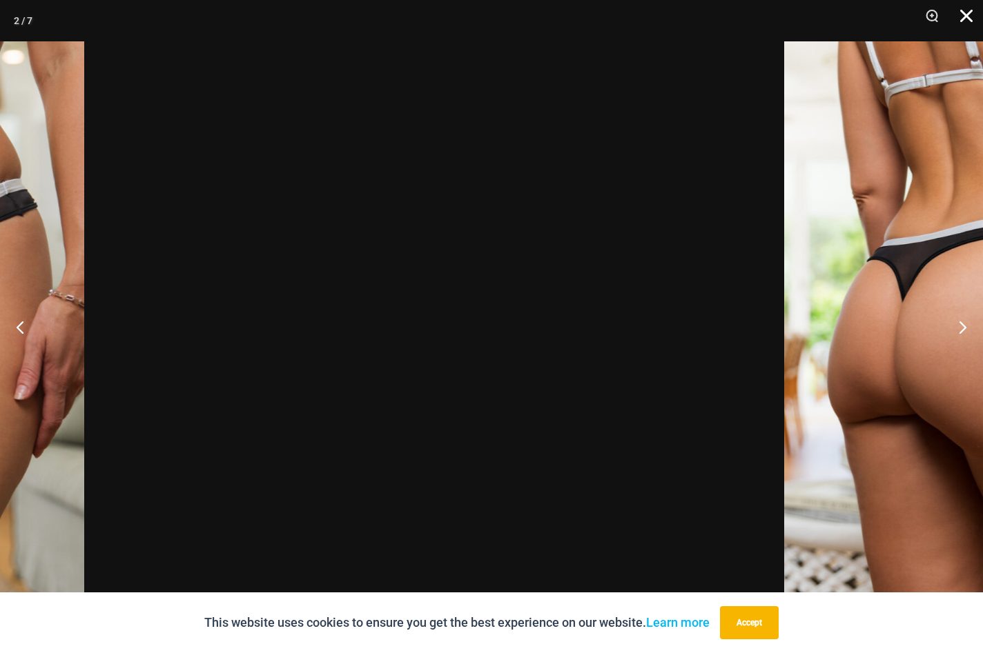
click at [967, 12] on button "Close" at bounding box center [961, 20] width 34 height 41
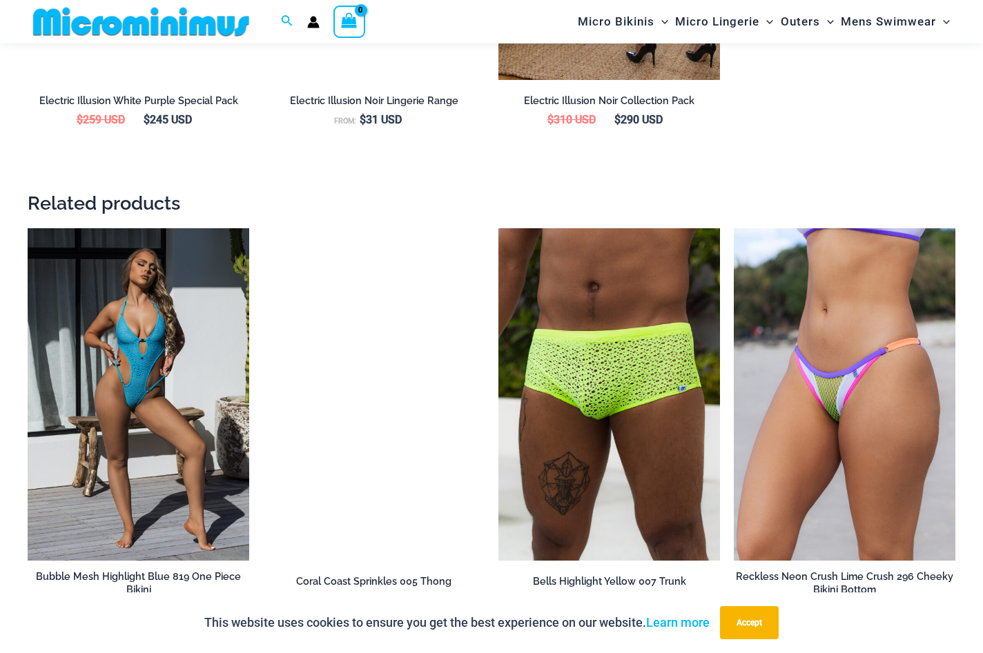
scroll to position [1668, 0]
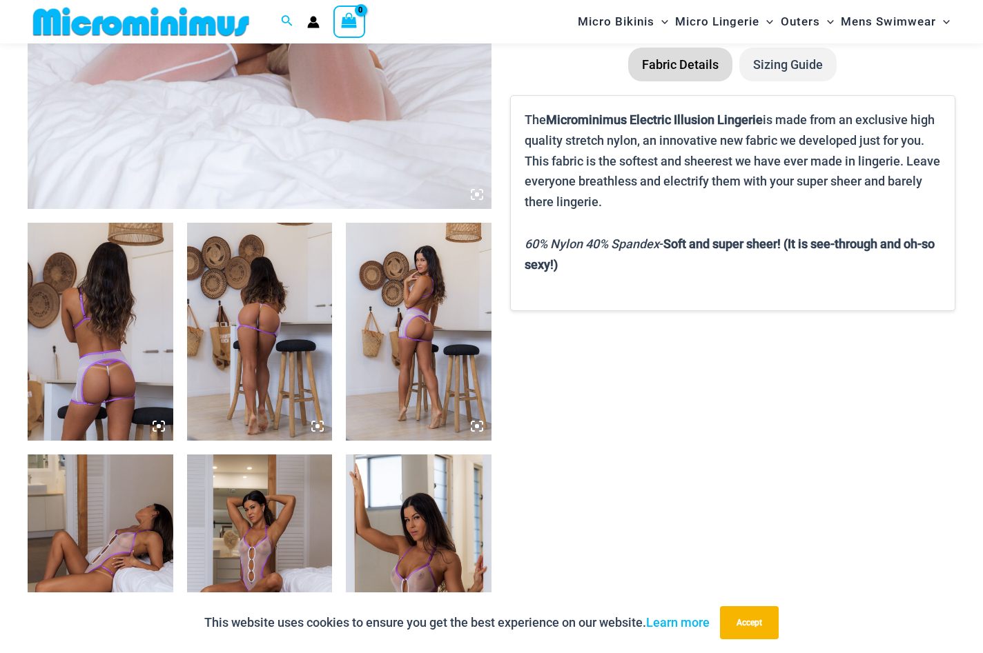
scroll to position [622, 0]
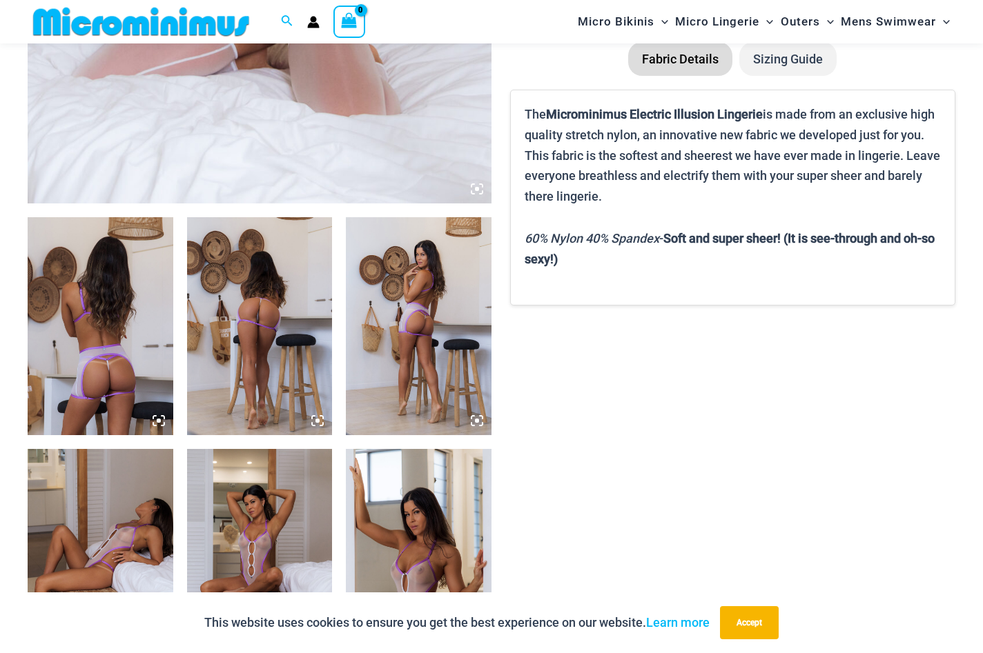
click at [121, 313] on img at bounding box center [101, 326] width 146 height 218
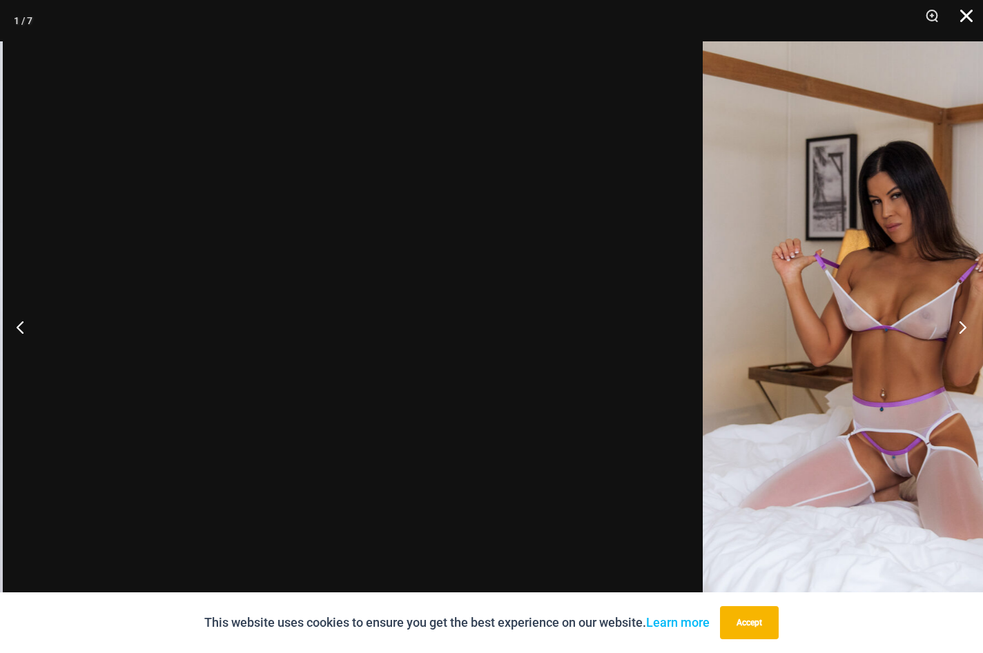
click at [958, 14] on button "Close" at bounding box center [961, 20] width 34 height 41
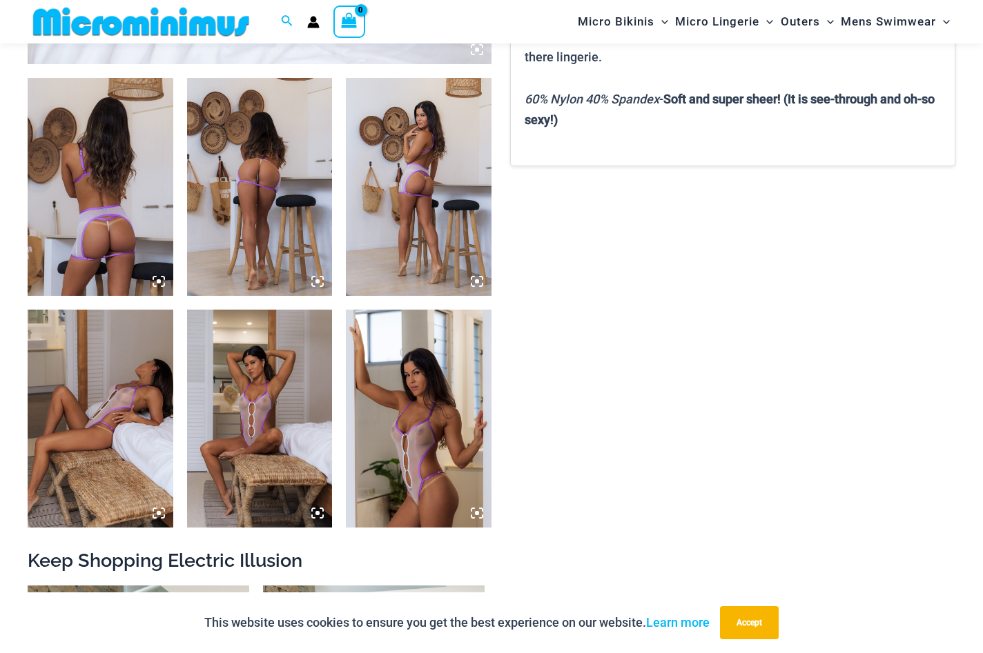
scroll to position [772, 0]
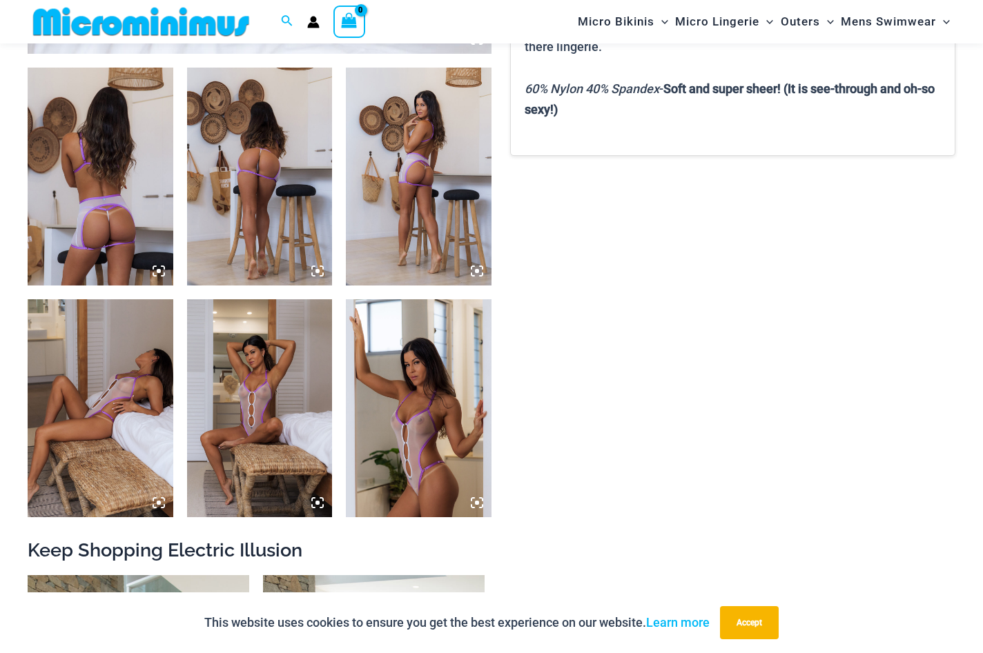
click at [430, 420] on img at bounding box center [419, 408] width 146 height 218
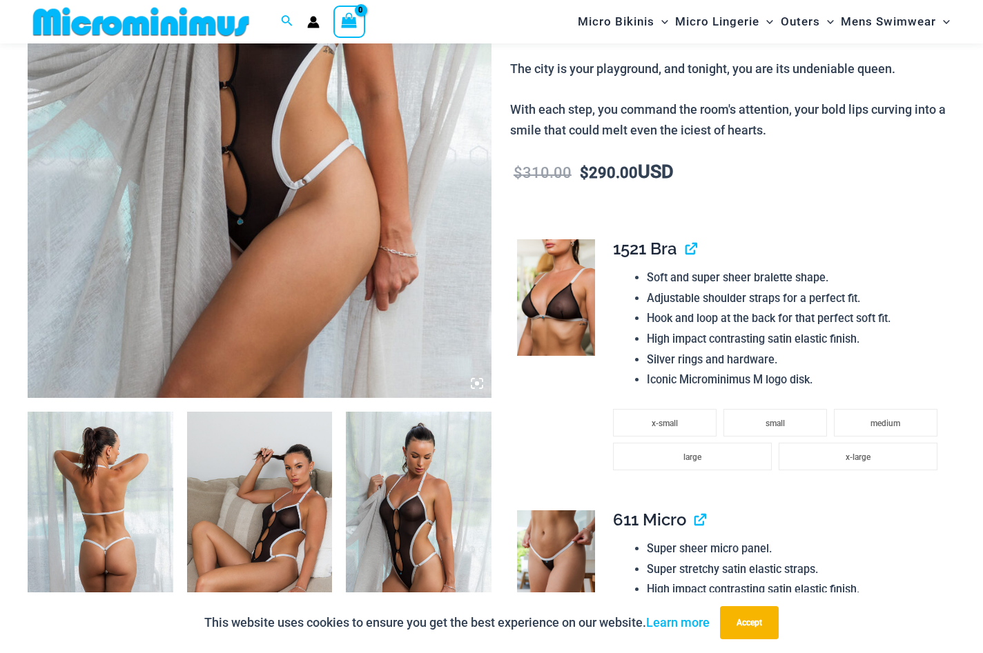
scroll to position [421, 0]
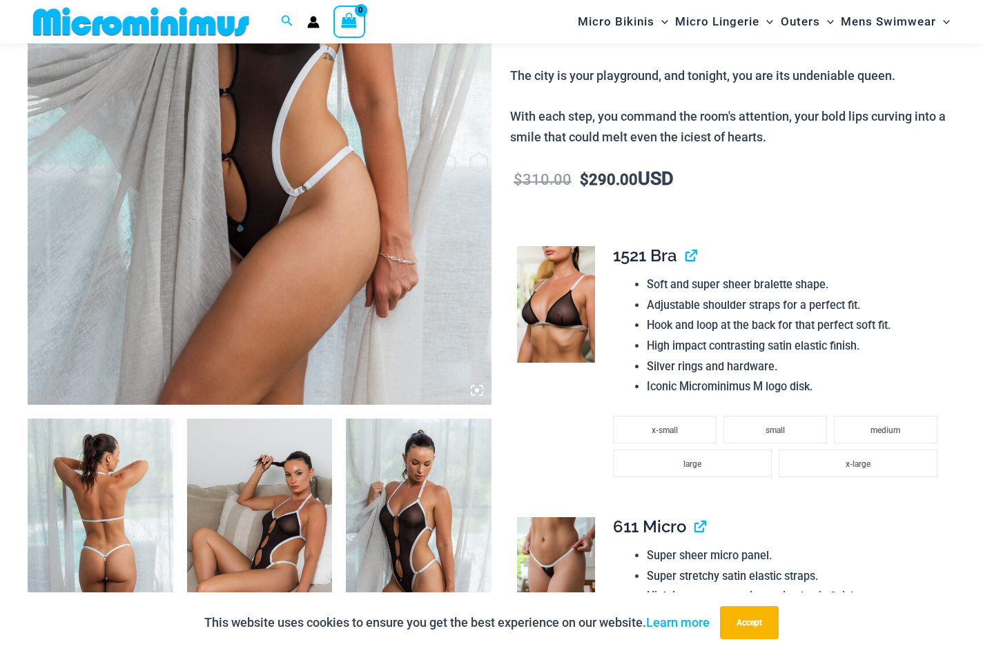
click at [441, 297] on img at bounding box center [260, 58] width 464 height 696
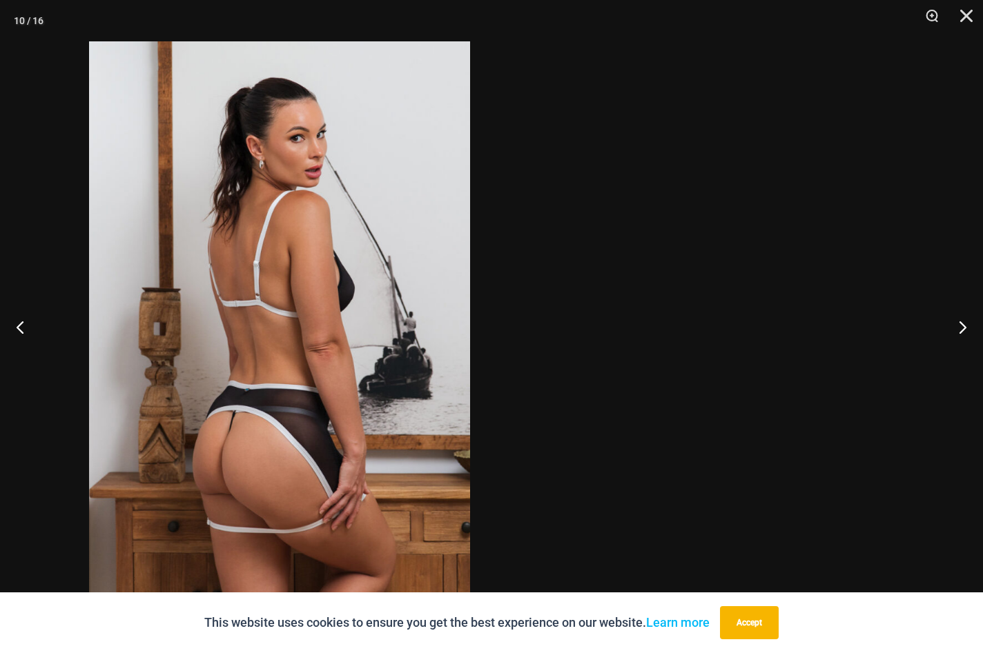
click at [491, 451] on div at bounding box center [279, 326] width 983 height 653
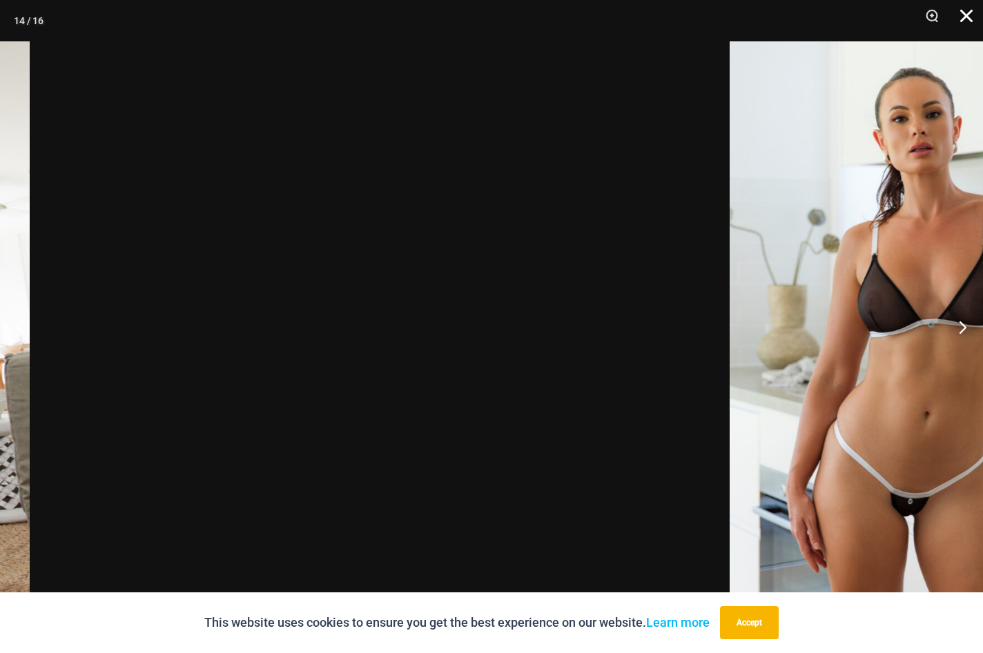
click at [967, 18] on button "Close" at bounding box center [961, 20] width 34 height 41
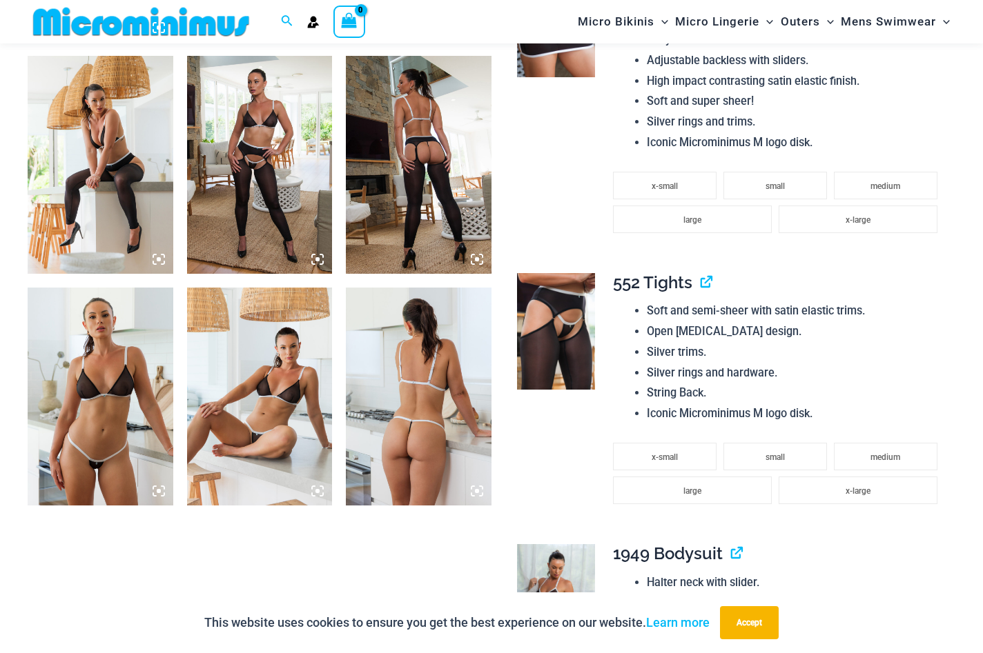
scroll to position [1481, 0]
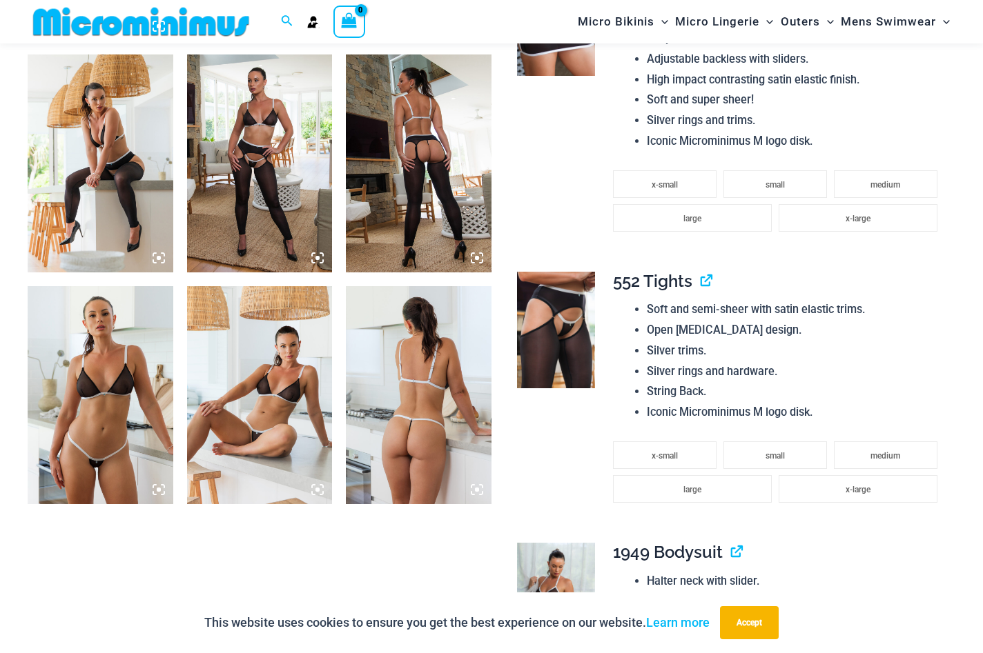
click at [421, 420] on img at bounding box center [419, 395] width 146 height 218
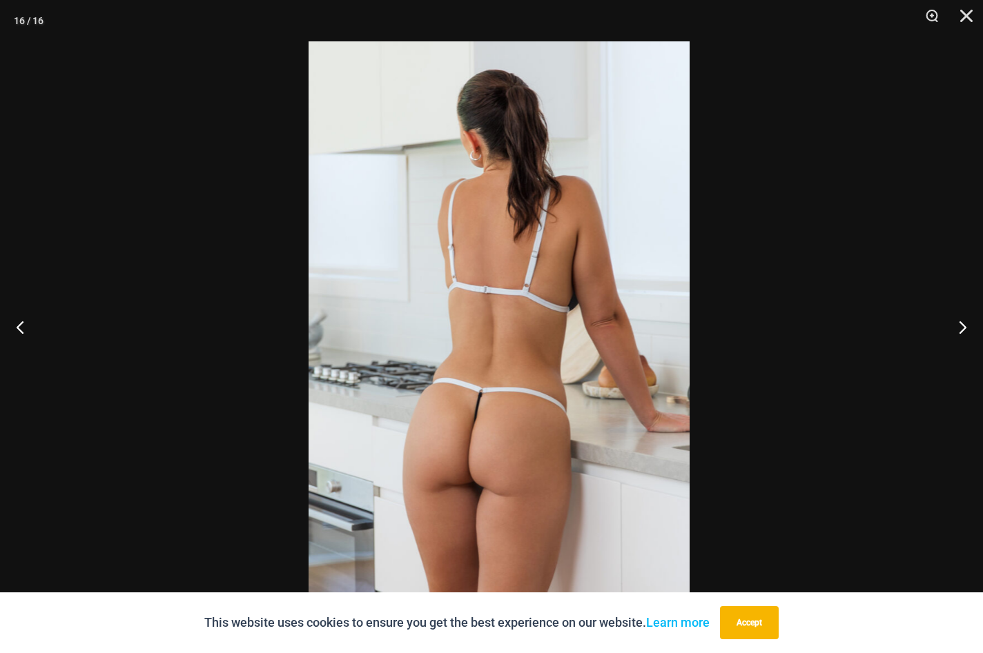
click at [444, 398] on img at bounding box center [498, 326] width 381 height 571
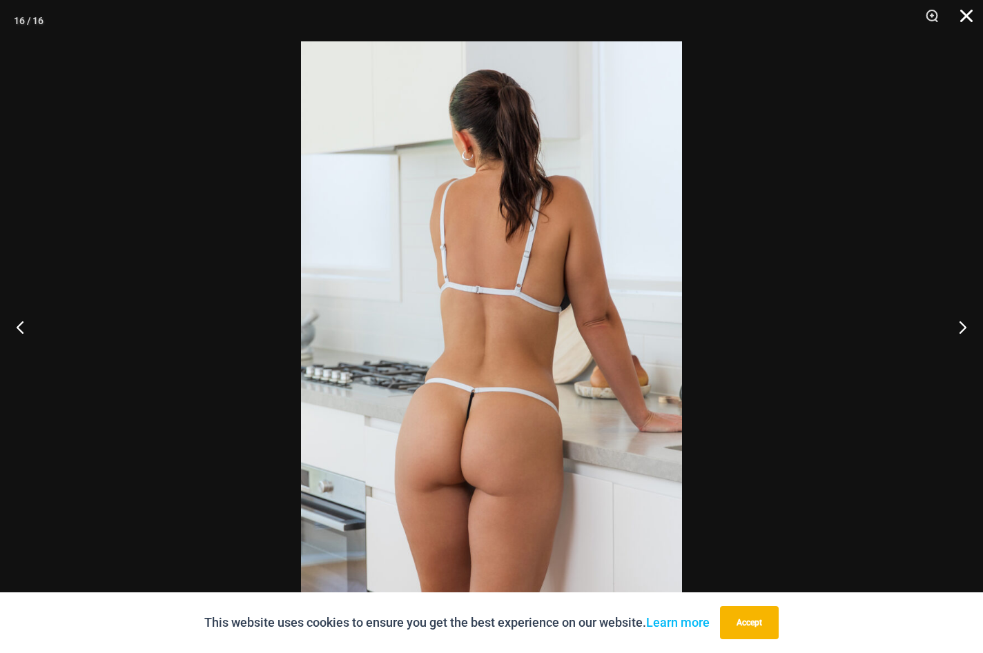
click at [960, 10] on button "Close" at bounding box center [961, 20] width 34 height 41
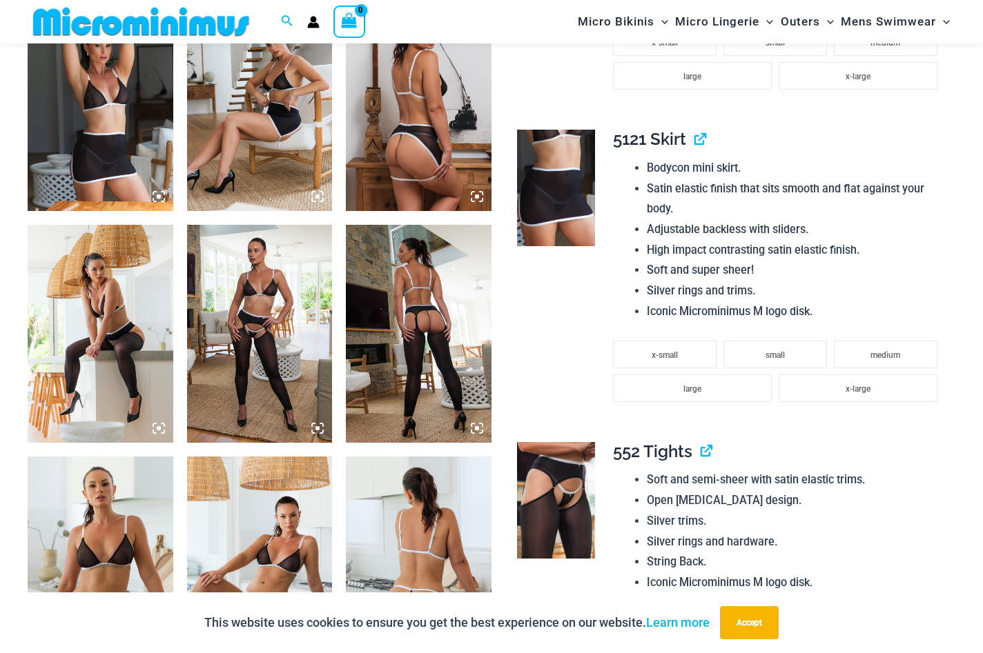
scroll to position [1317, 0]
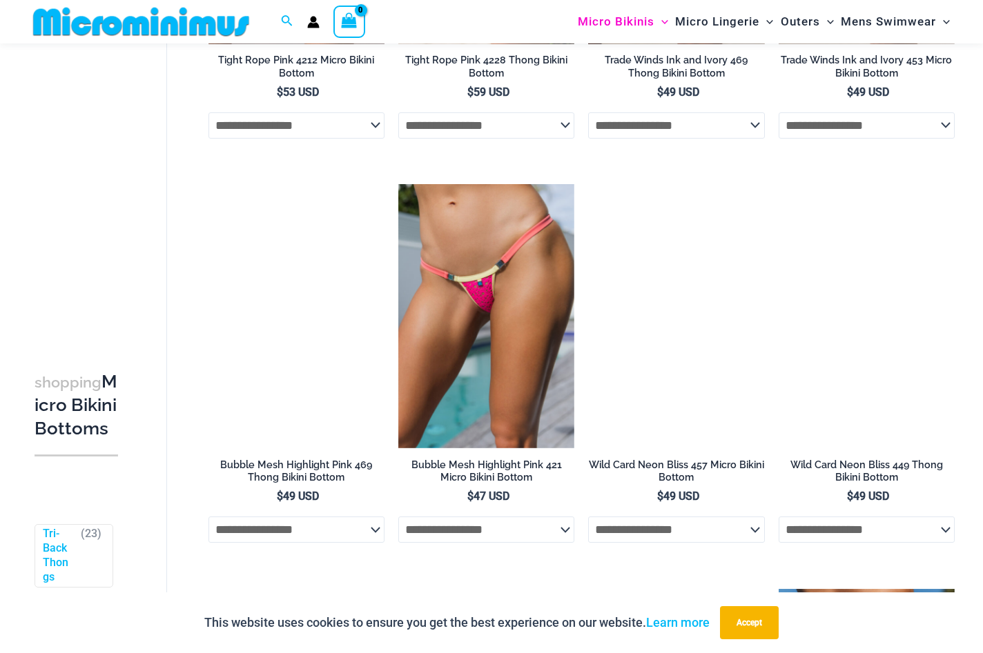
scroll to position [1043, 0]
